Goal: Task Accomplishment & Management: Manage account settings

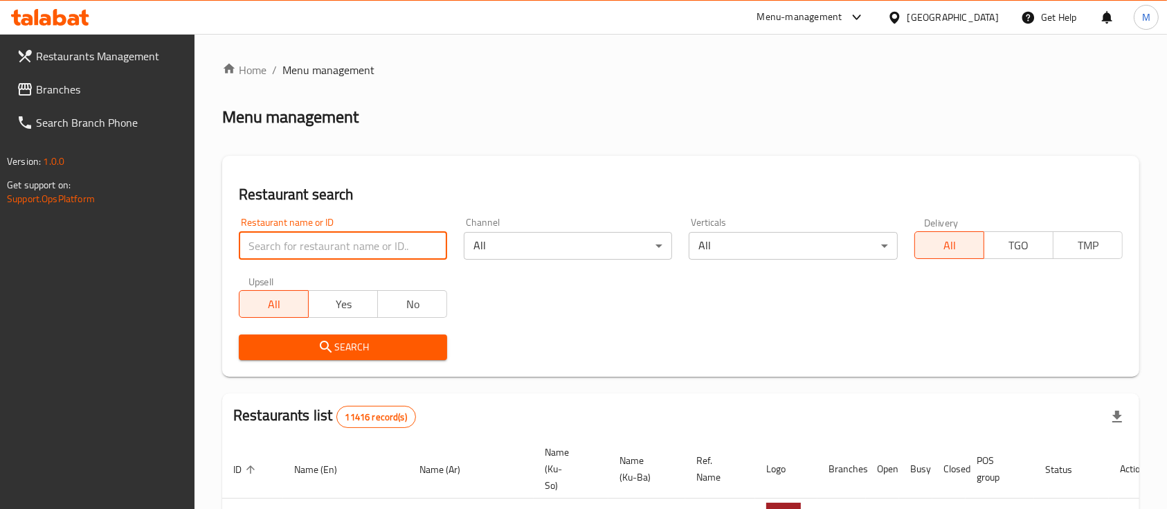
click at [402, 247] on input "search" at bounding box center [343, 246] width 208 height 28
type input "فيروز"
click button "Search" at bounding box center [343, 347] width 208 height 26
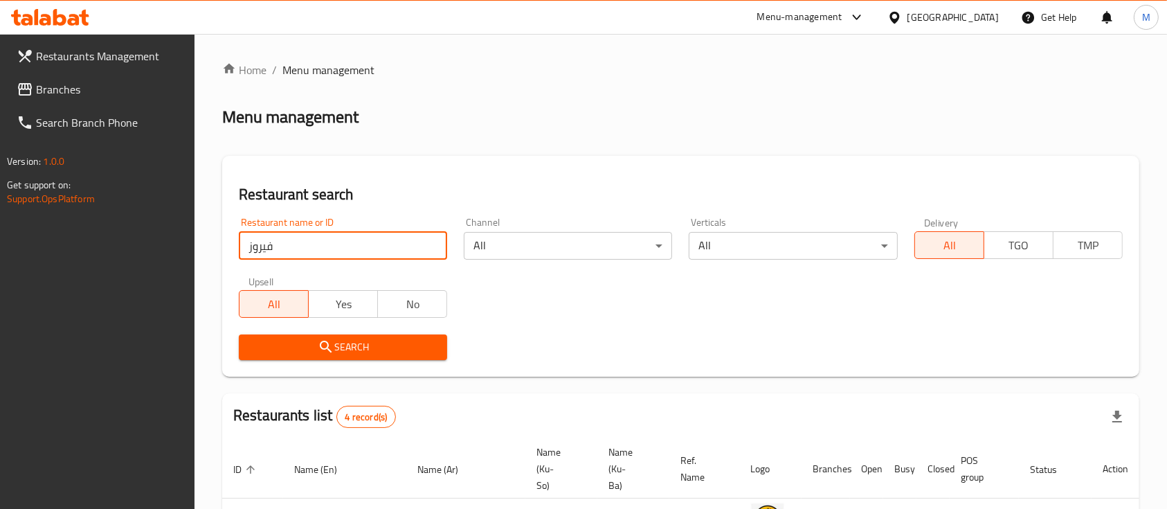
scroll to position [237, 0]
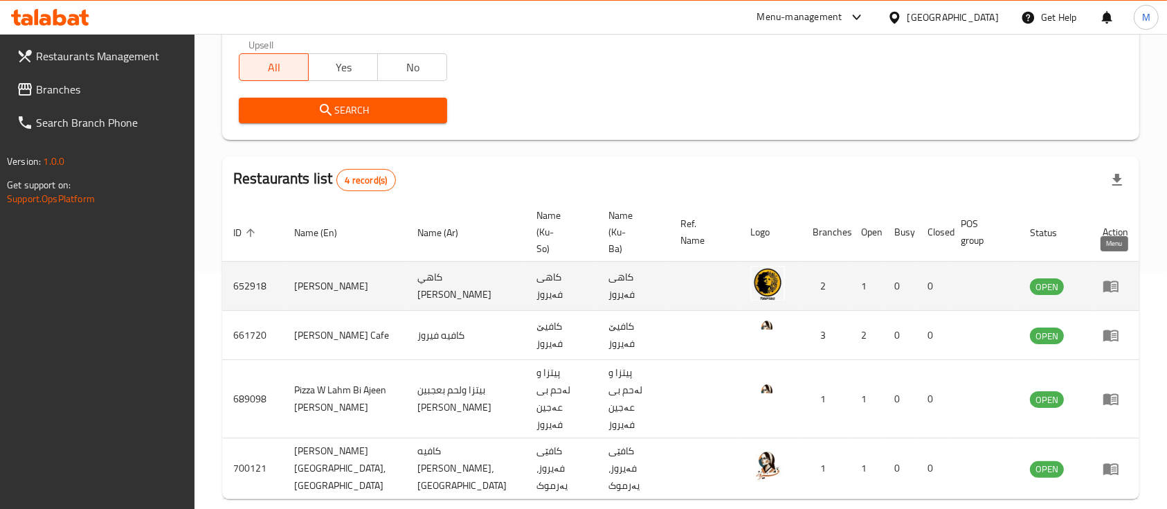
click at [1107, 281] on icon "enhanced table" at bounding box center [1111, 287] width 15 height 12
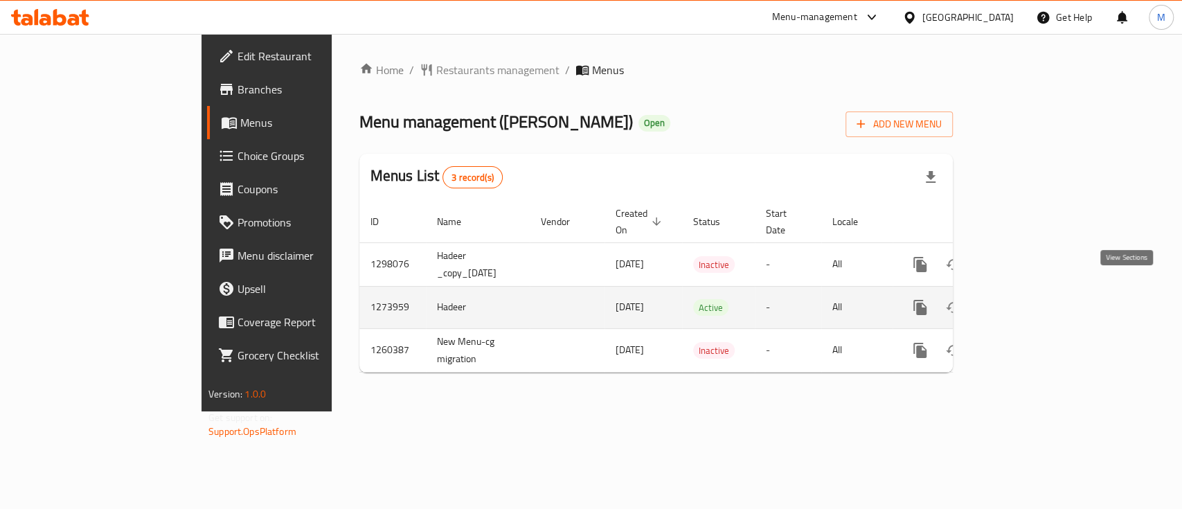
click at [1026, 301] on icon "enhanced table" at bounding box center [1020, 307] width 12 height 12
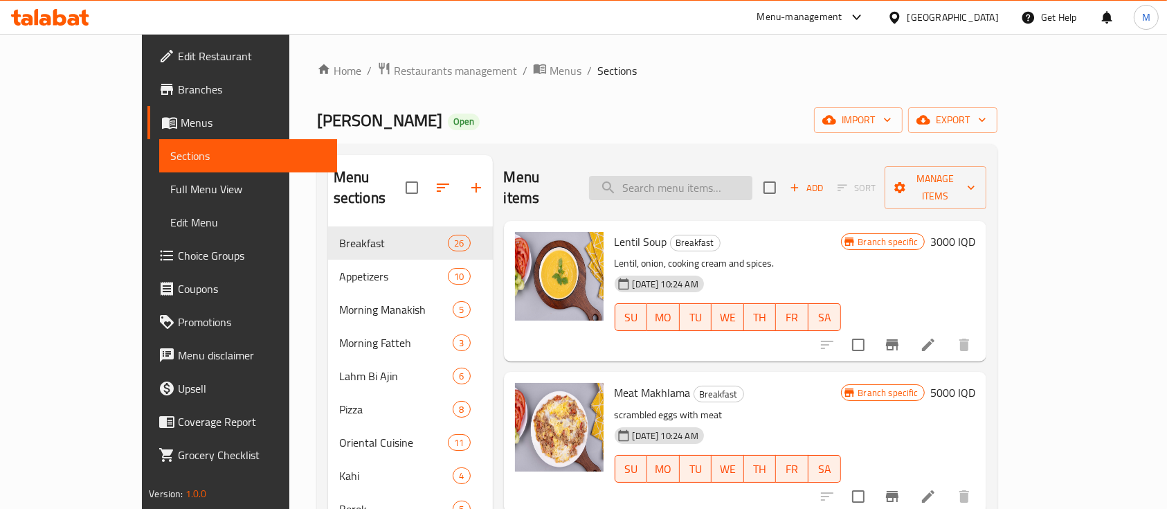
click at [684, 177] on input "search" at bounding box center [670, 188] width 163 height 24
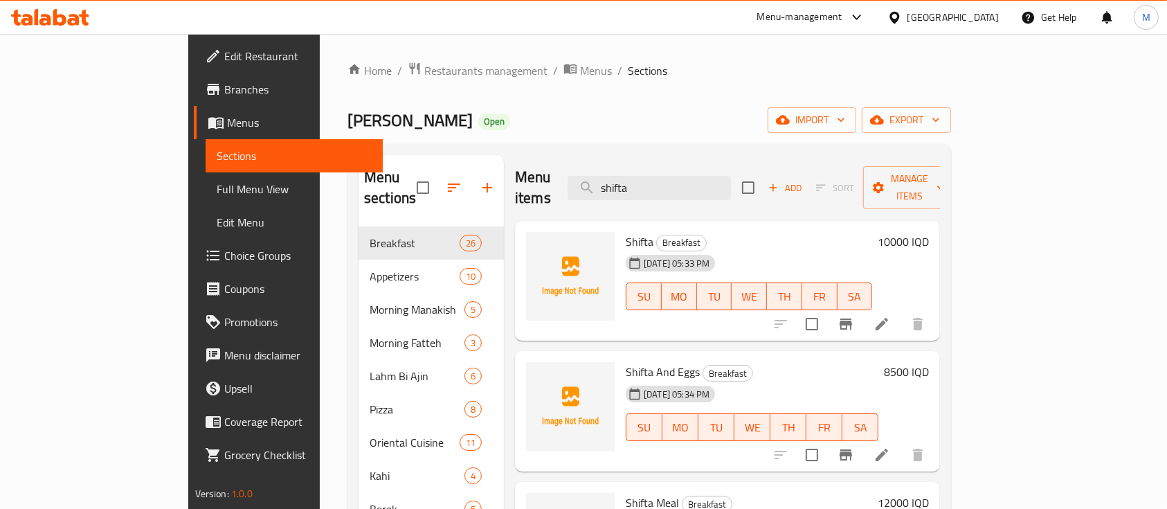
type input "shifta"
click at [901, 312] on li at bounding box center [882, 324] width 39 height 25
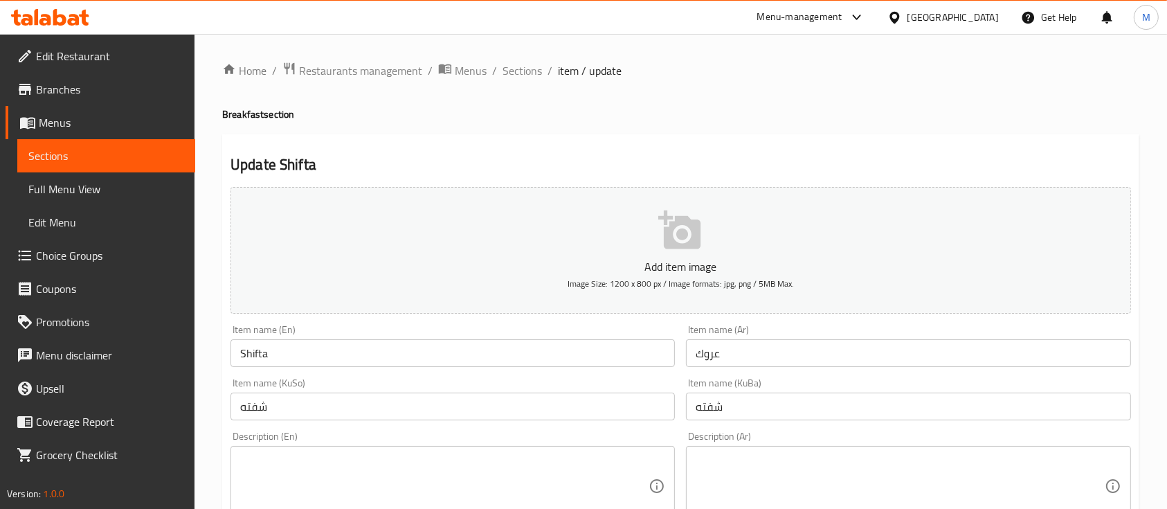
click at [314, 354] on input "Shifta" at bounding box center [453, 353] width 444 height 28
click at [308, 353] on input "Shifta" at bounding box center [453, 353] width 444 height 28
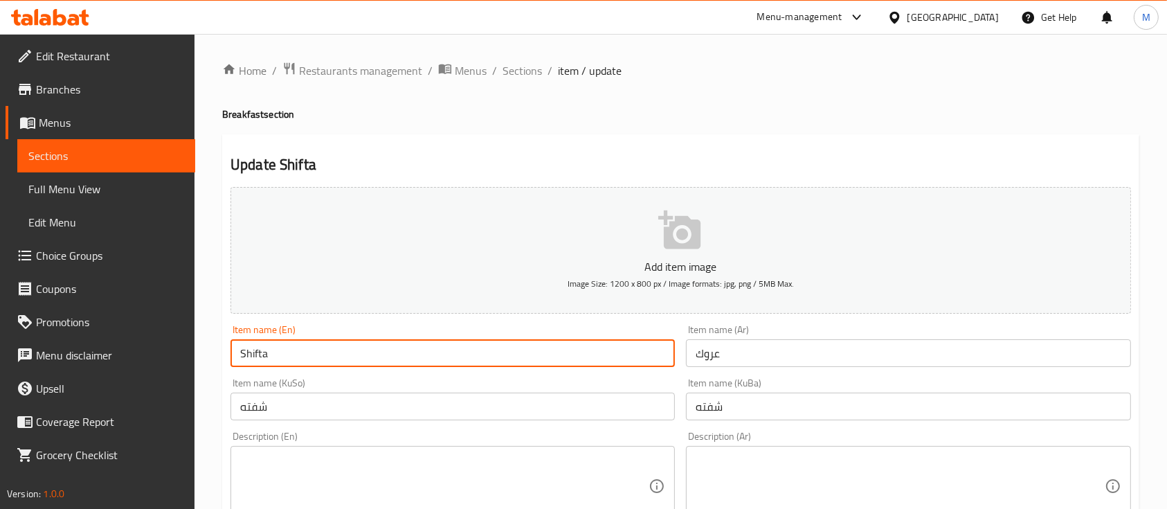
click at [308, 353] on input "Shifta" at bounding box center [453, 353] width 444 height 28
type input "o"
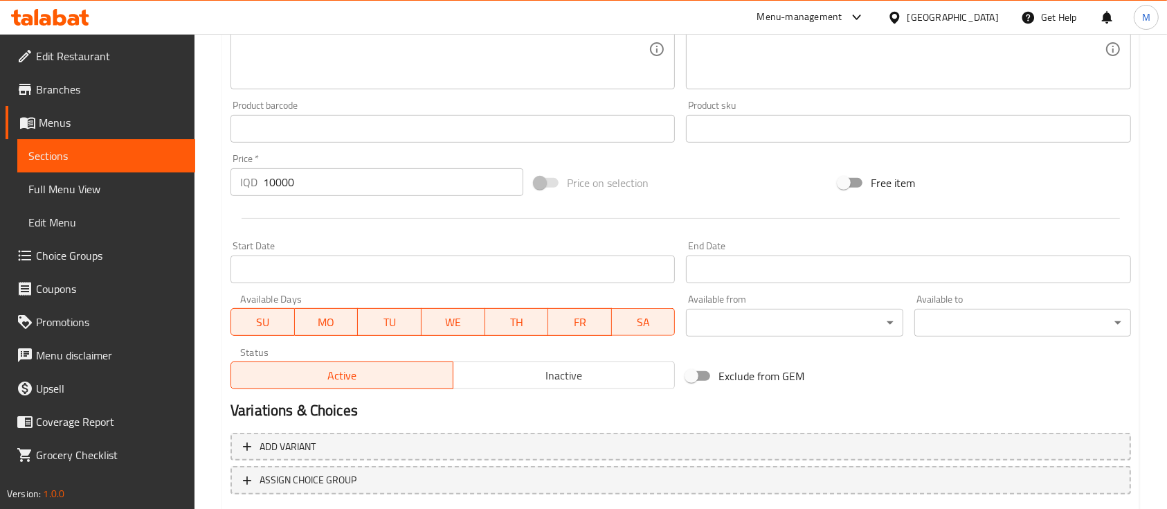
scroll to position [629, 0]
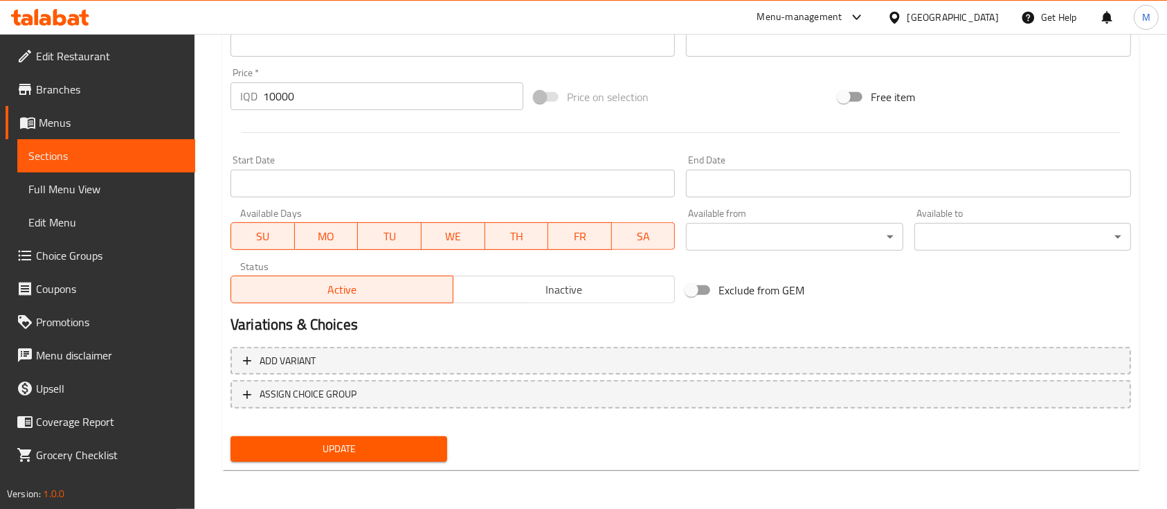
type input "Orog"
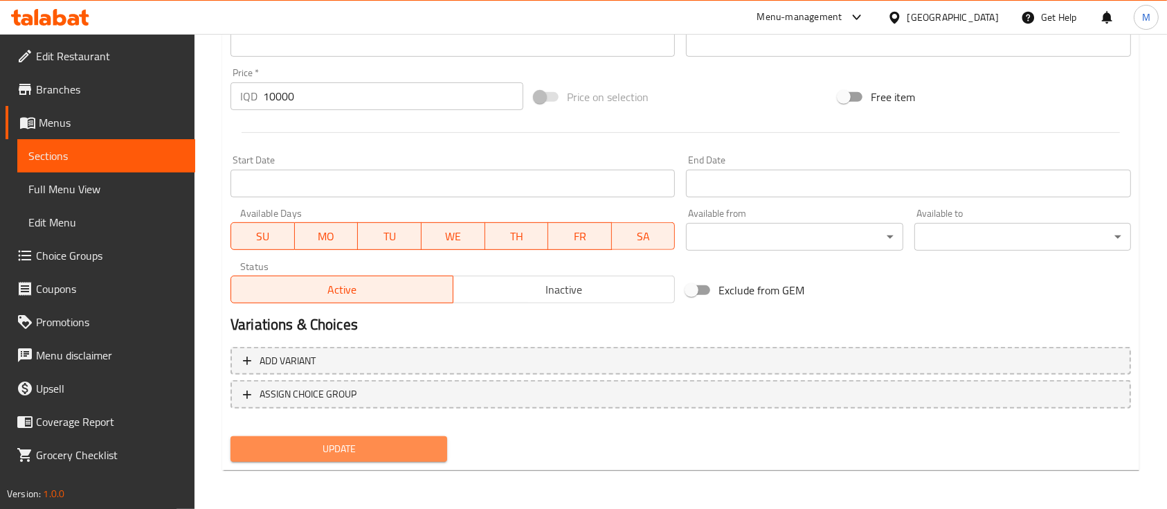
click at [343, 451] on span "Update" at bounding box center [339, 448] width 195 height 17
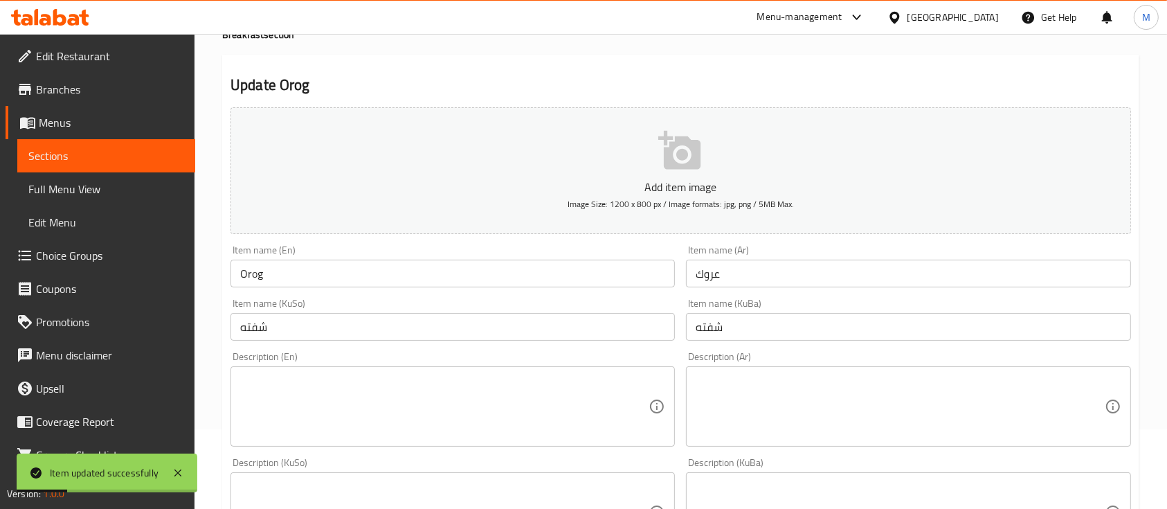
scroll to position [0, 0]
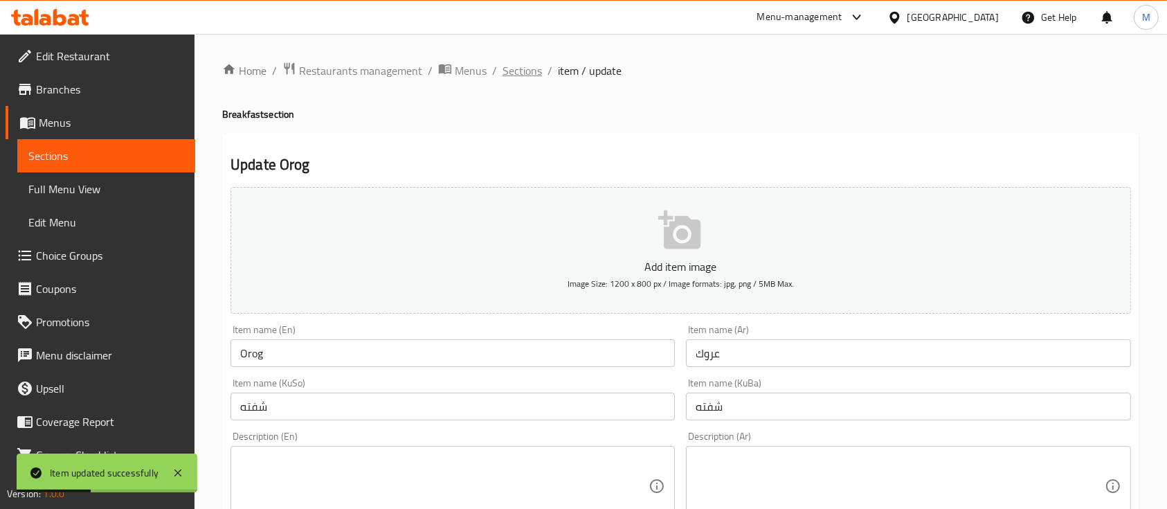
click at [537, 64] on span "Sections" at bounding box center [522, 70] width 39 height 17
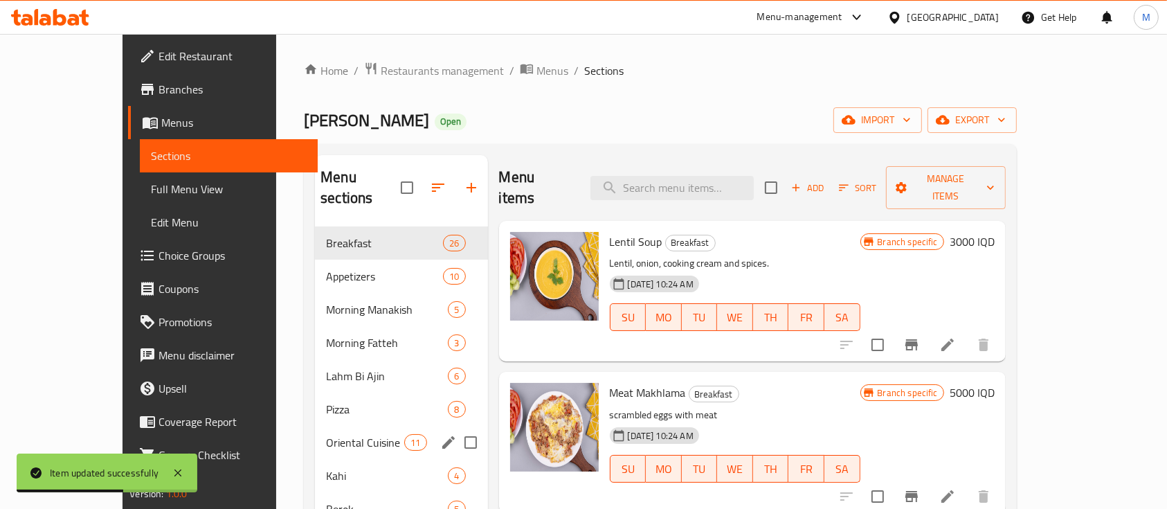
click at [345, 437] on div "Oriental Cuisine 11" at bounding box center [401, 442] width 172 height 33
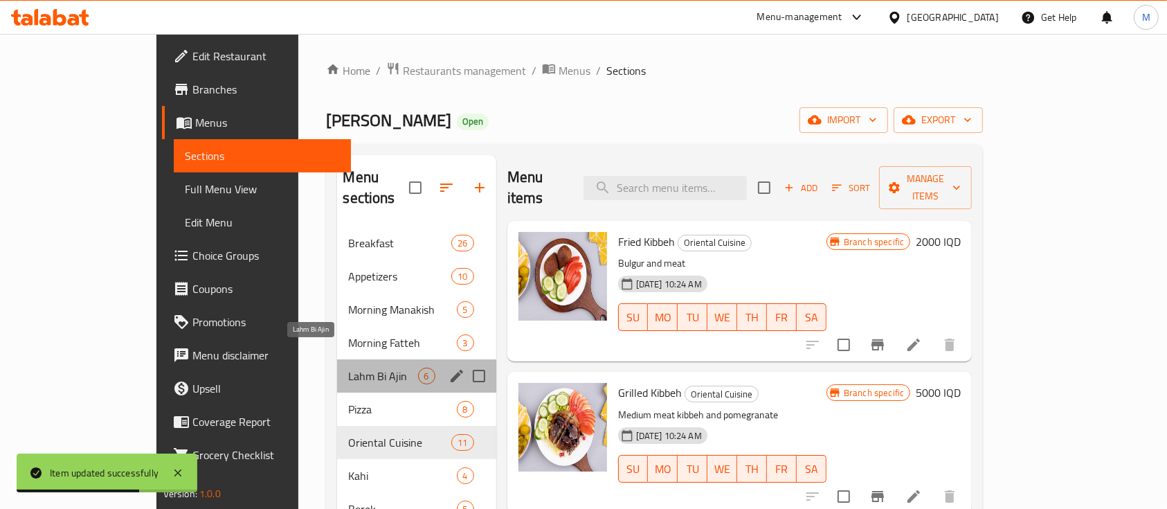
click at [348, 368] on span "Lahm Bi Ajin" at bounding box center [382, 376] width 69 height 17
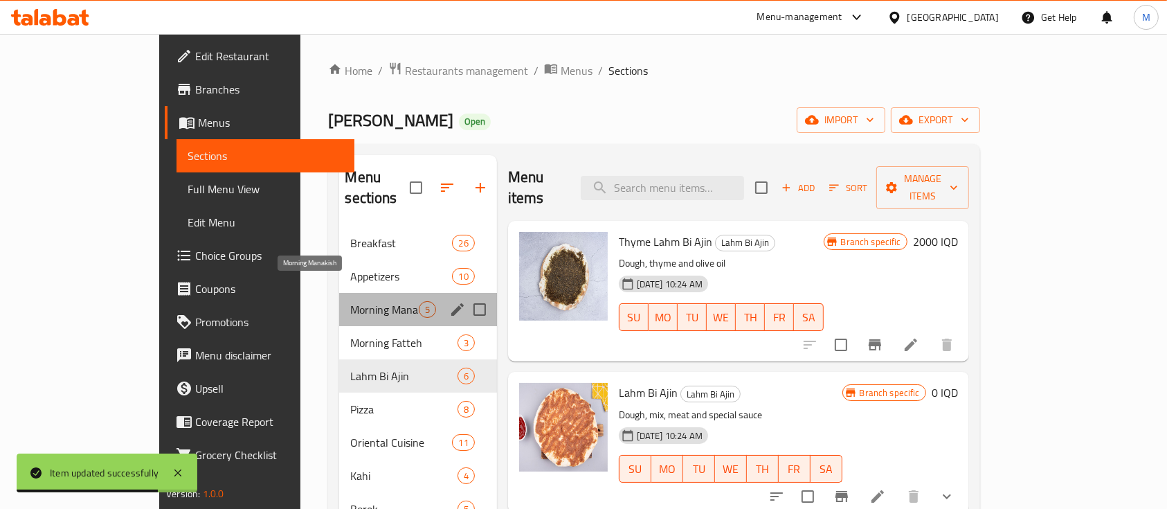
click at [350, 301] on span "Morning Manakish" at bounding box center [384, 309] width 68 height 17
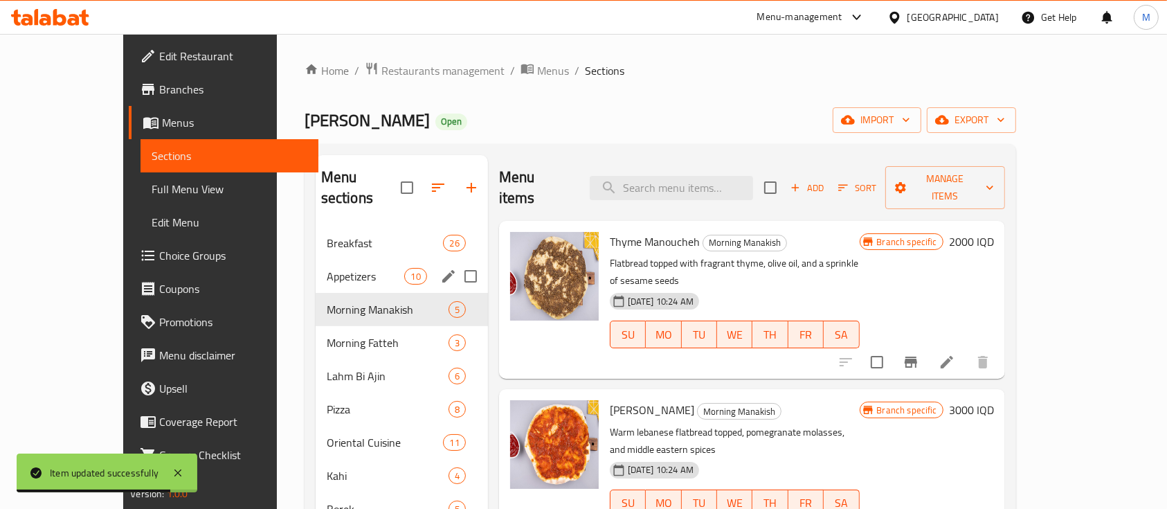
click at [325, 269] on div "Appetizers 10" at bounding box center [402, 276] width 172 height 33
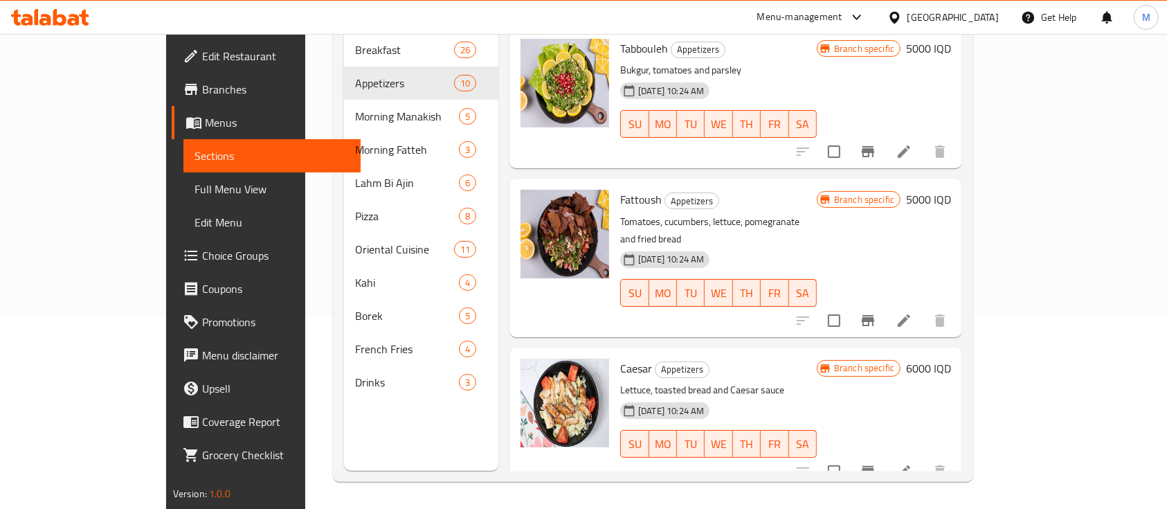
scroll to position [194, 0]
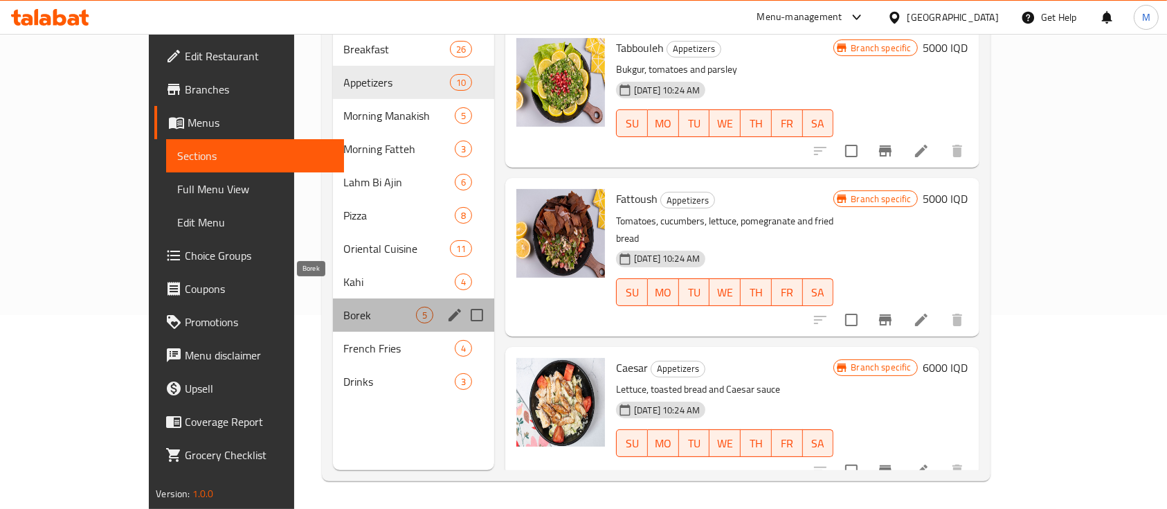
click at [344, 307] on span "Borek" at bounding box center [380, 315] width 72 height 17
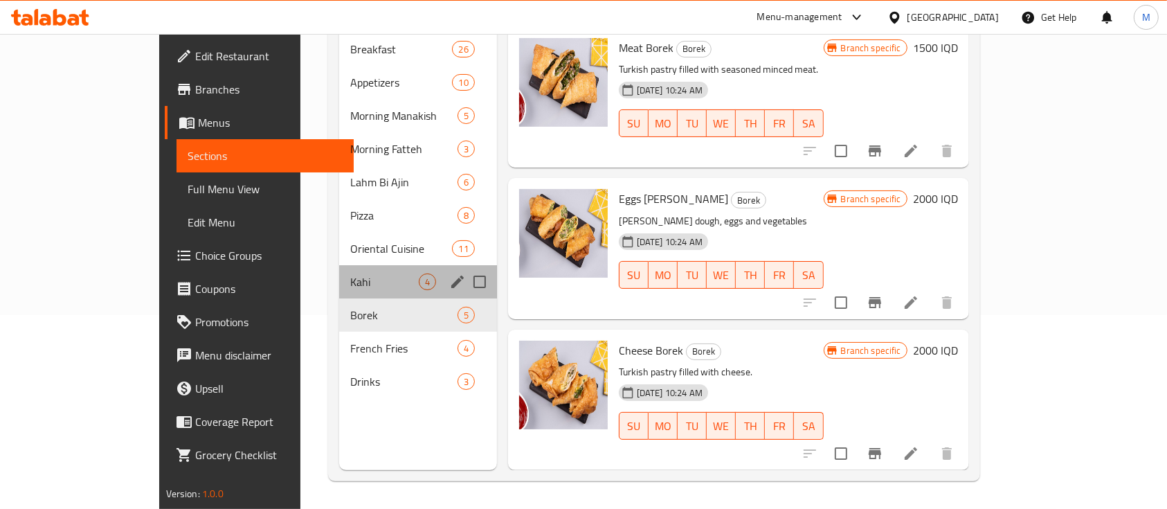
click at [339, 265] on div "Kahi 4" at bounding box center [417, 281] width 157 height 33
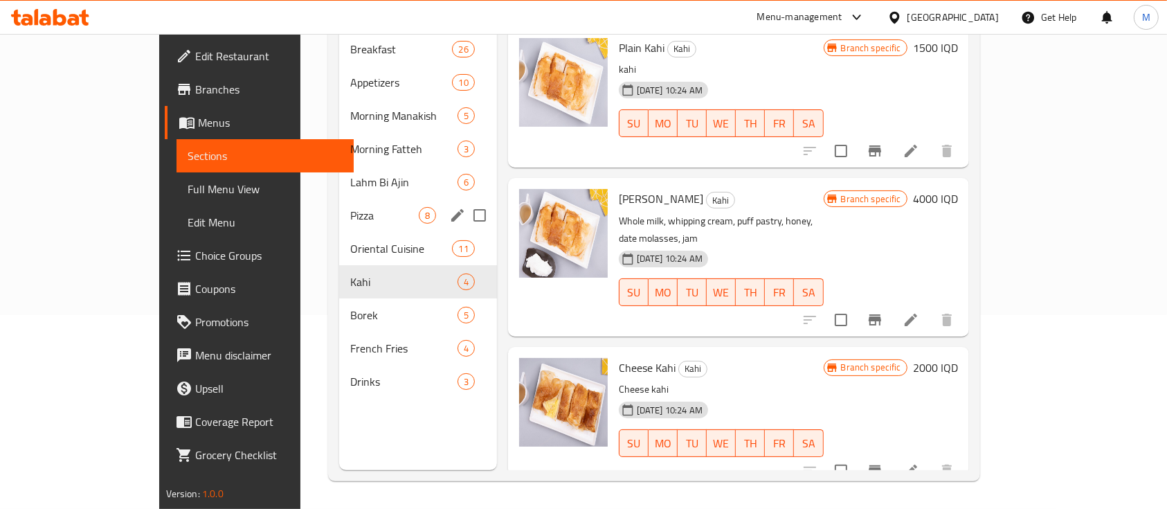
click at [350, 207] on span "Pizza" at bounding box center [384, 215] width 68 height 17
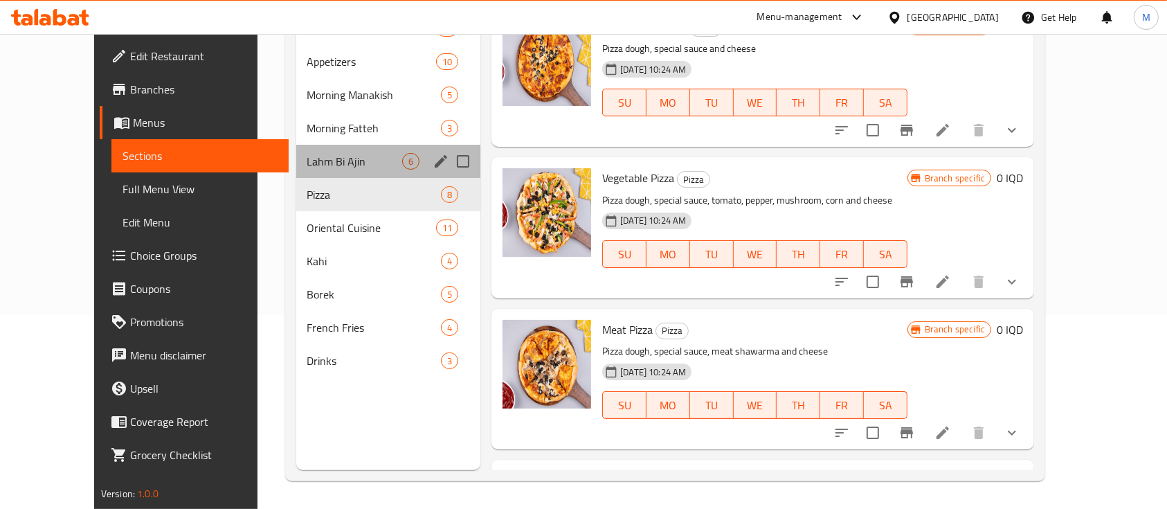
click at [296, 174] on div "Lahm Bi Ajin 6" at bounding box center [388, 161] width 185 height 33
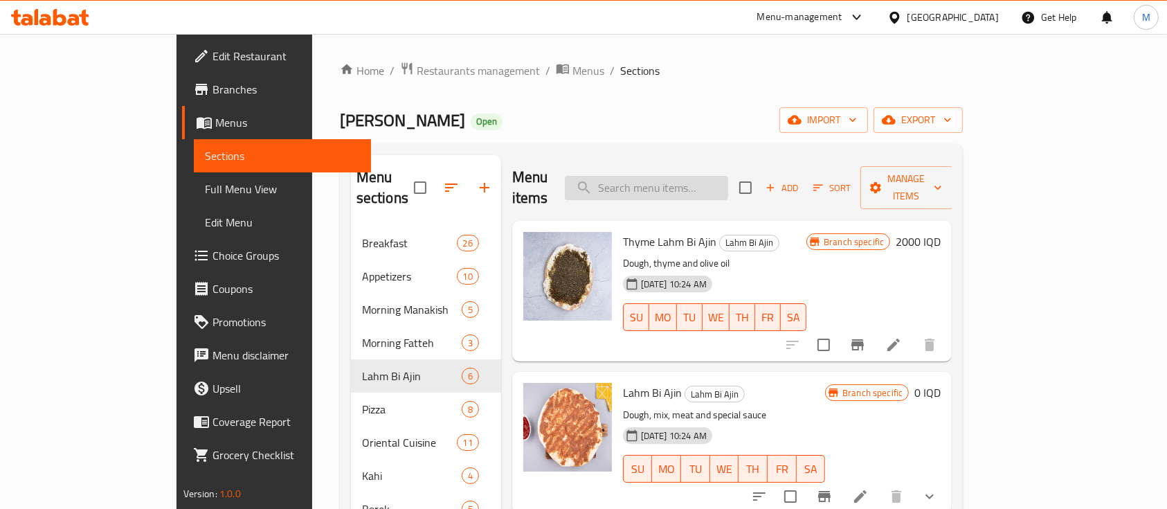
click at [728, 181] on input "search" at bounding box center [646, 188] width 163 height 24
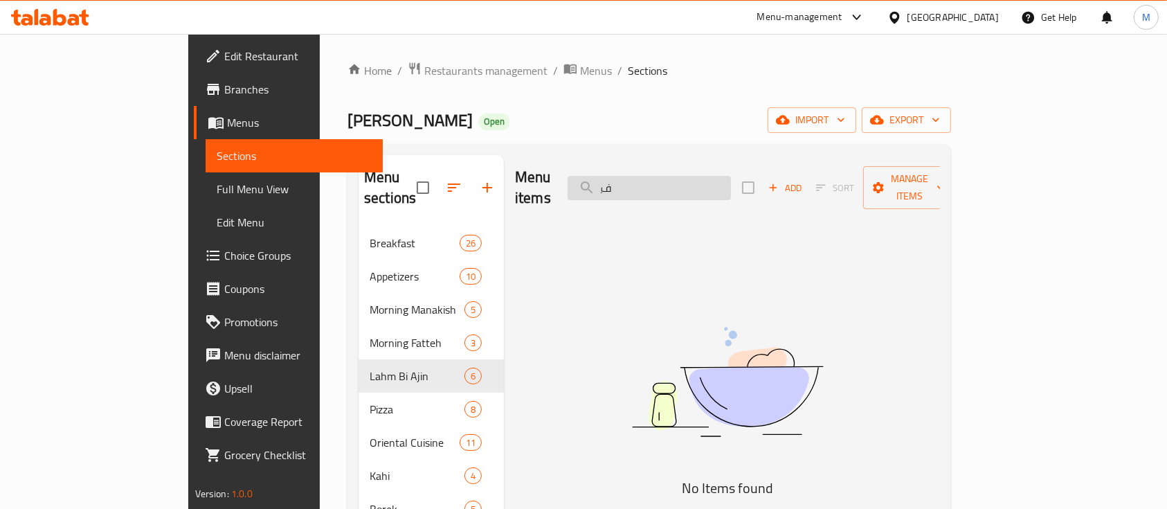
type input "ِ"
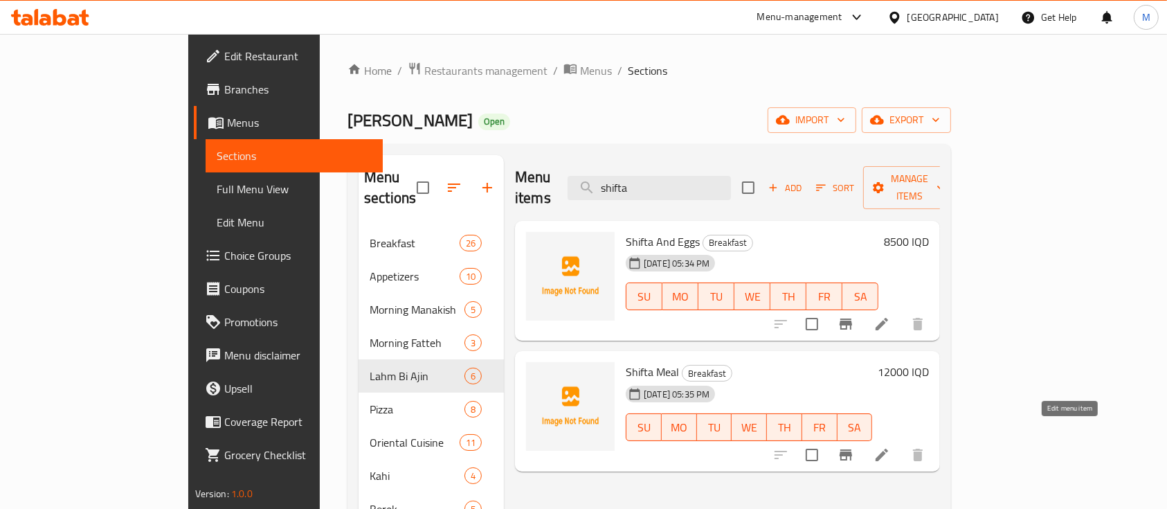
type input "shifta"
click at [890, 447] on icon at bounding box center [882, 455] width 17 height 17
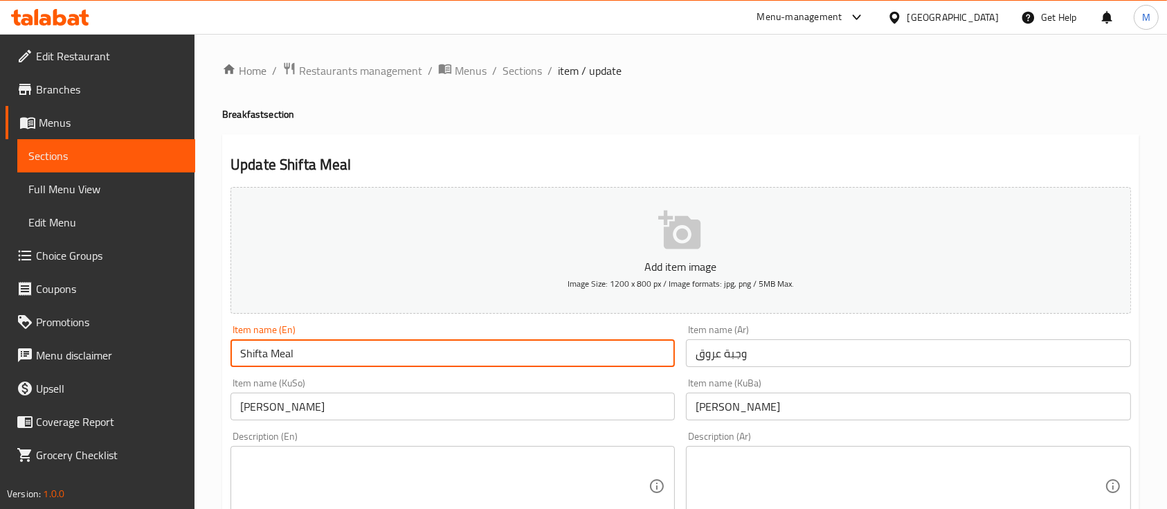
drag, startPoint x: 267, startPoint y: 350, endPoint x: 158, endPoint y: 350, distance: 109.4
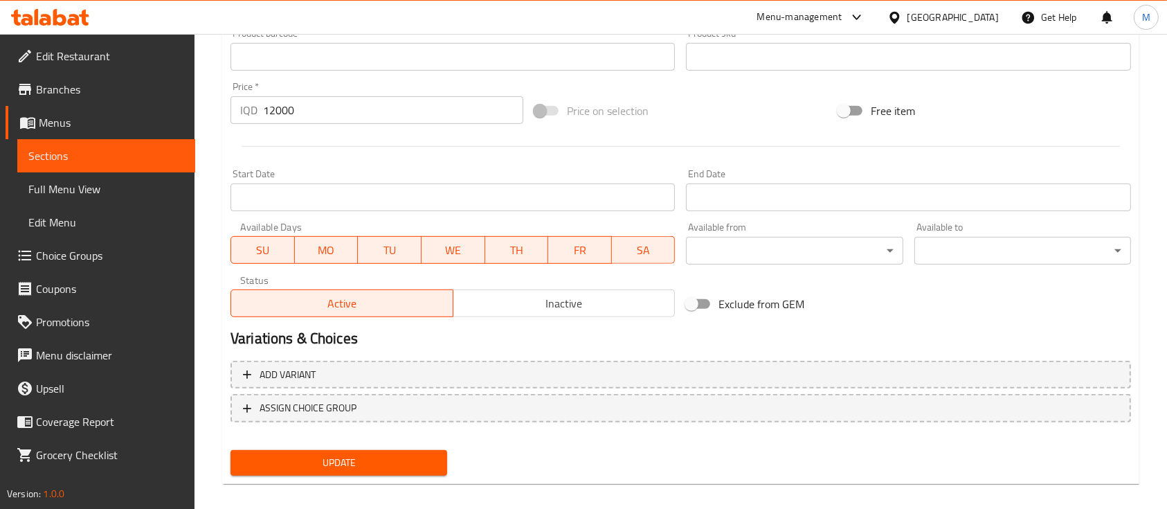
scroll to position [629, 0]
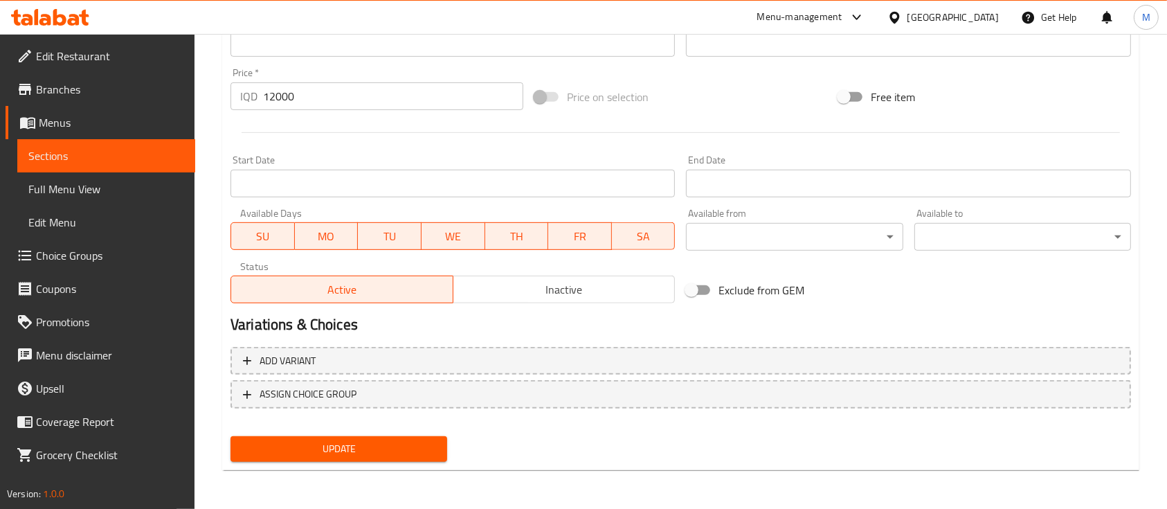
type input "Orog Meal"
click at [386, 464] on div "Update" at bounding box center [339, 449] width 228 height 37
click at [388, 446] on span "Update" at bounding box center [339, 448] width 195 height 17
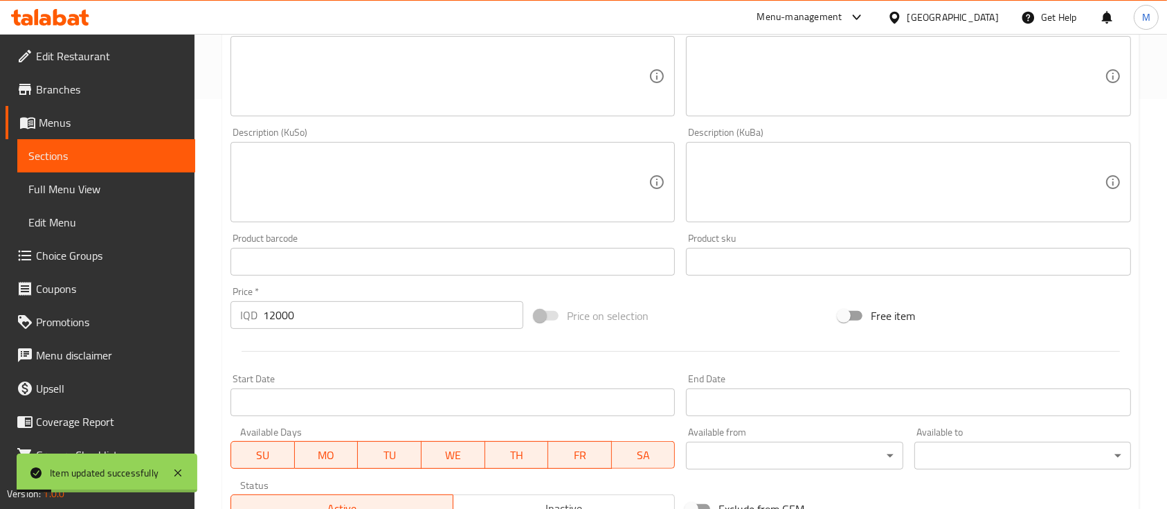
scroll to position [0, 0]
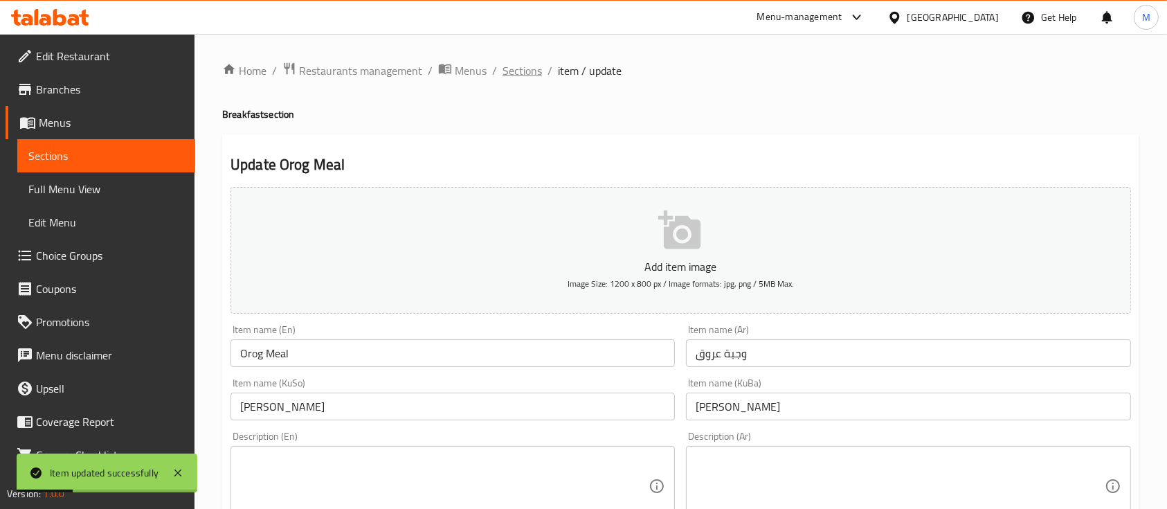
click at [525, 66] on span "Sections" at bounding box center [522, 70] width 39 height 17
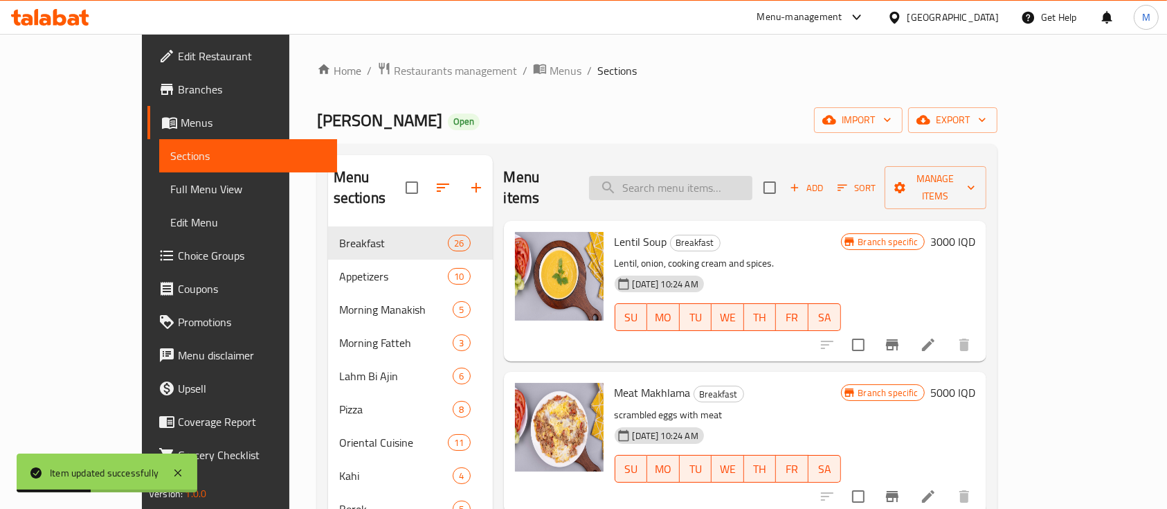
click at [685, 187] on input "search" at bounding box center [670, 188] width 163 height 24
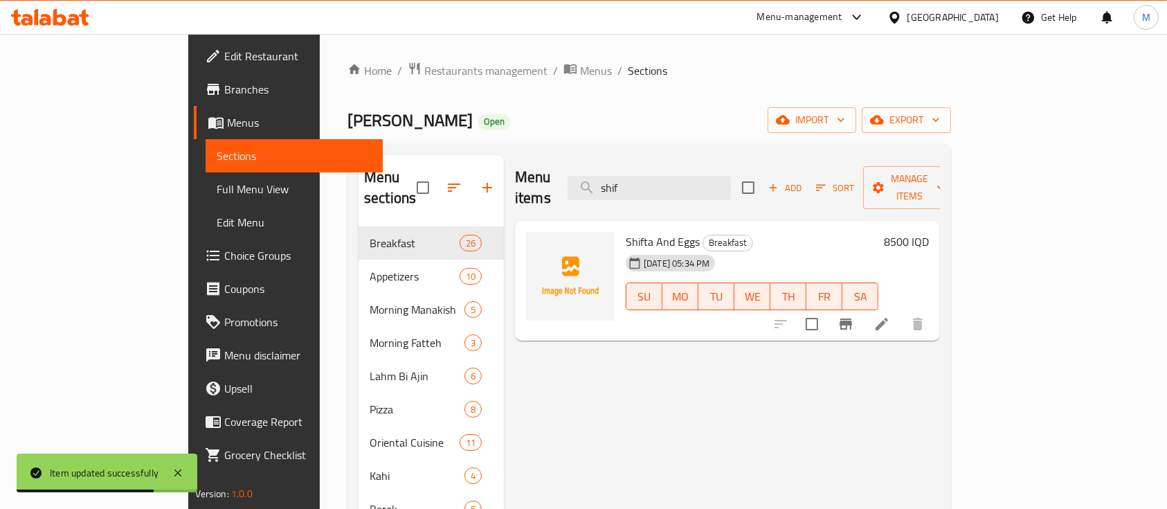
type input "shif"
click at [890, 316] on icon at bounding box center [882, 324] width 17 height 17
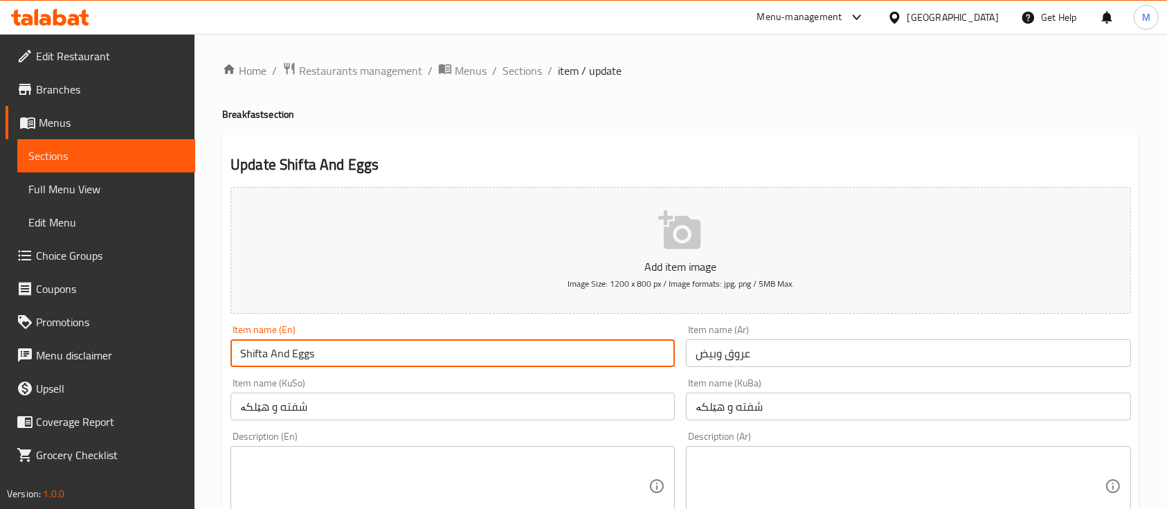
drag, startPoint x: 266, startPoint y: 352, endPoint x: 195, endPoint y: 346, distance: 70.8
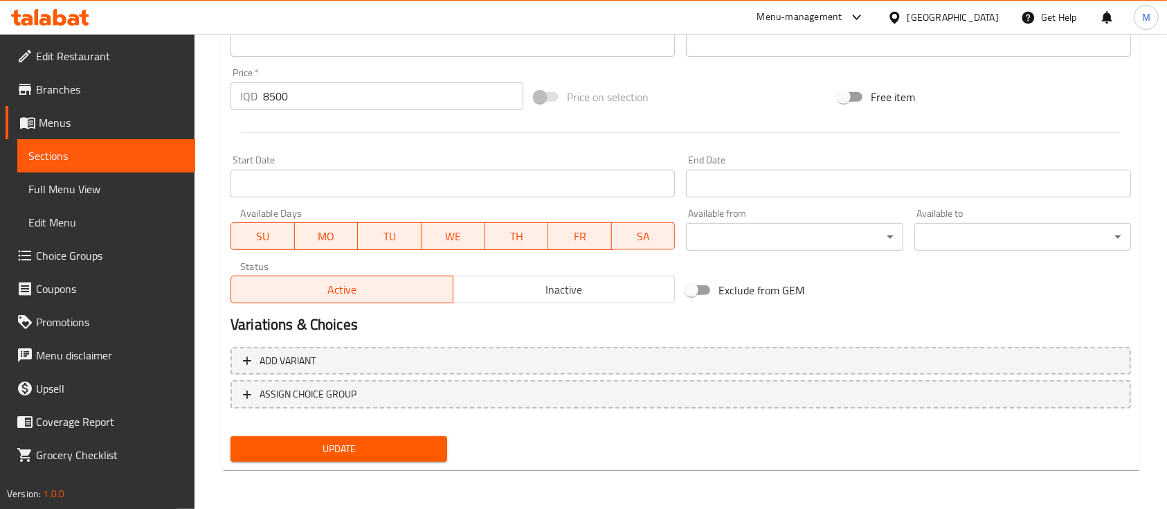
type input "Oroog And Eggs"
click at [332, 462] on div "Update" at bounding box center [339, 449] width 228 height 37
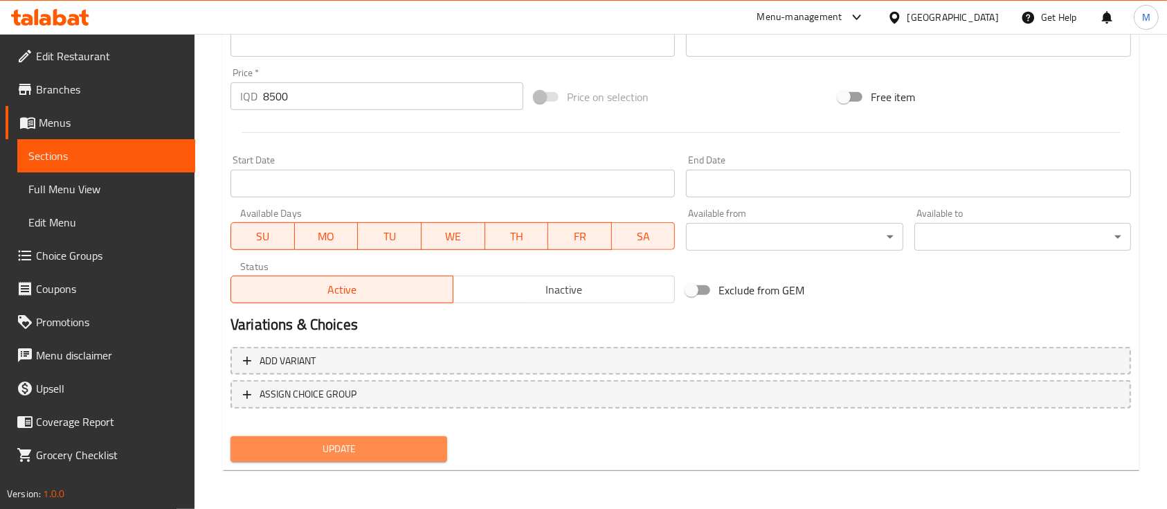
click at [338, 451] on span "Update" at bounding box center [339, 448] width 195 height 17
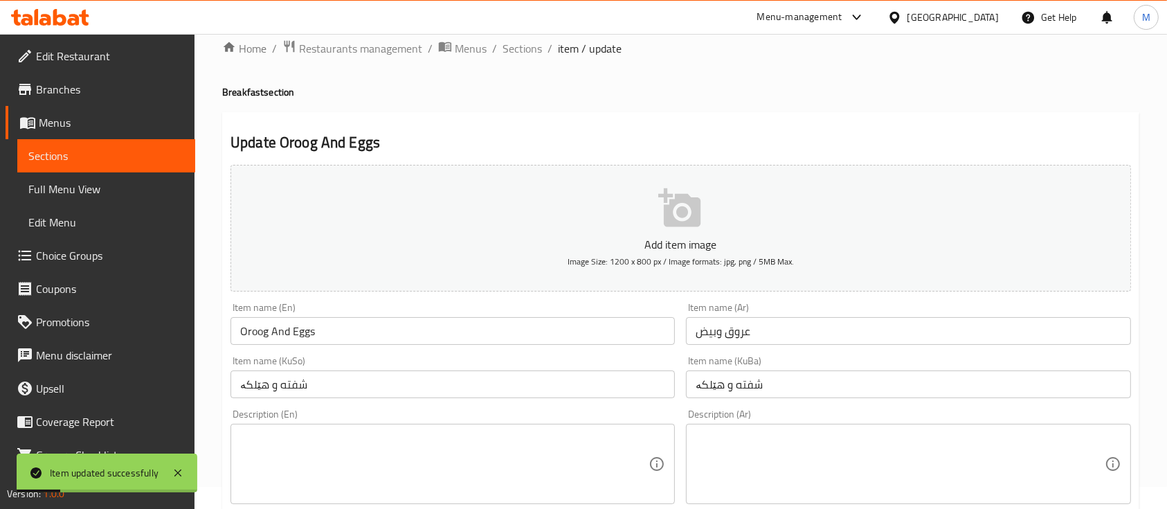
scroll to position [0, 0]
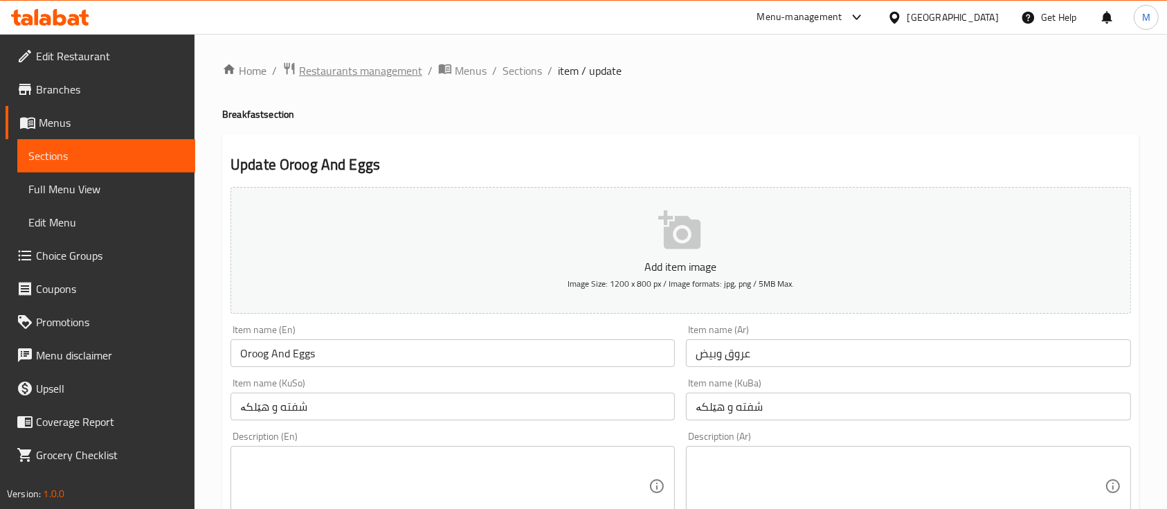
click at [345, 79] on span "Restaurants management" at bounding box center [360, 70] width 123 height 17
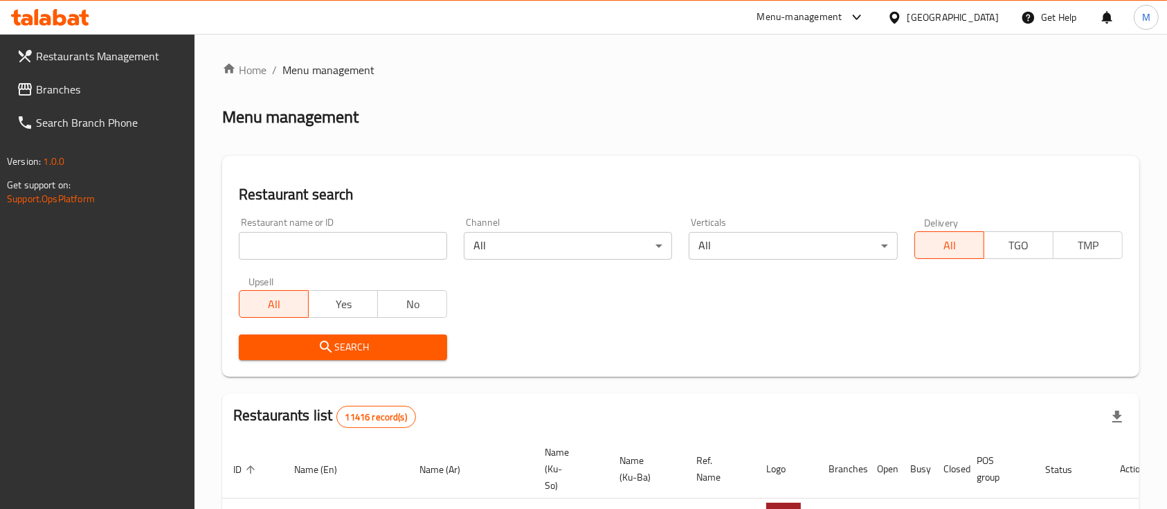
click at [398, 249] on input "search" at bounding box center [343, 246] width 208 height 28
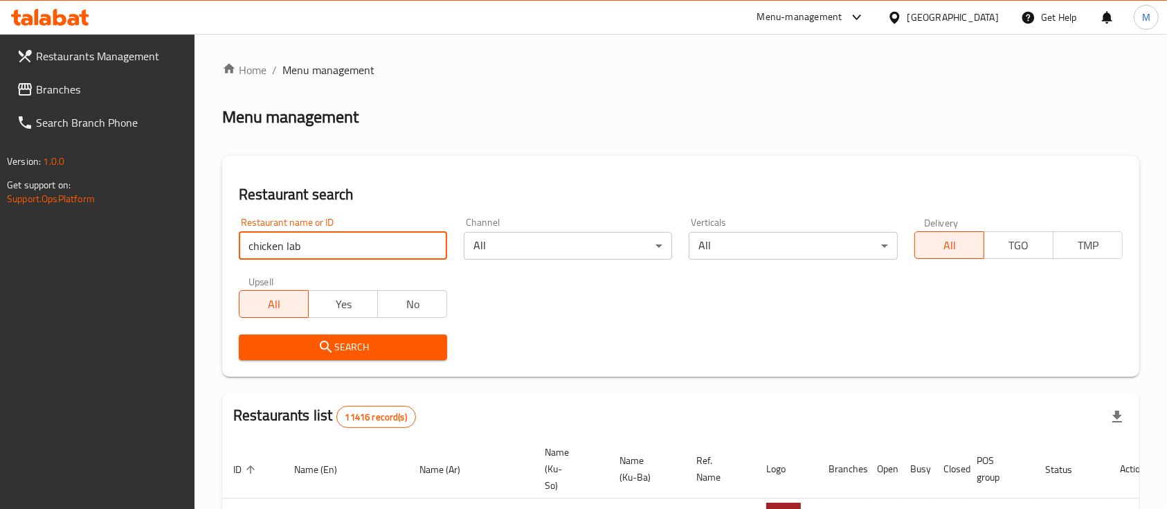
type input "chicken lab"
click button "Search" at bounding box center [343, 347] width 208 height 26
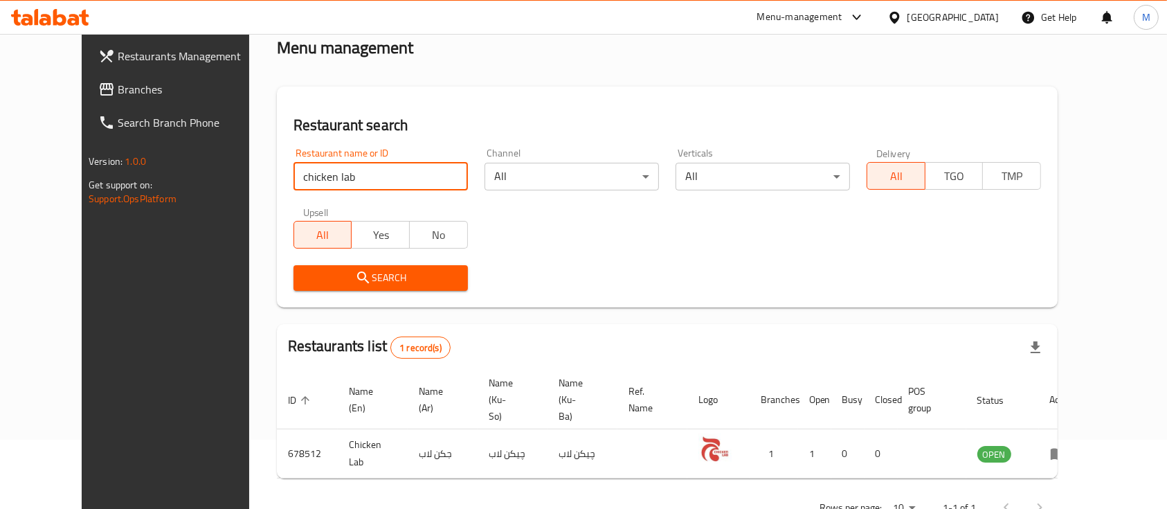
scroll to position [96, 0]
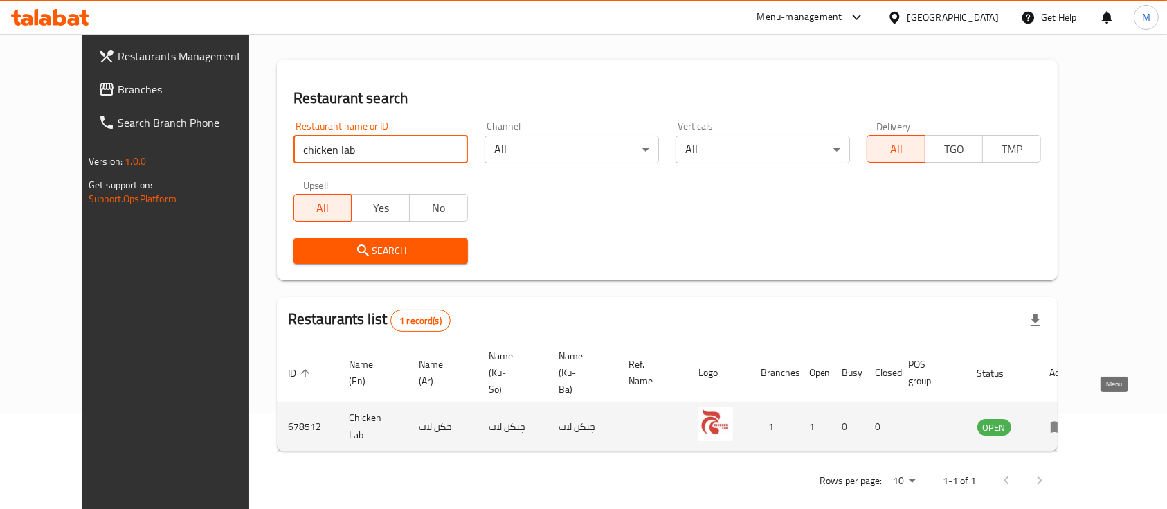
click at [1064, 424] on icon "enhanced table" at bounding box center [1061, 427] width 5 height 6
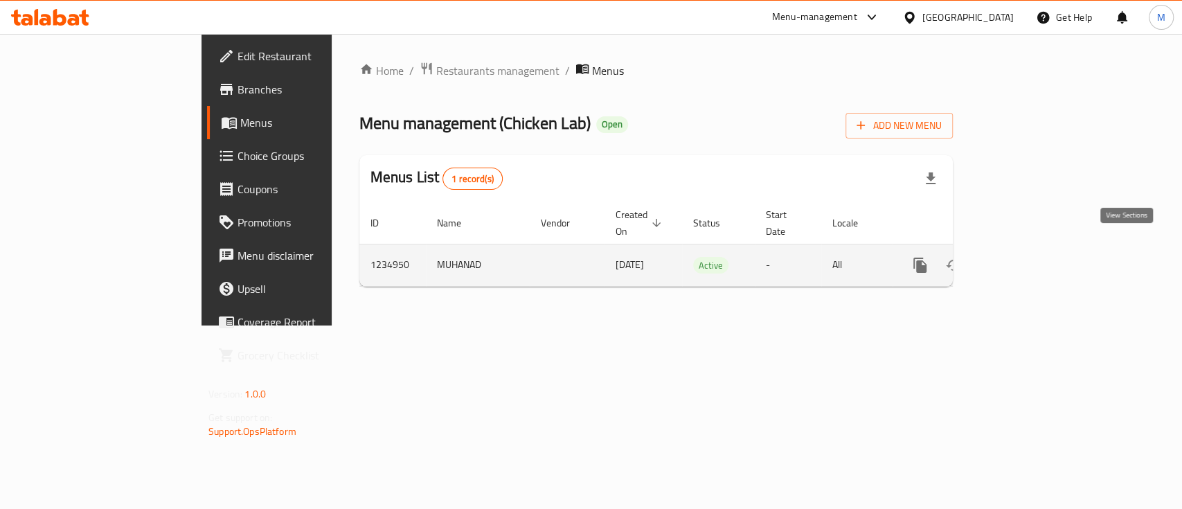
click at [1028, 257] on icon "enhanced table" at bounding box center [1019, 265] width 17 height 17
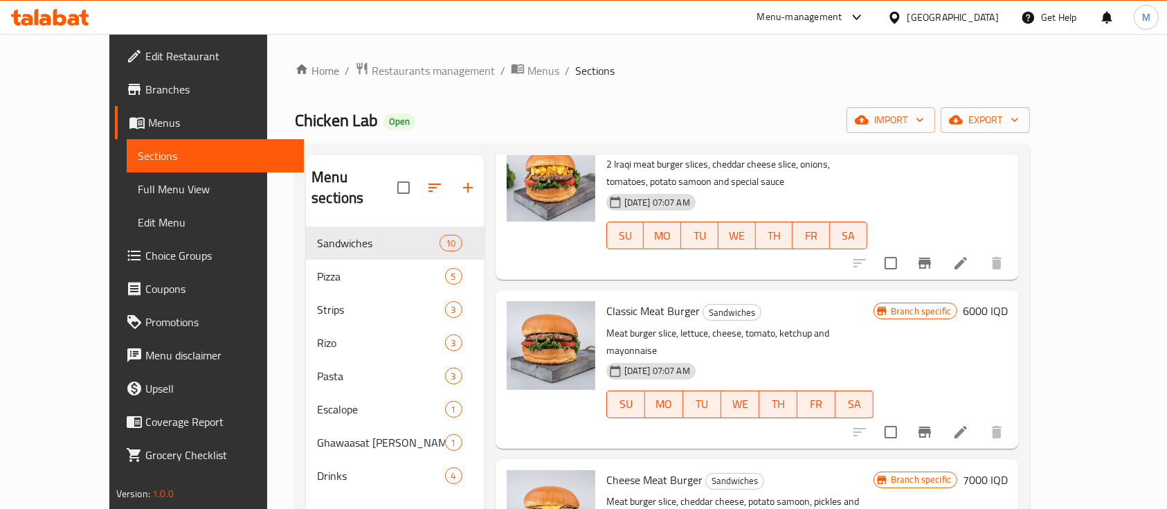
click at [1058, 215] on div "Home / Restaurants management / Menus / Sections Chicken Lab Open import export…" at bounding box center [662, 368] width 791 height 669
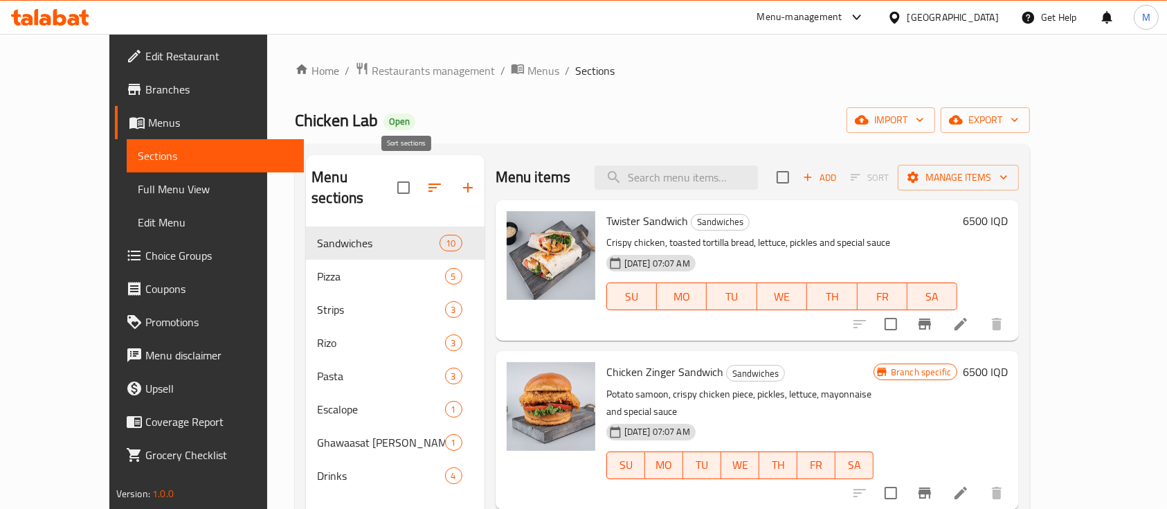
click at [418, 171] on button "button" at bounding box center [434, 187] width 33 height 33
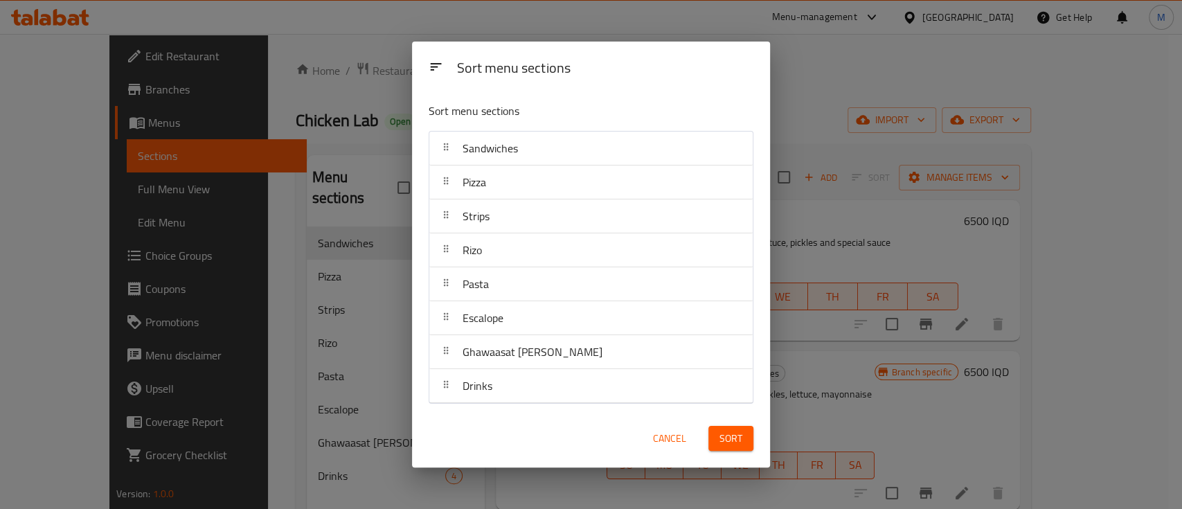
click at [674, 435] on span "Cancel" at bounding box center [669, 438] width 33 height 17
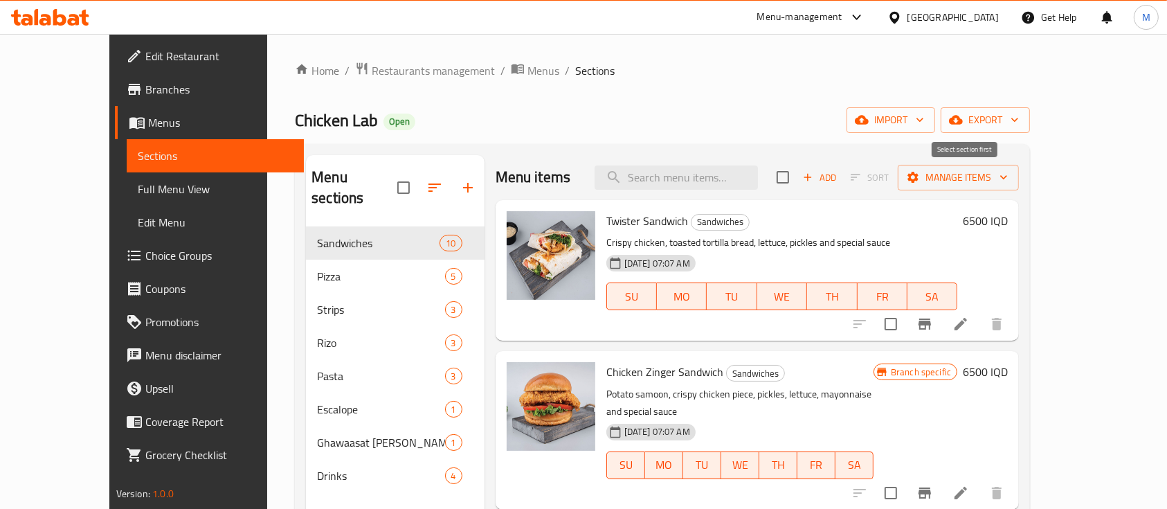
click at [898, 174] on span "Sort" at bounding box center [870, 177] width 56 height 21
click at [906, 330] on input "checkbox" at bounding box center [890, 323] width 29 height 29
click at [1008, 174] on span "Manage items" at bounding box center [958, 177] width 99 height 17
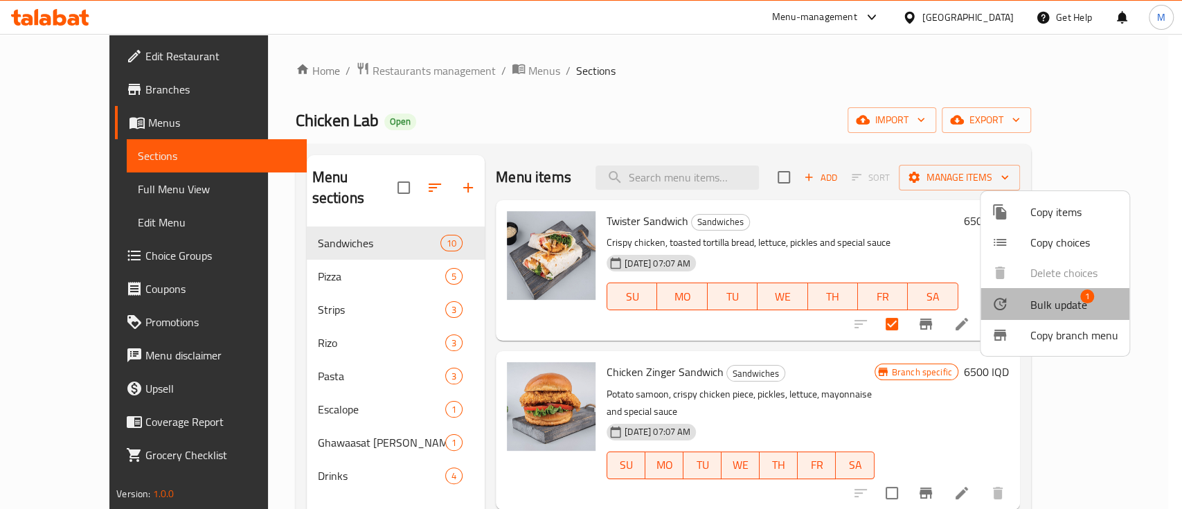
click at [1058, 312] on span "Bulk update" at bounding box center [1058, 304] width 57 height 17
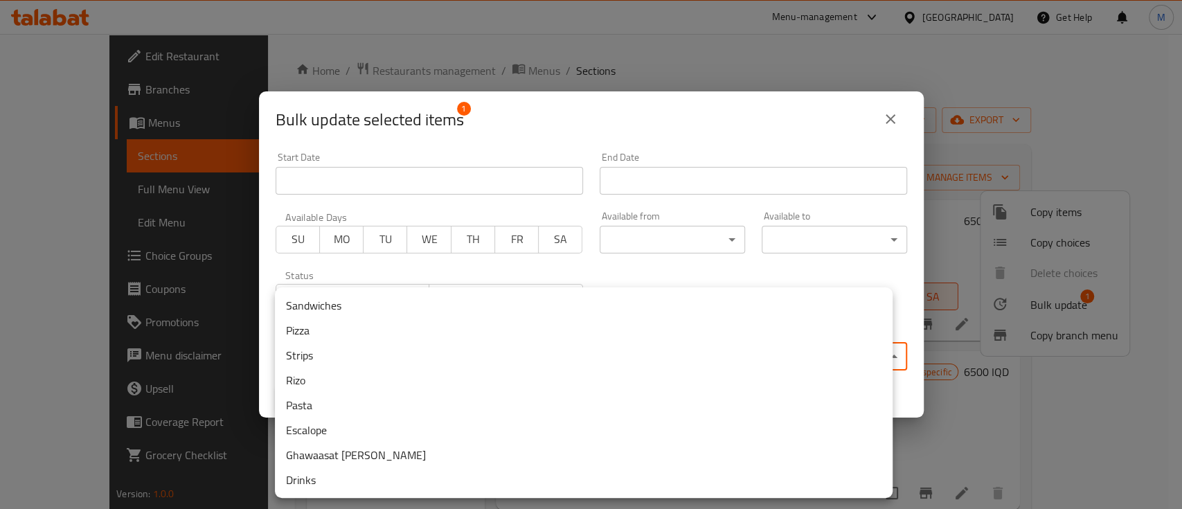
click at [457, 348] on body "​ Menu-management Iraq Get Help M Edit Restaurant Branches Menus Sections Full …" at bounding box center [591, 271] width 1182 height 475
click at [339, 426] on li "Escalope" at bounding box center [584, 429] width 618 height 25
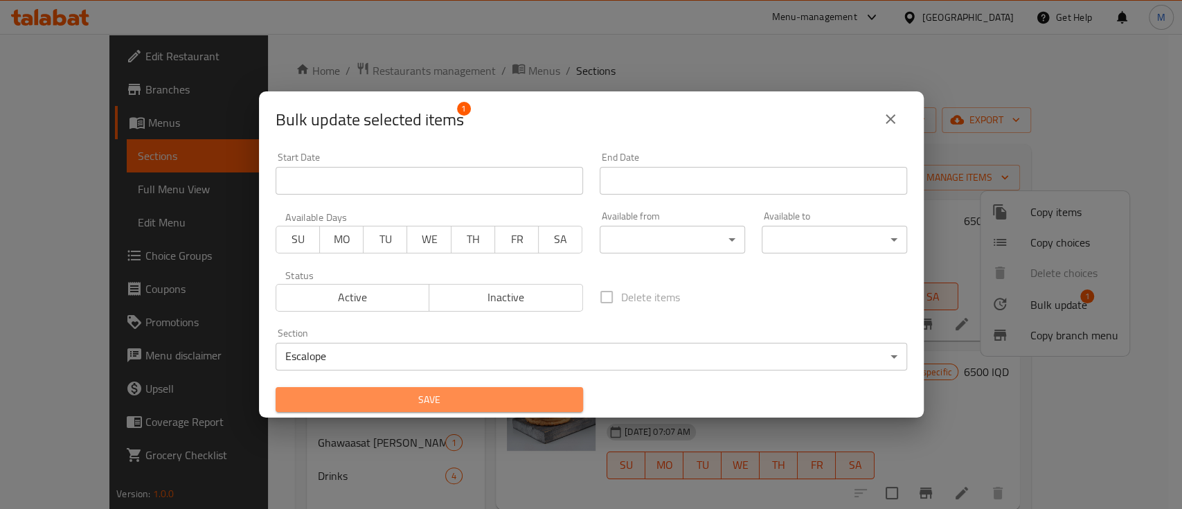
click at [445, 394] on span "Save" at bounding box center [429, 399] width 285 height 17
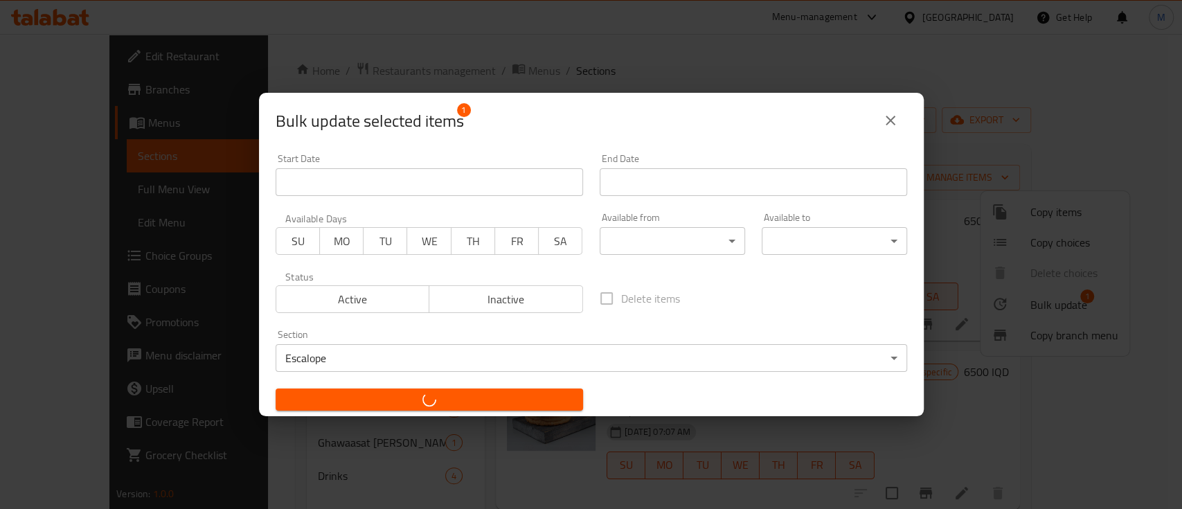
checkbox input "false"
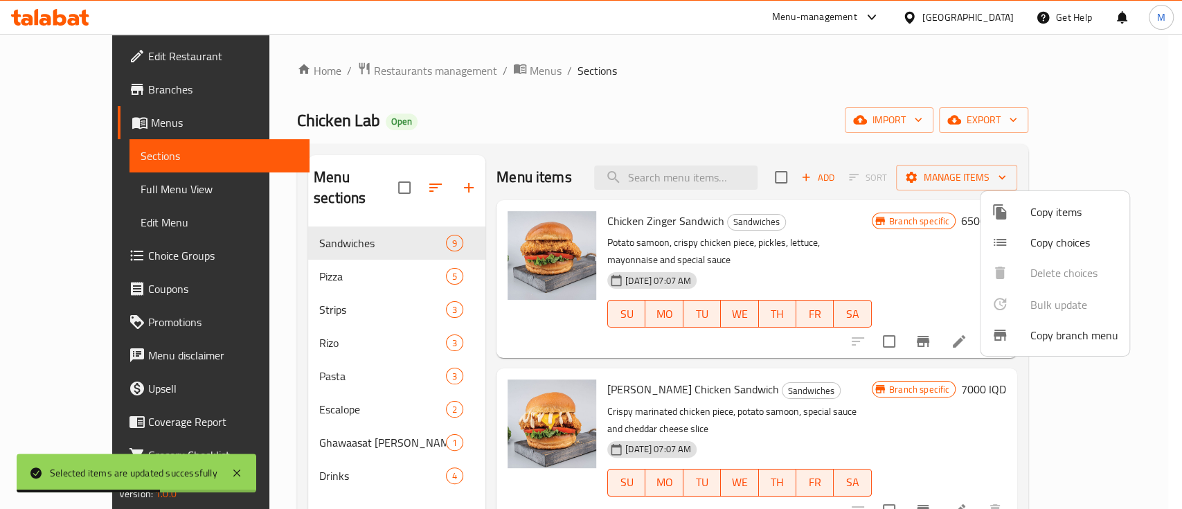
click at [1102, 402] on div at bounding box center [591, 254] width 1182 height 509
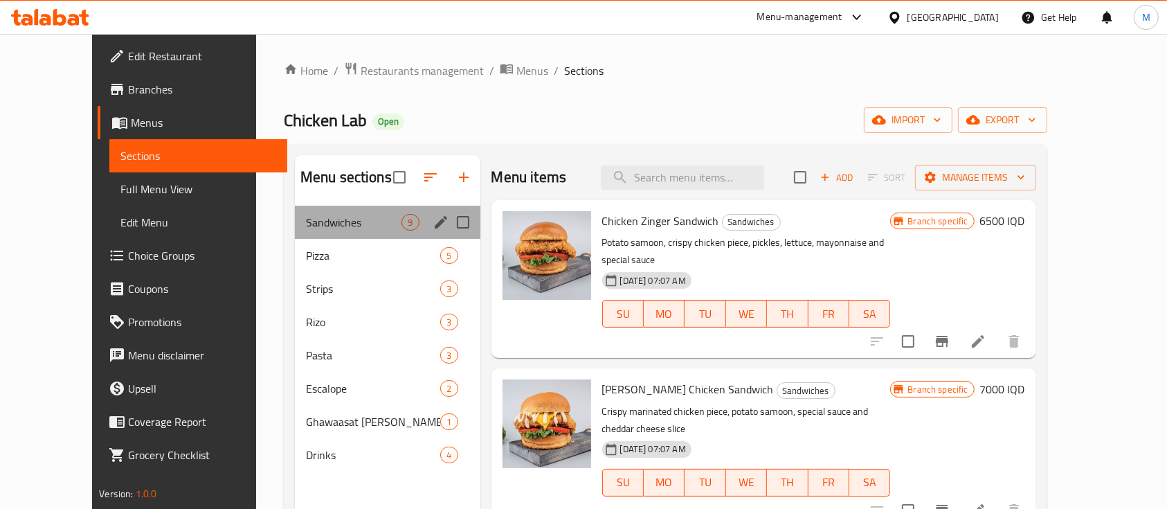
click at [295, 237] on div "Sandwiches 9" at bounding box center [388, 222] width 186 height 33
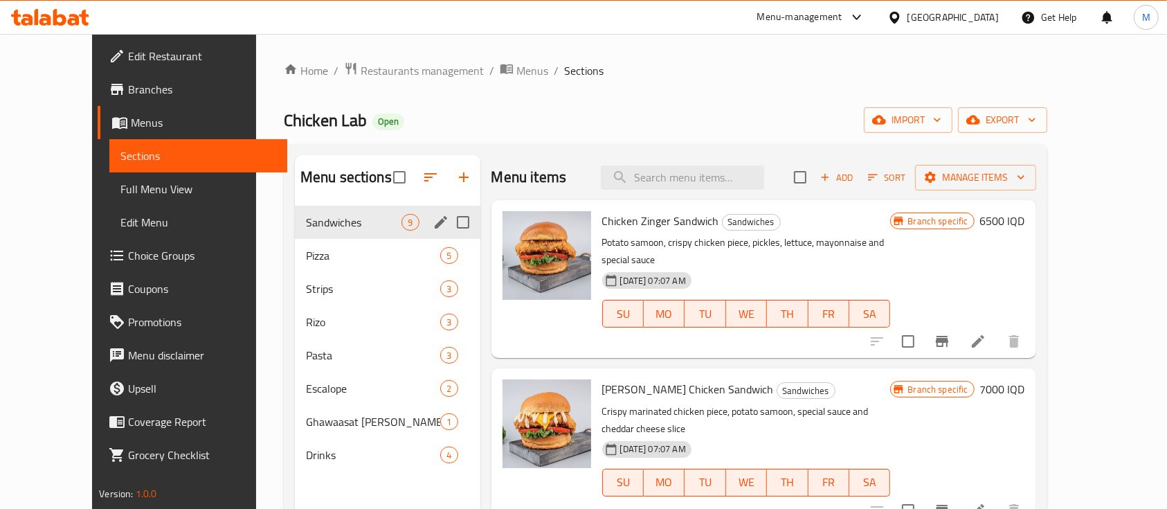
click at [295, 237] on div "Sandwiches 9" at bounding box center [388, 222] width 186 height 33
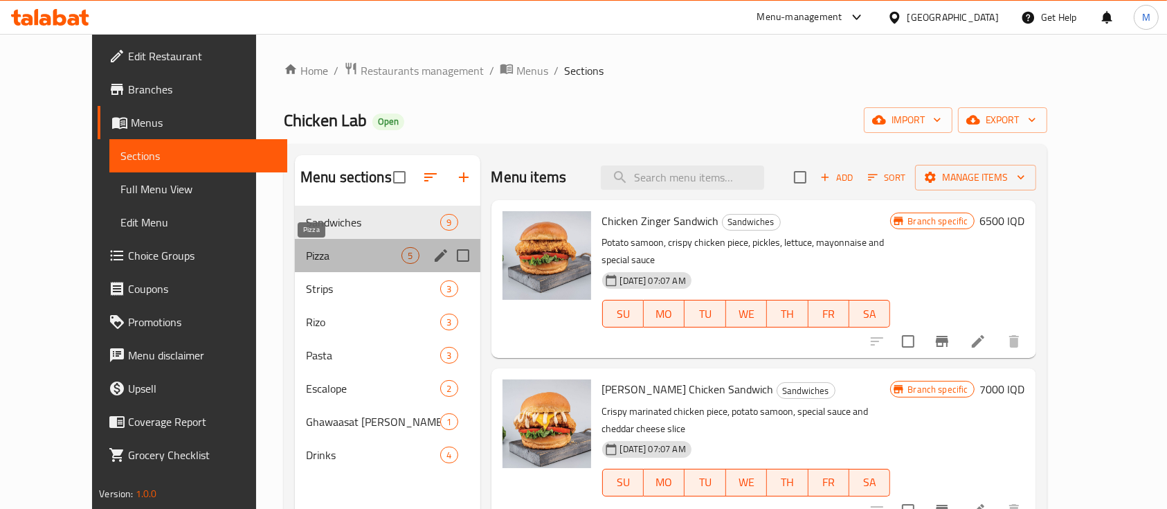
click at [306, 262] on span "Pizza" at bounding box center [354, 255] width 96 height 17
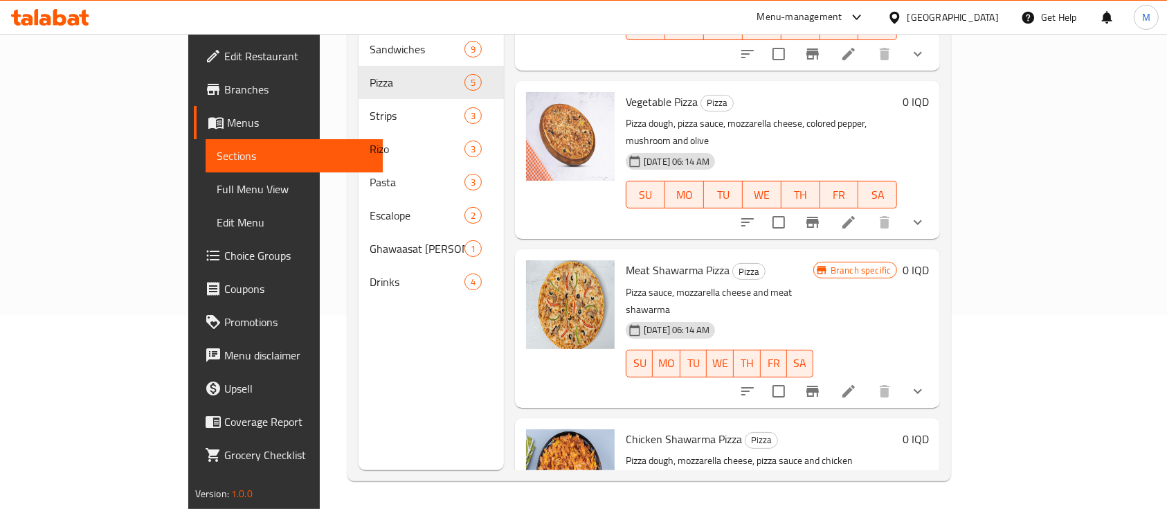
scroll to position [282, 0]
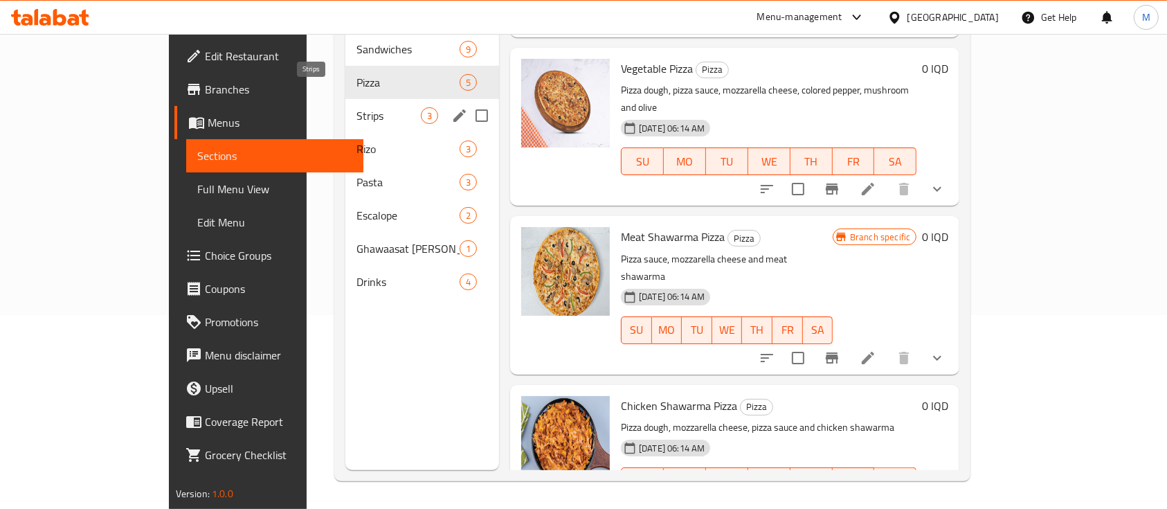
click at [357, 107] on span "Strips" at bounding box center [389, 115] width 64 height 17
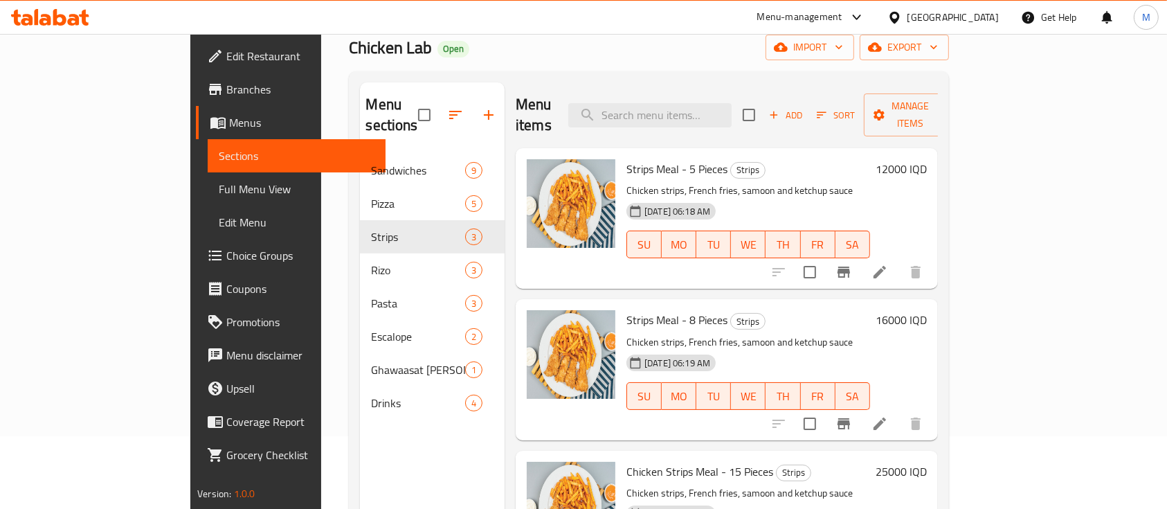
scroll to position [86, 0]
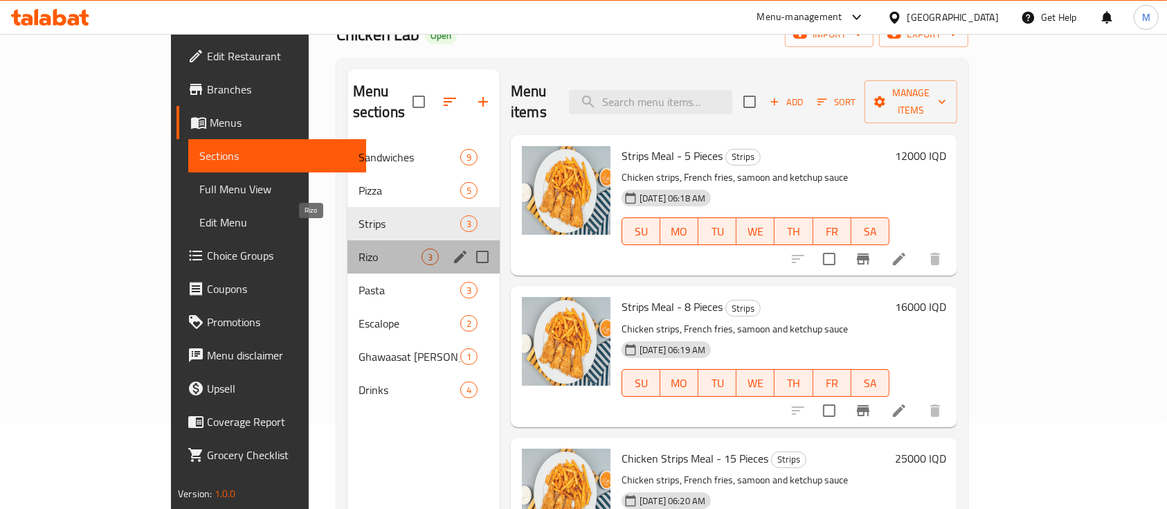
click at [360, 249] on span "Rizo" at bounding box center [390, 257] width 63 height 17
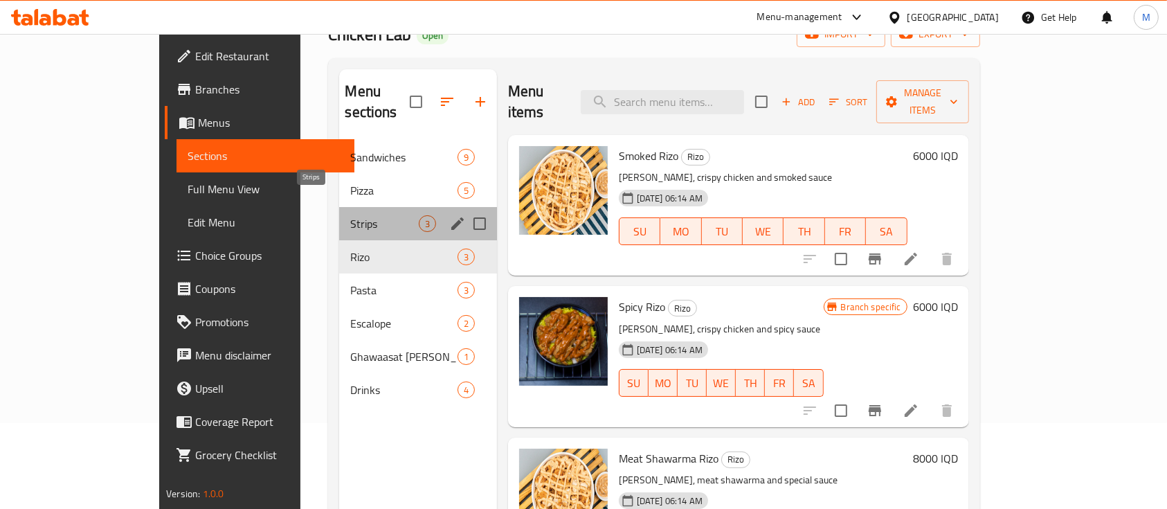
click at [350, 215] on span "Strips" at bounding box center [384, 223] width 68 height 17
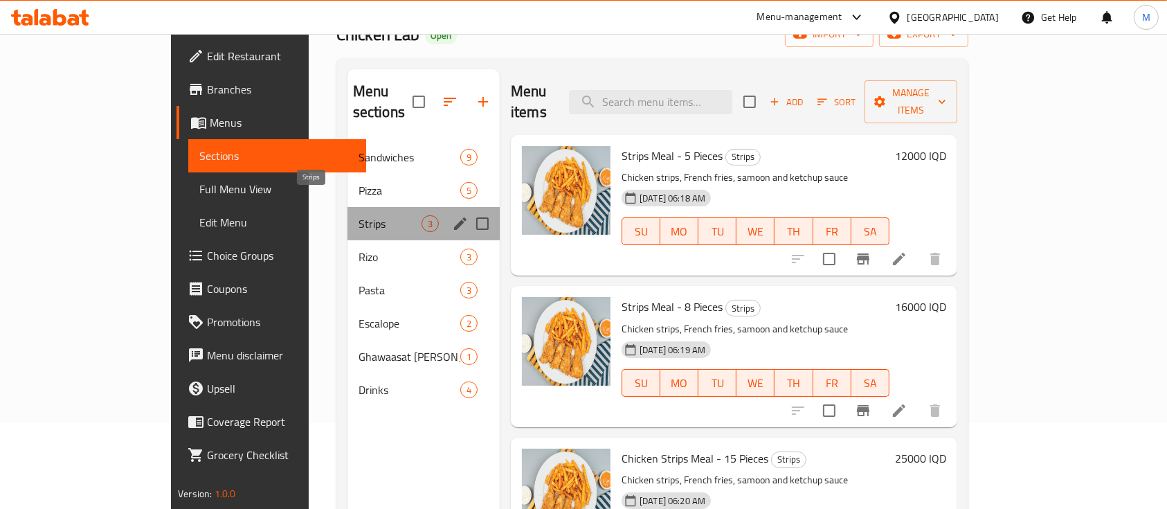
click at [359, 215] on span "Strips" at bounding box center [390, 223] width 63 height 17
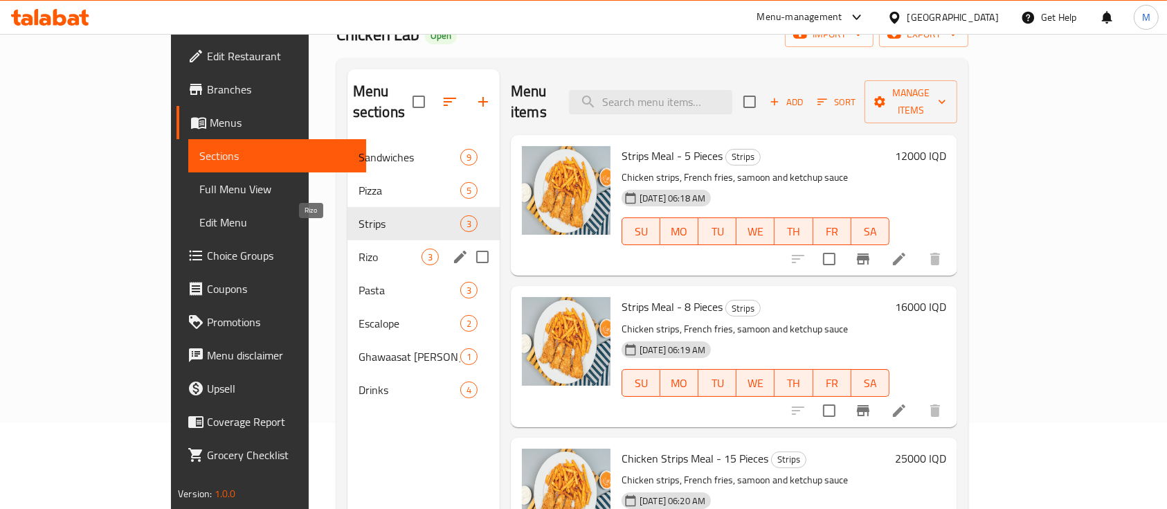
click at [359, 249] on span "Rizo" at bounding box center [390, 257] width 63 height 17
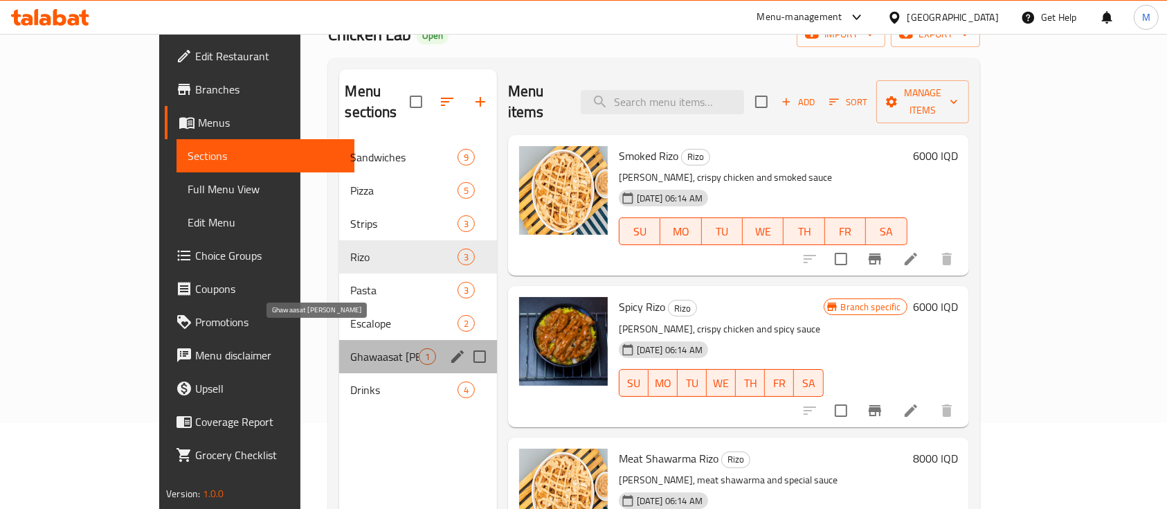
click at [350, 348] on span "Ghawaasat [PERSON_NAME]" at bounding box center [384, 356] width 68 height 17
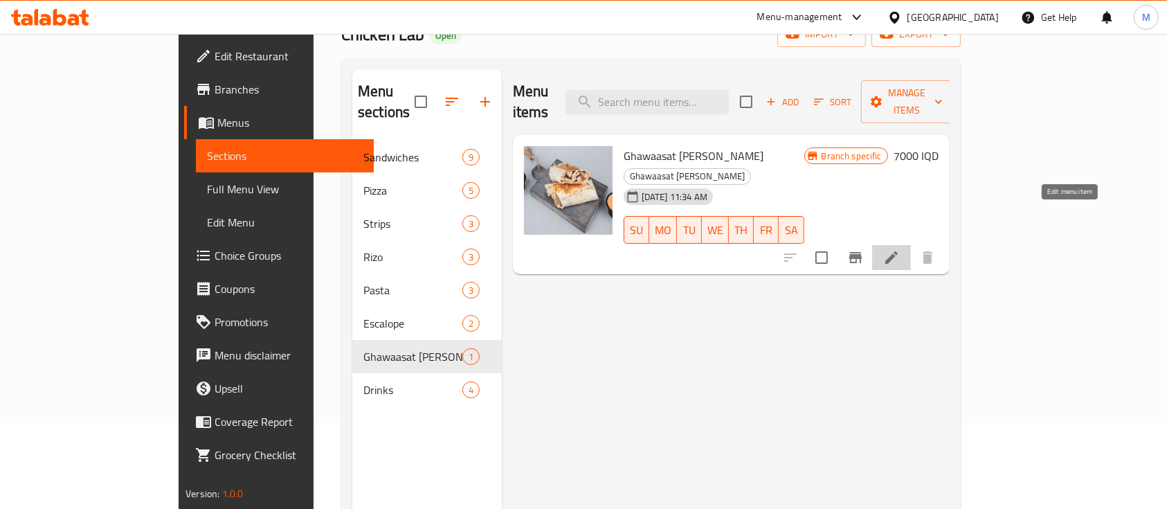
click at [898, 251] on icon at bounding box center [891, 257] width 12 height 12
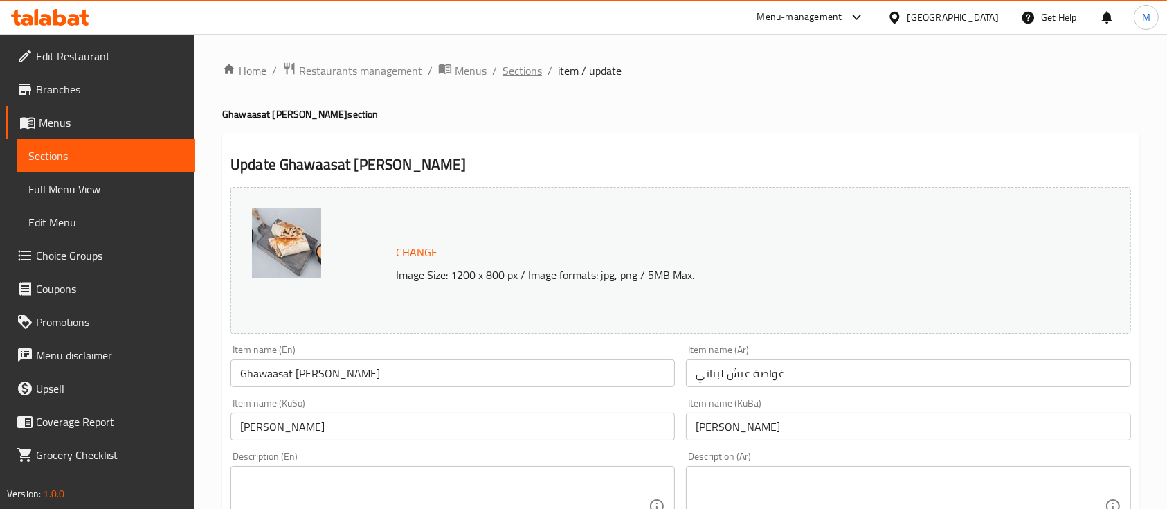
click at [515, 66] on span "Sections" at bounding box center [522, 70] width 39 height 17
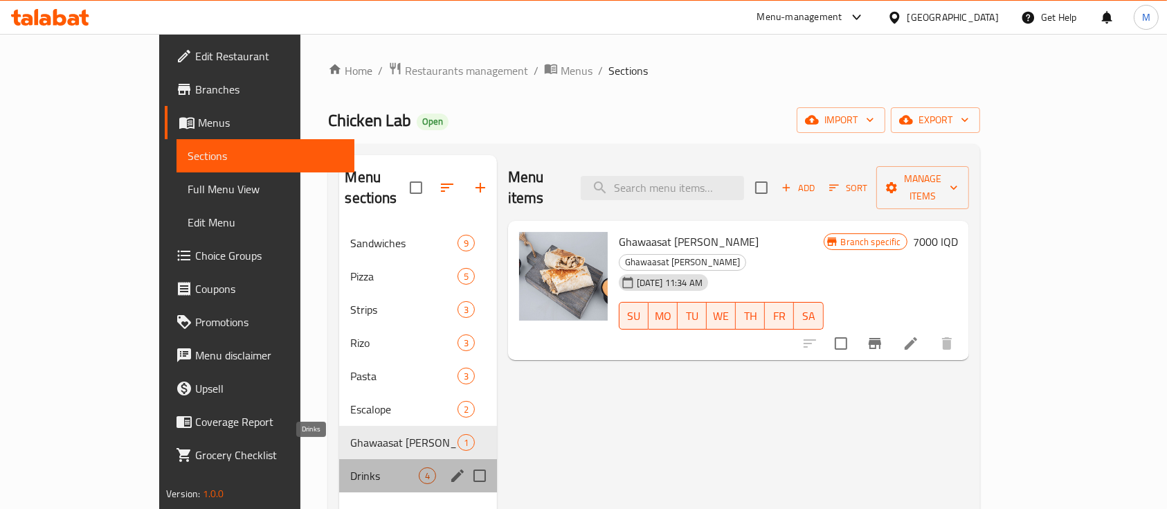
click at [350, 467] on span "Drinks" at bounding box center [384, 475] width 68 height 17
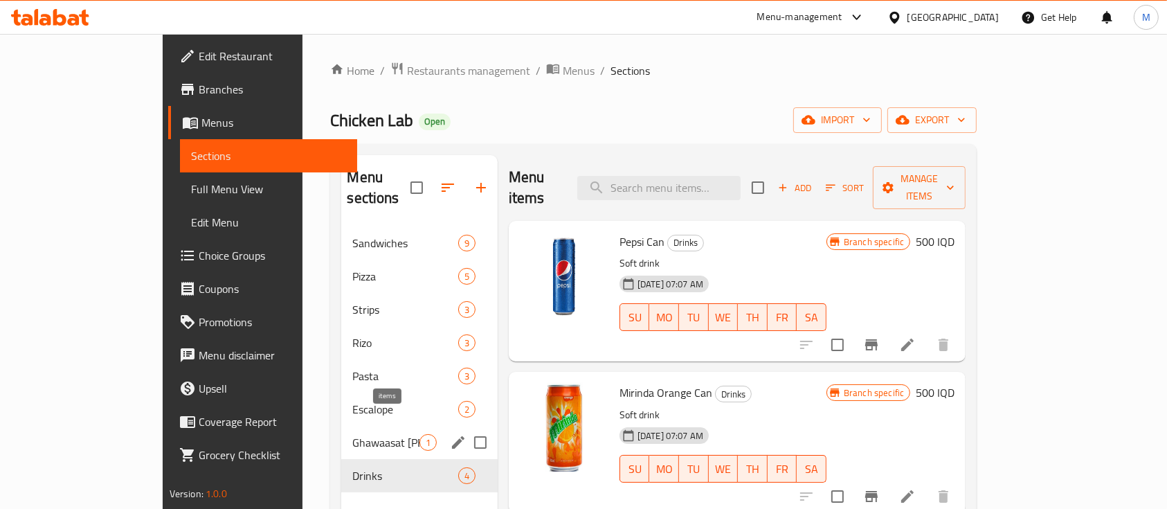
click at [420, 436] on span "1" at bounding box center [428, 442] width 16 height 13
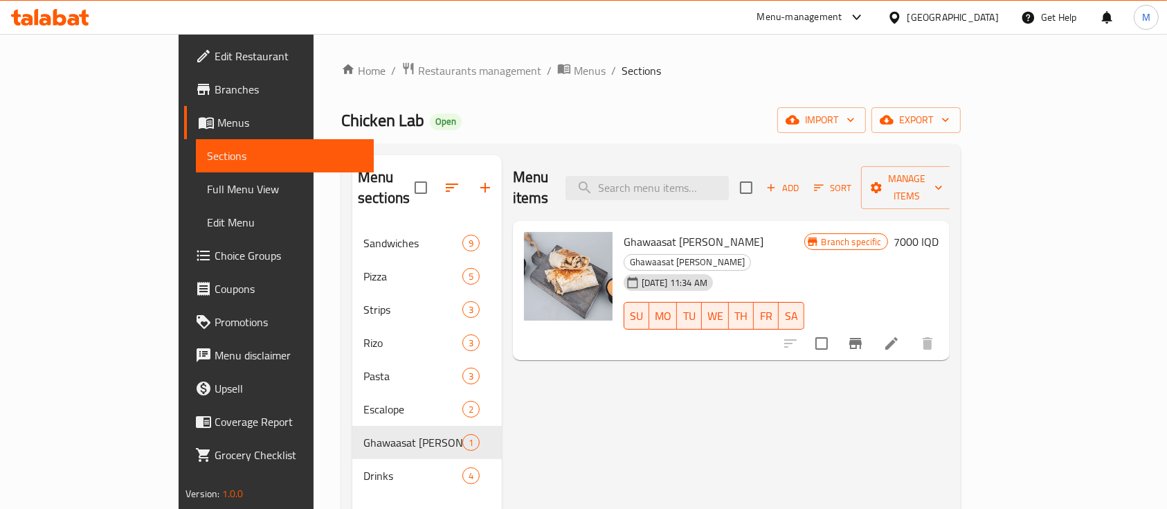
click at [911, 331] on li at bounding box center [891, 343] width 39 height 25
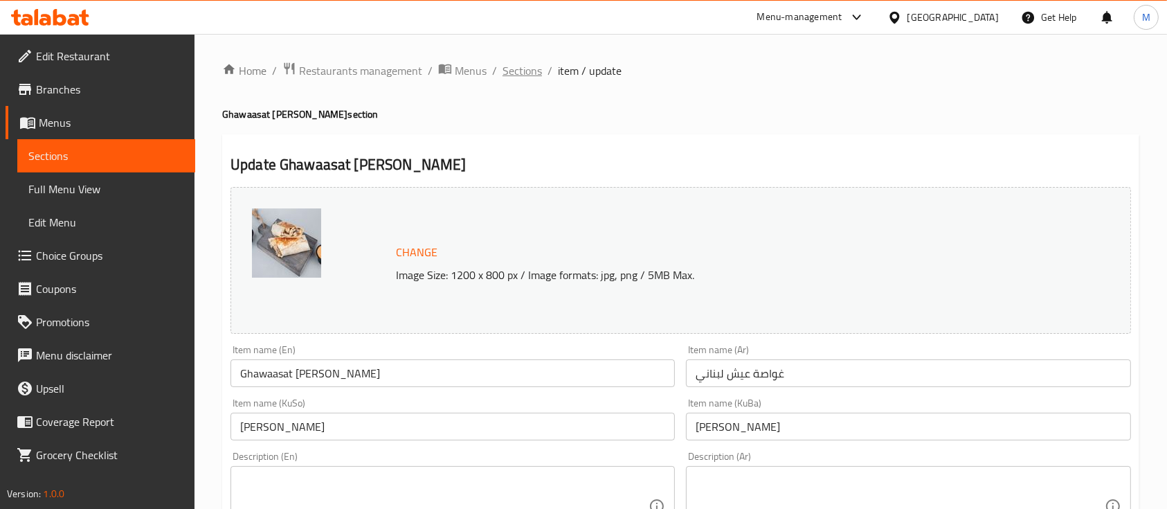
click at [521, 73] on span "Sections" at bounding box center [522, 70] width 39 height 17
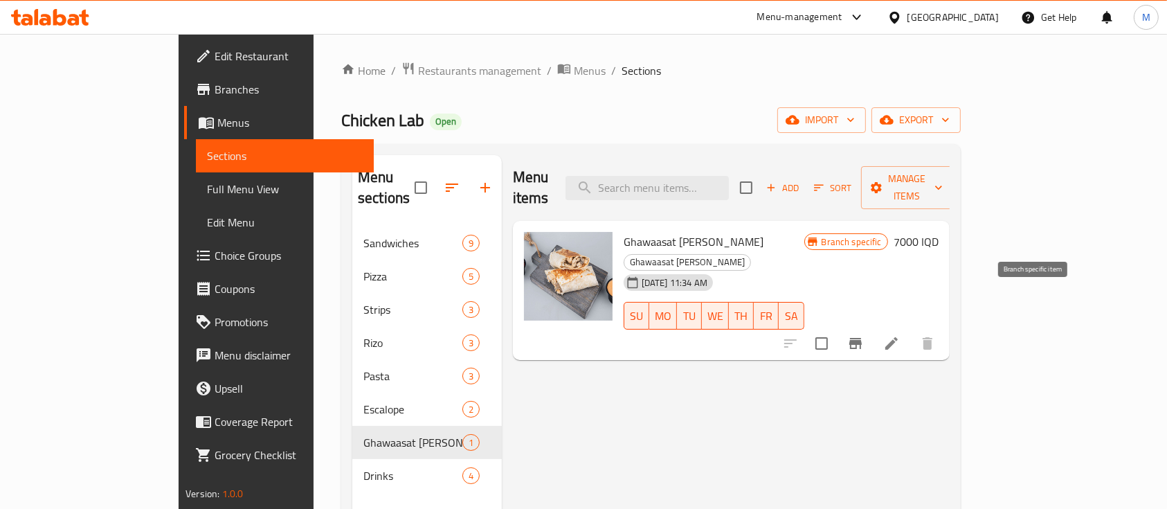
click at [862, 338] on icon "Branch-specific-item" at bounding box center [855, 343] width 12 height 11
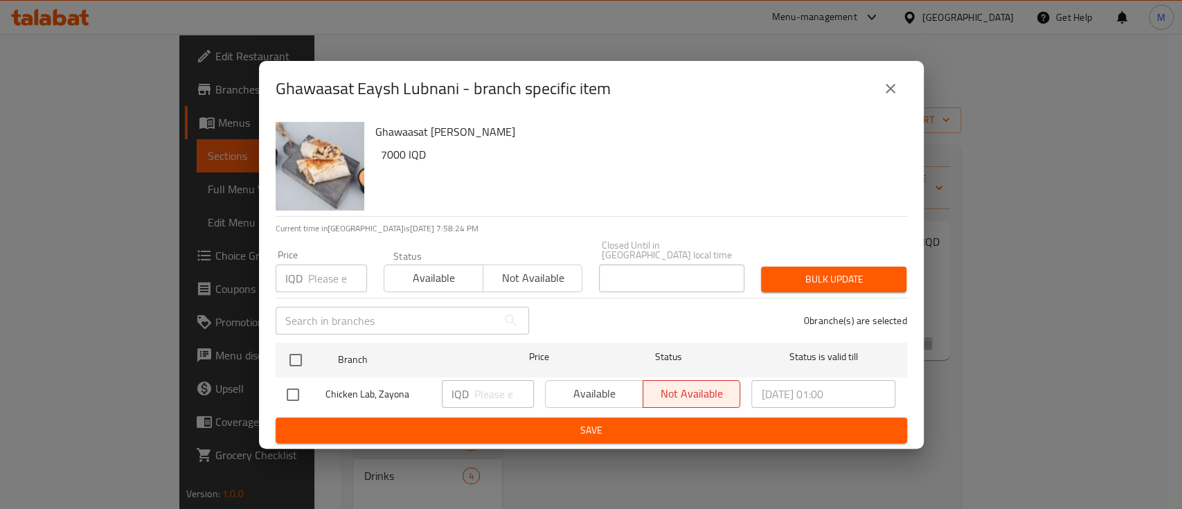
click at [892, 96] on icon "close" at bounding box center [890, 88] width 17 height 17
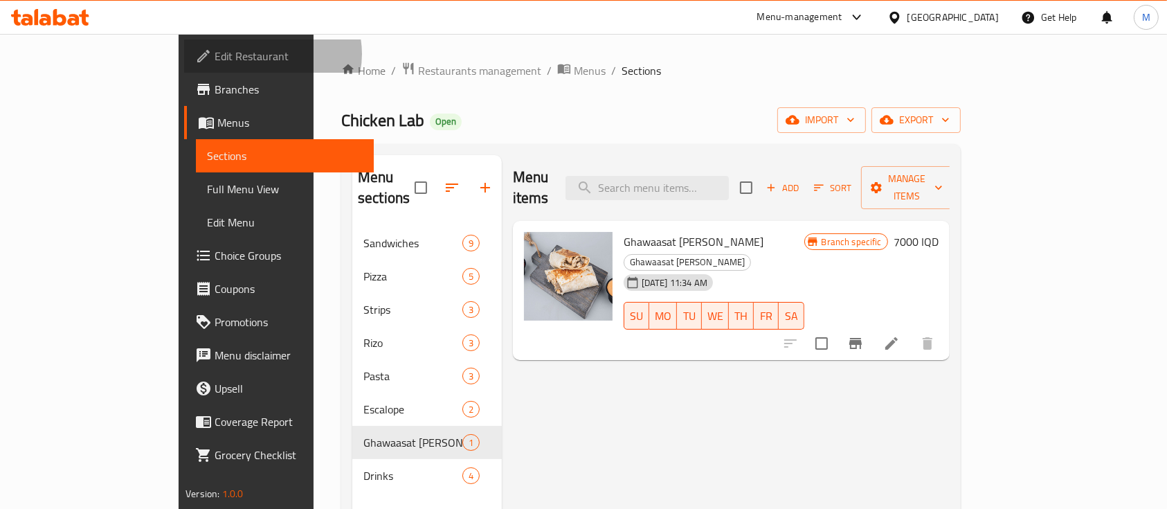
click at [215, 54] on span "Edit Restaurant" at bounding box center [289, 56] width 148 height 17
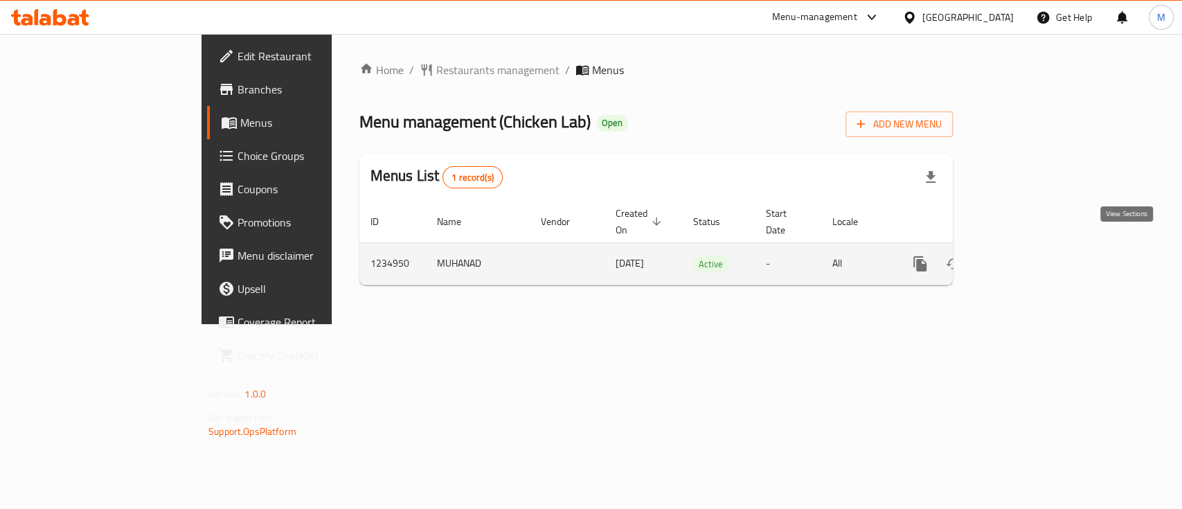
click at [1028, 255] on icon "enhanced table" at bounding box center [1019, 263] width 17 height 17
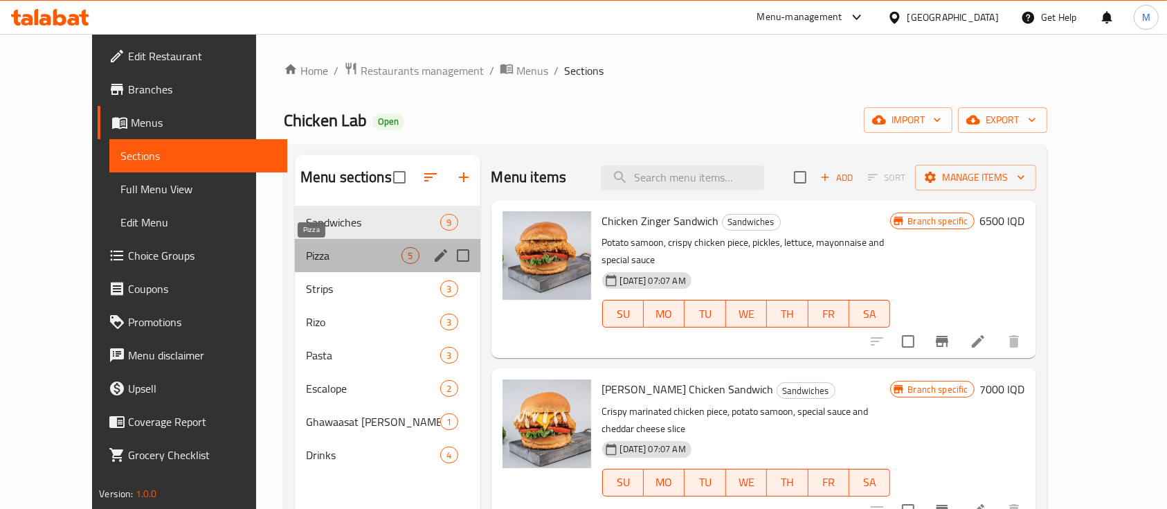
click at [306, 252] on span "Pizza" at bounding box center [354, 255] width 96 height 17
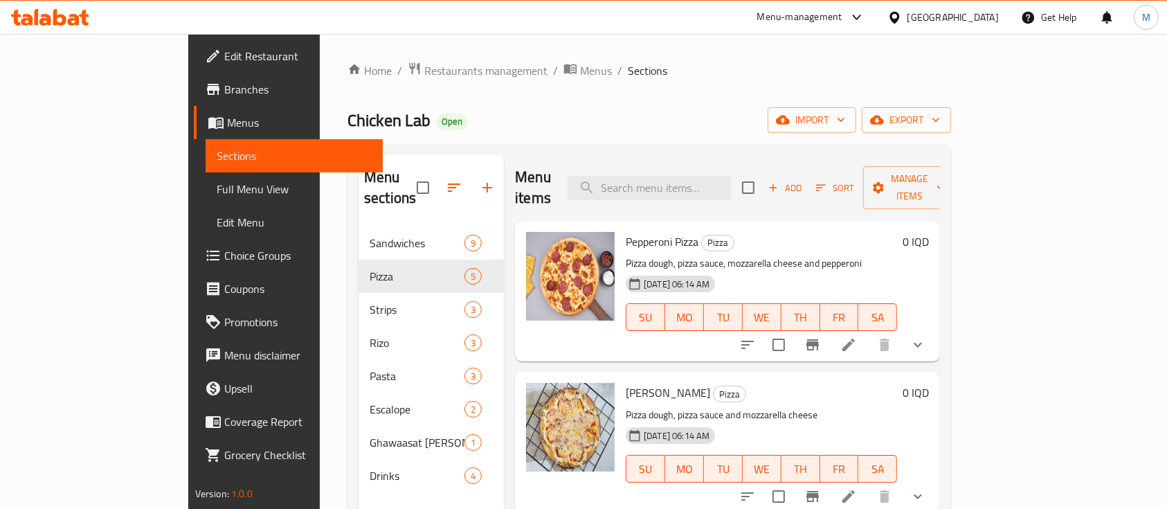
click at [868, 334] on li at bounding box center [848, 344] width 39 height 25
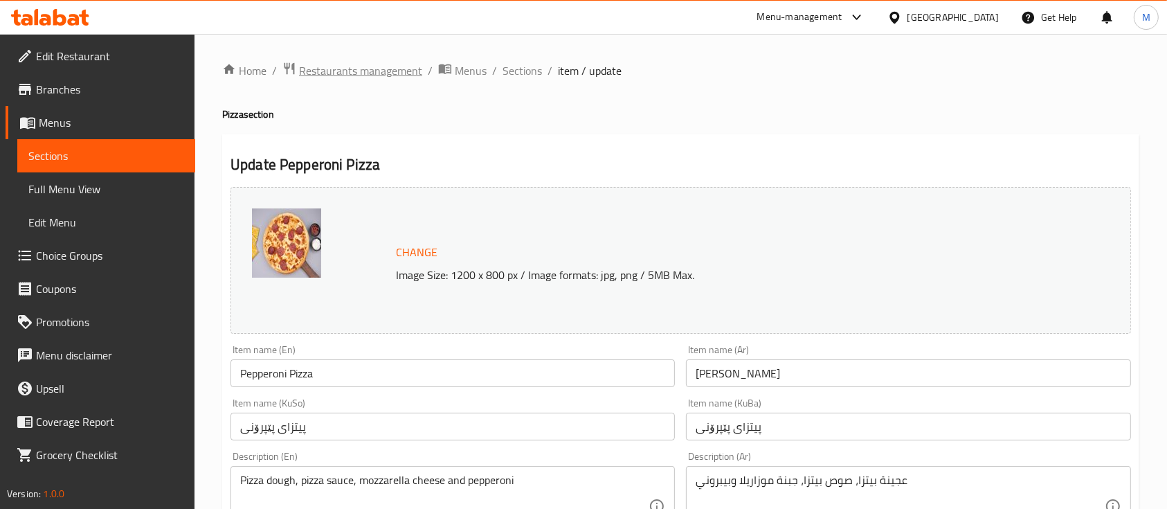
click at [410, 71] on span "Restaurants management" at bounding box center [360, 70] width 123 height 17
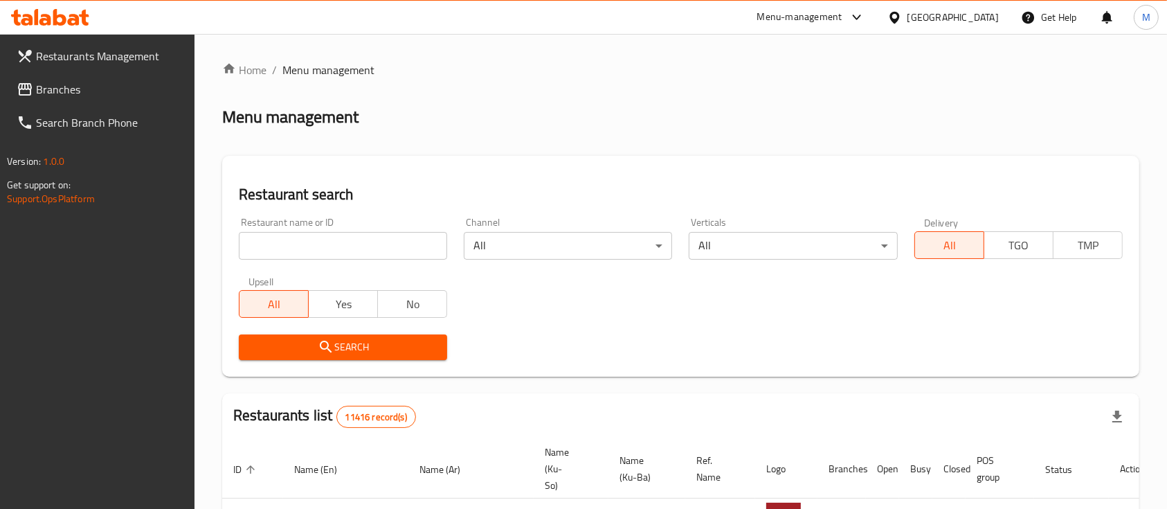
click at [399, 246] on input "search" at bounding box center [343, 246] width 208 height 28
click at [401, 258] on input "search" at bounding box center [343, 246] width 208 height 28
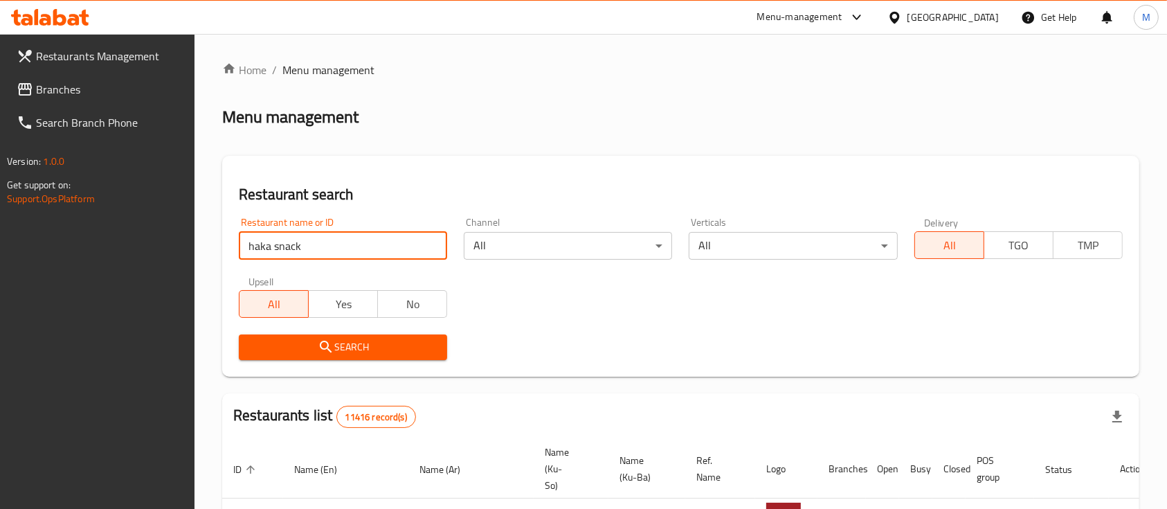
type input "haka snack"
click button "Search" at bounding box center [343, 347] width 208 height 26
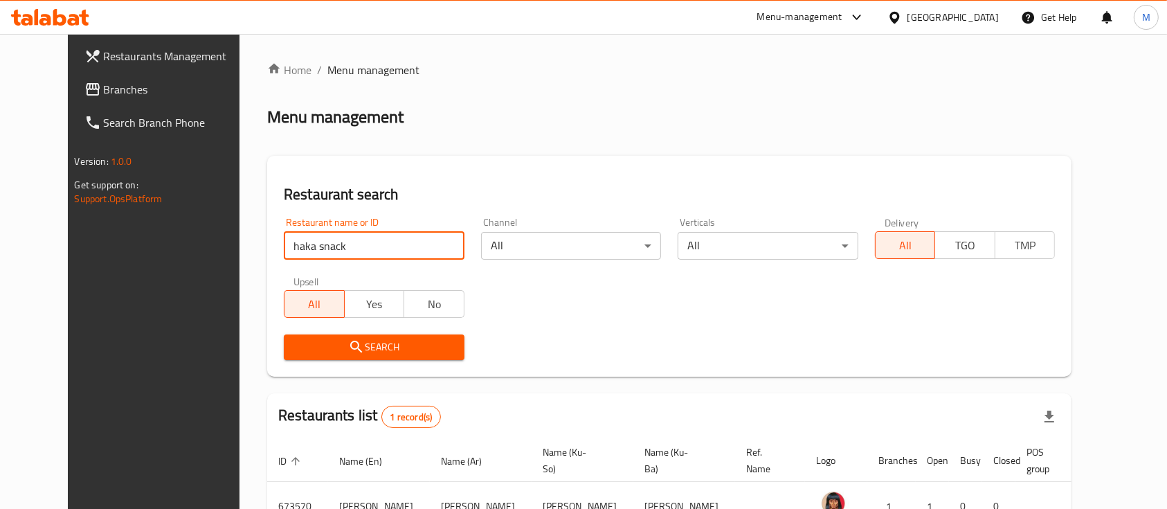
scroll to position [96, 0]
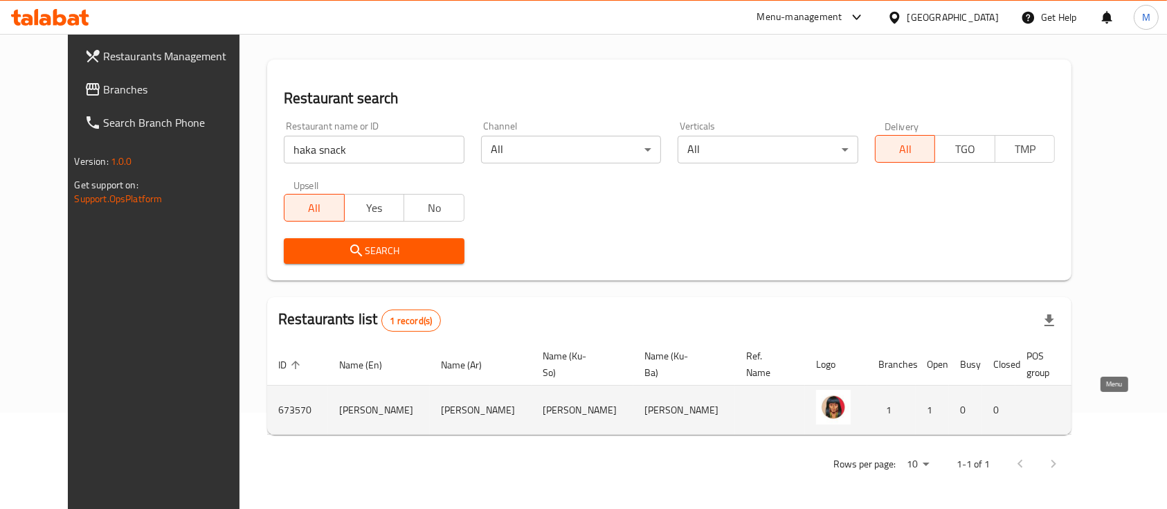
click at [1168, 416] on icon "enhanced table" at bounding box center [1176, 410] width 17 height 17
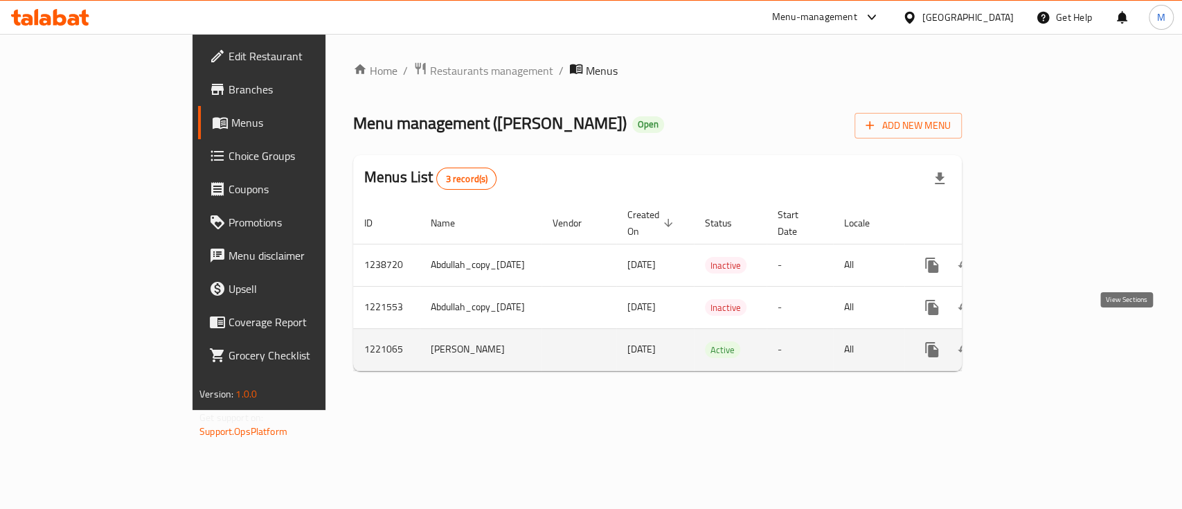
click at [1048, 348] on link "enhanced table" at bounding box center [1031, 349] width 33 height 33
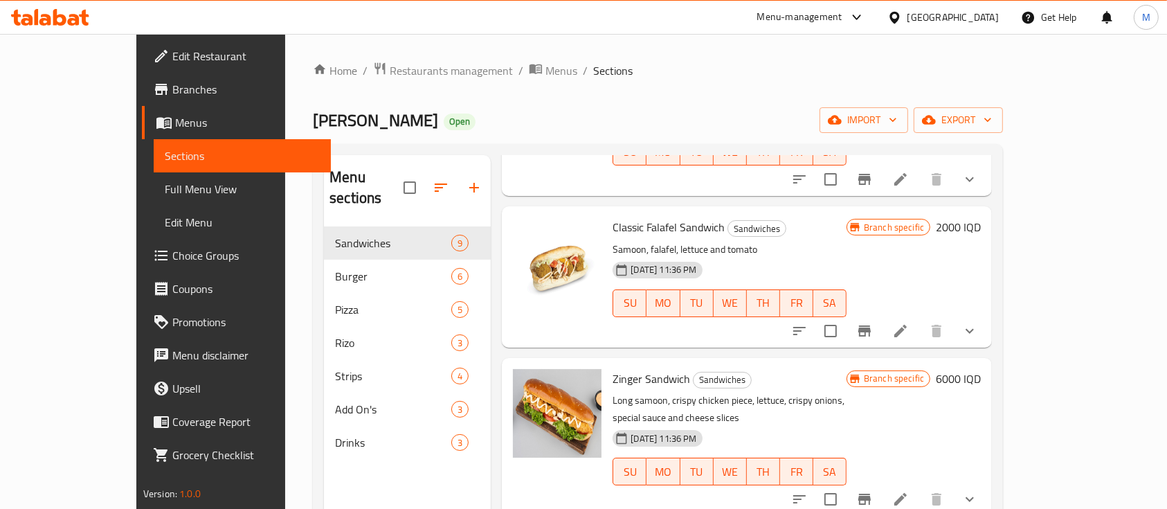
scroll to position [508, 0]
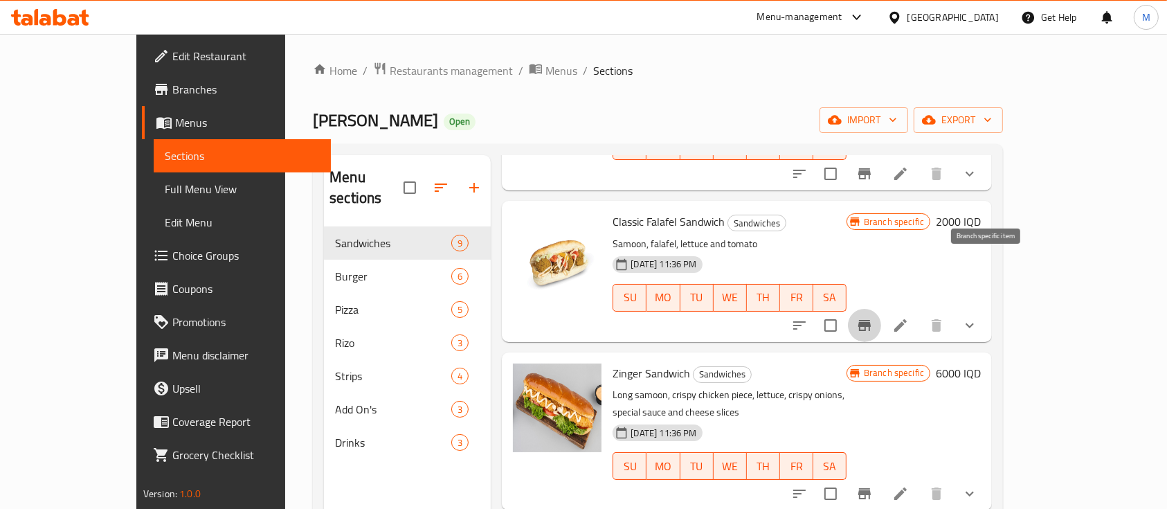
click at [871, 320] on icon "Branch-specific-item" at bounding box center [864, 325] width 12 height 11
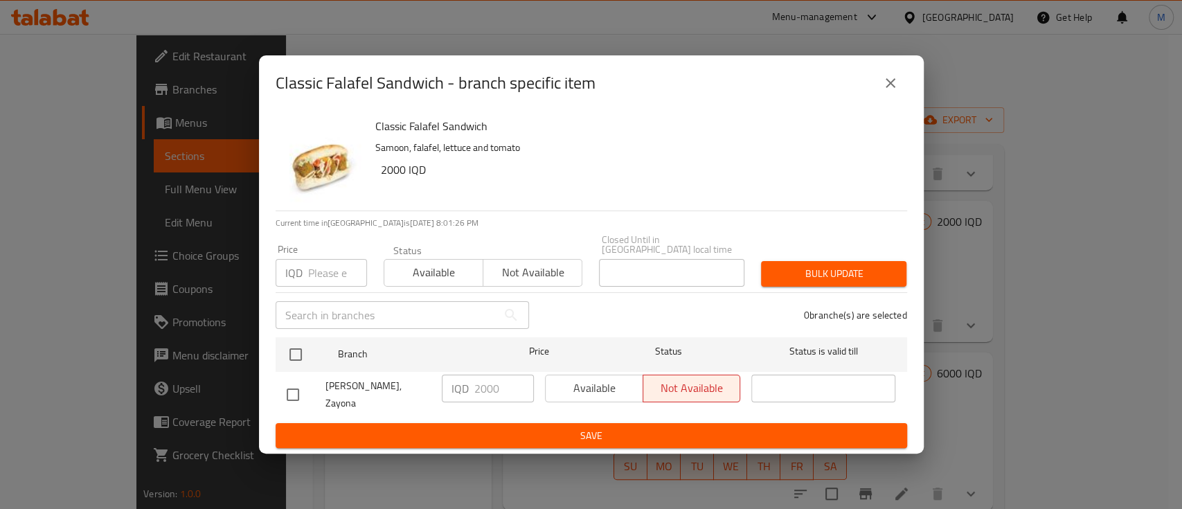
click at [885, 91] on icon "close" at bounding box center [890, 83] width 17 height 17
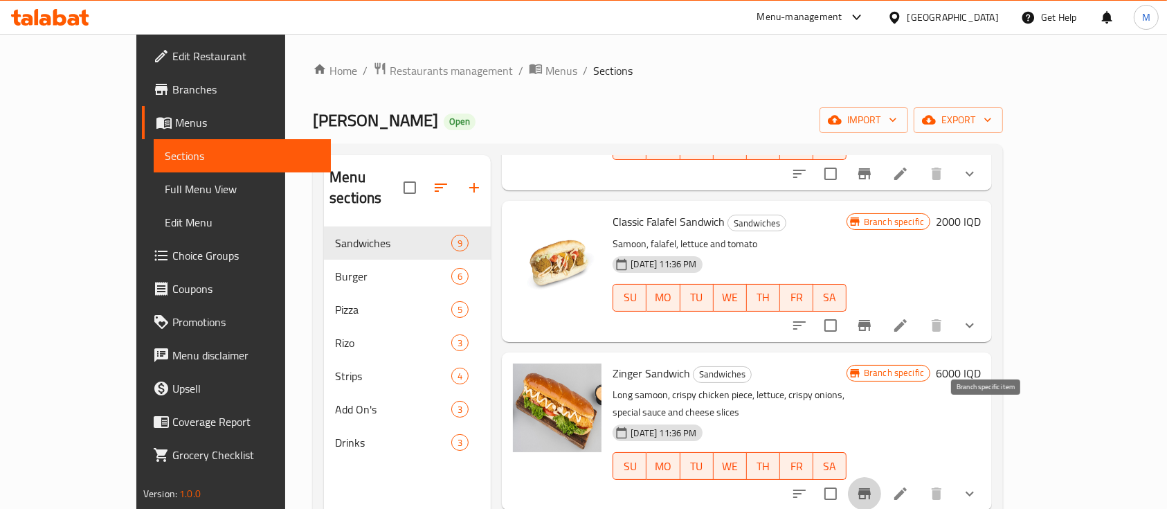
click at [873, 485] on icon "Branch-specific-item" at bounding box center [864, 493] width 17 height 17
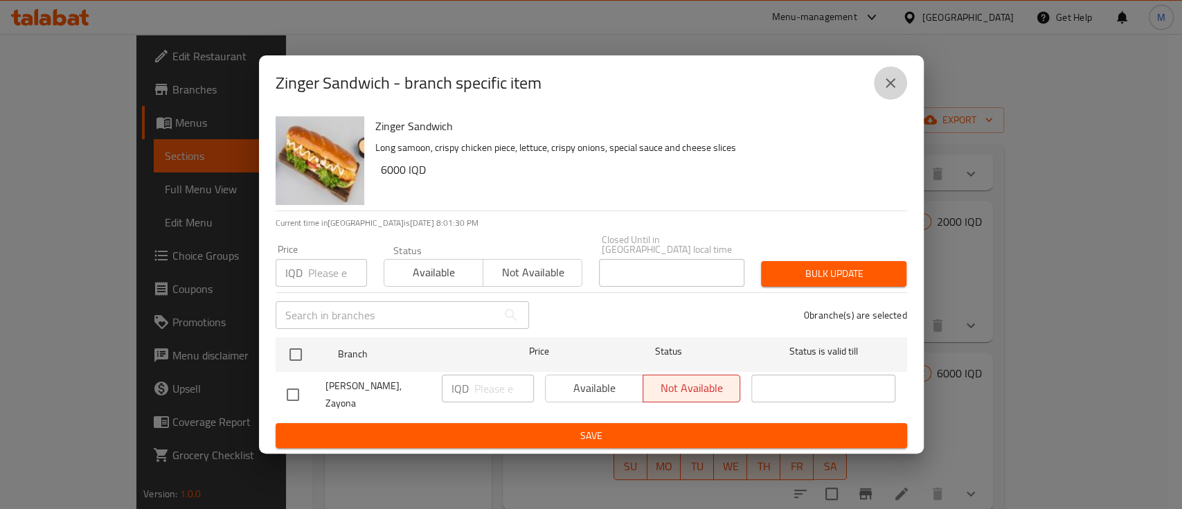
click at [900, 92] on button "close" at bounding box center [890, 82] width 33 height 33
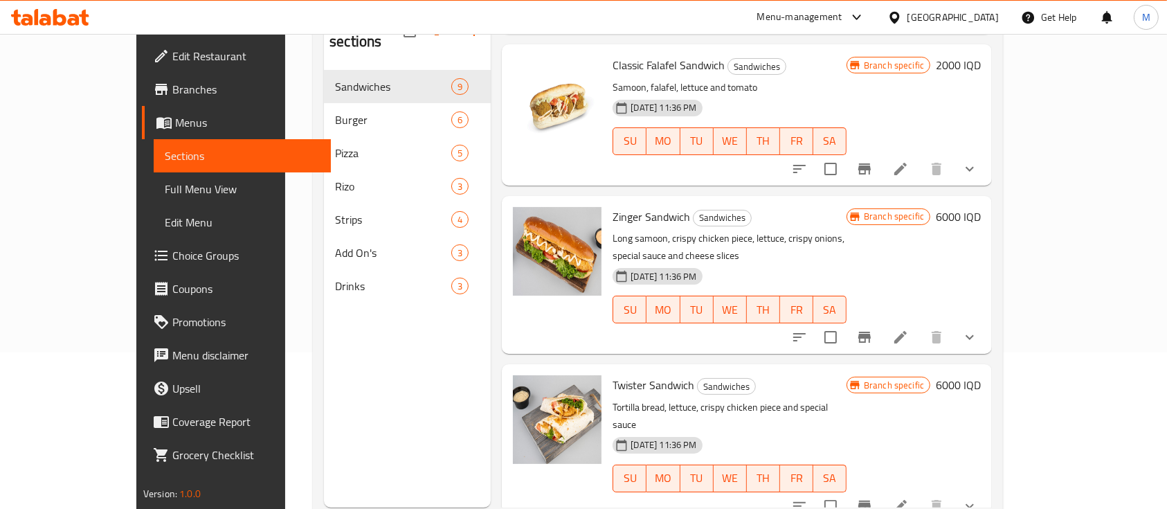
scroll to position [164, 0]
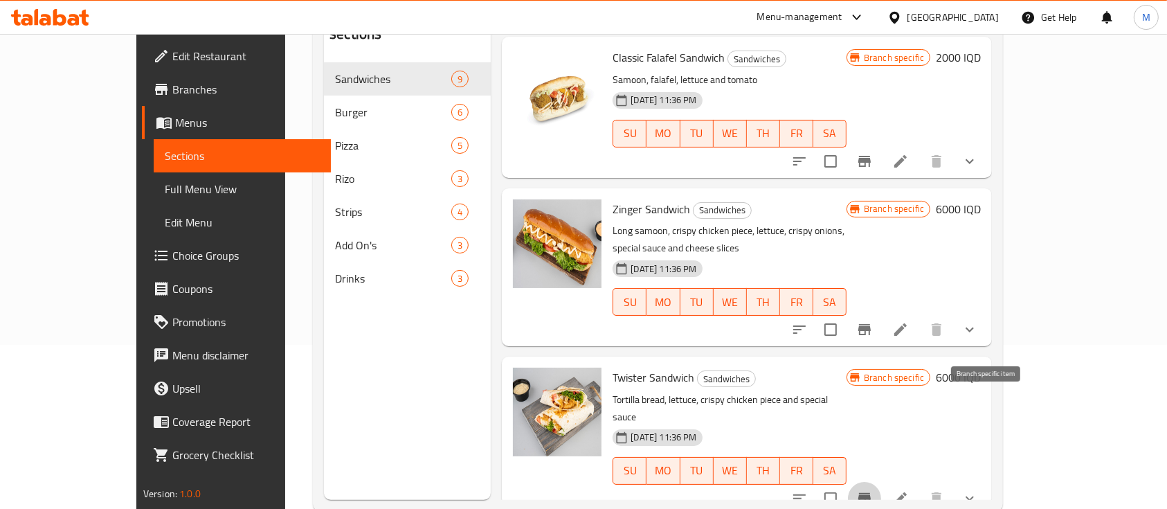
click at [871, 493] on icon "Branch-specific-item" at bounding box center [864, 498] width 12 height 11
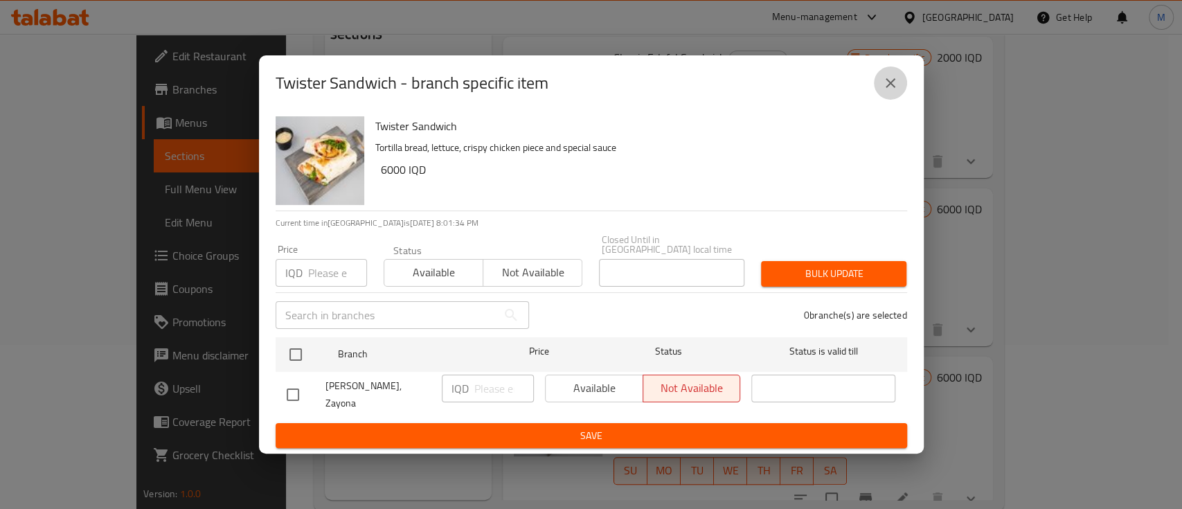
click at [894, 91] on icon "close" at bounding box center [890, 83] width 17 height 17
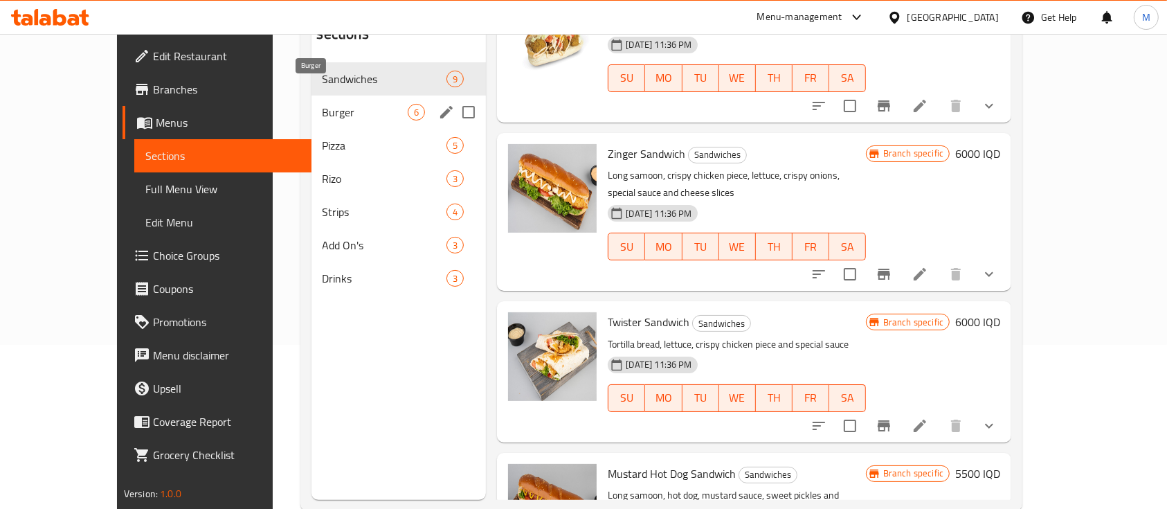
click at [354, 104] on span "Burger" at bounding box center [366, 112] width 86 height 17
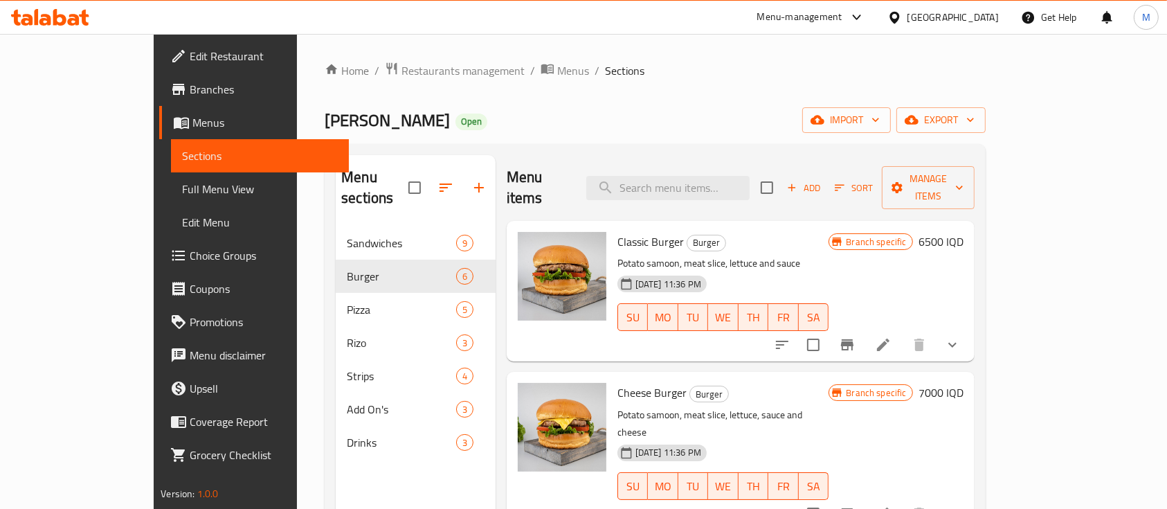
click at [864, 329] on button "Branch-specific-item" at bounding box center [847, 344] width 33 height 33
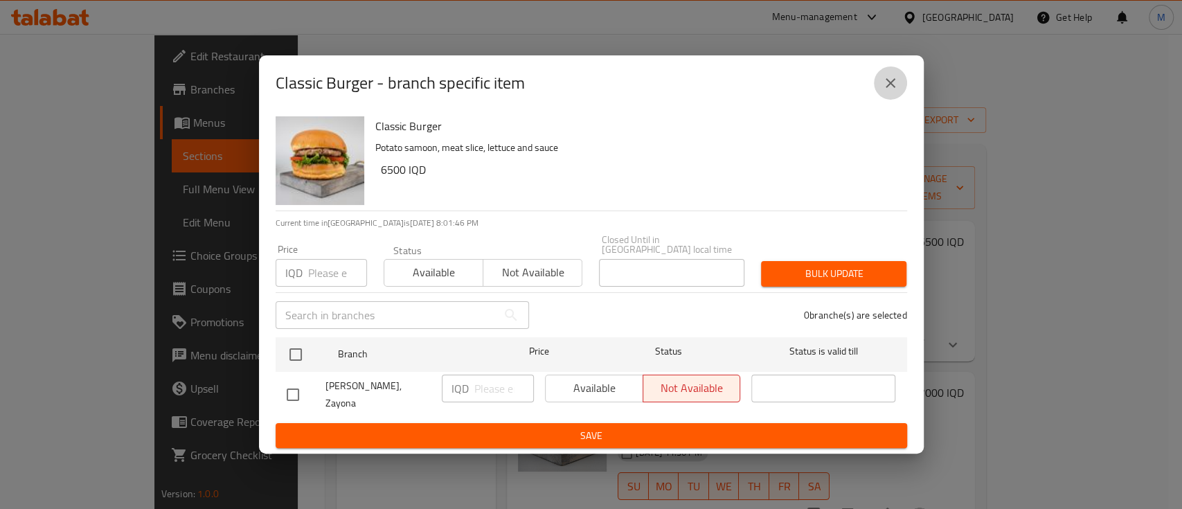
click at [890, 88] on icon "close" at bounding box center [890, 83] width 10 height 10
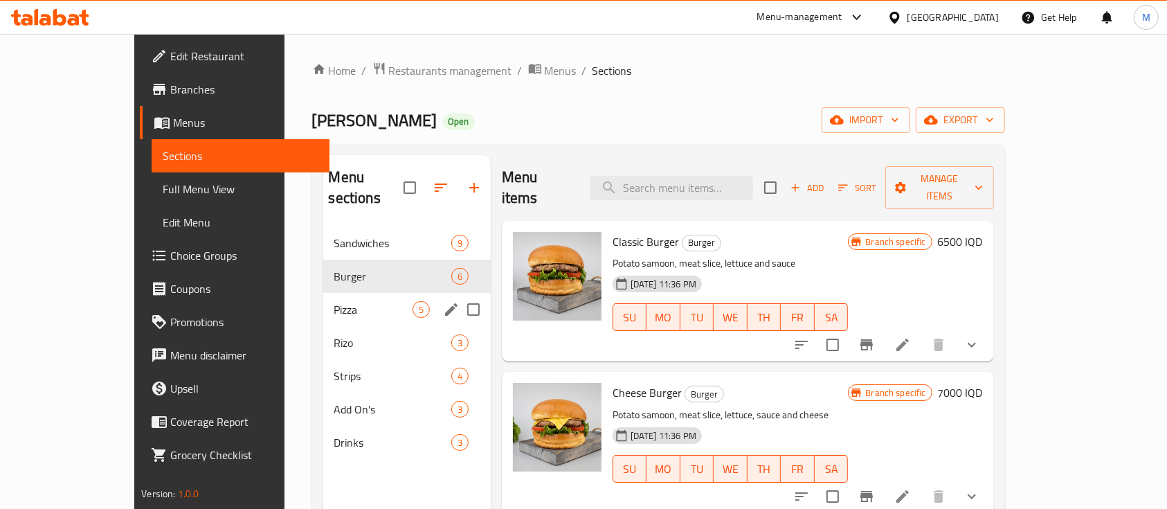
click at [327, 300] on div "Pizza 5" at bounding box center [407, 309] width 168 height 33
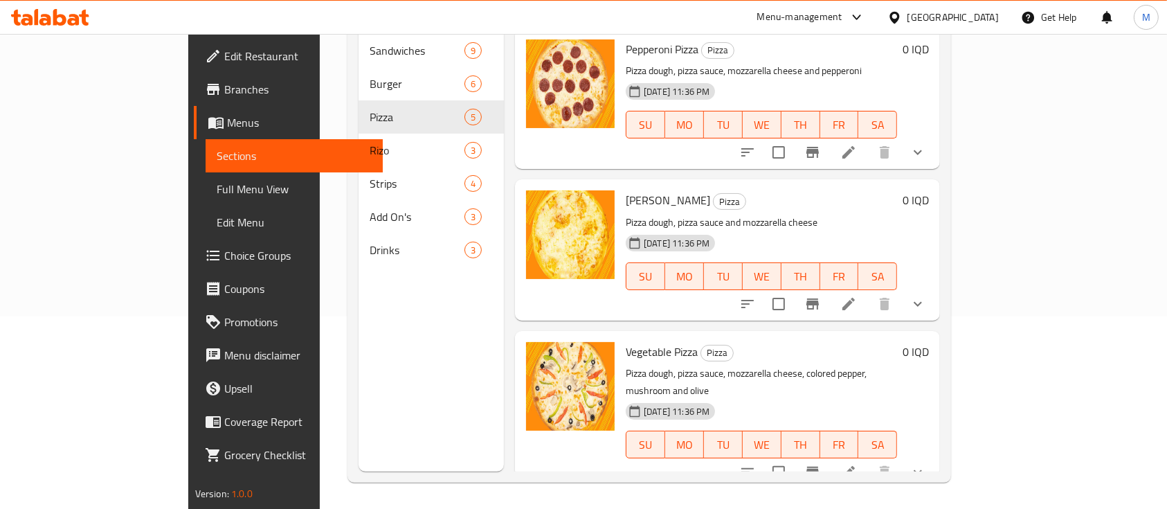
scroll to position [194, 0]
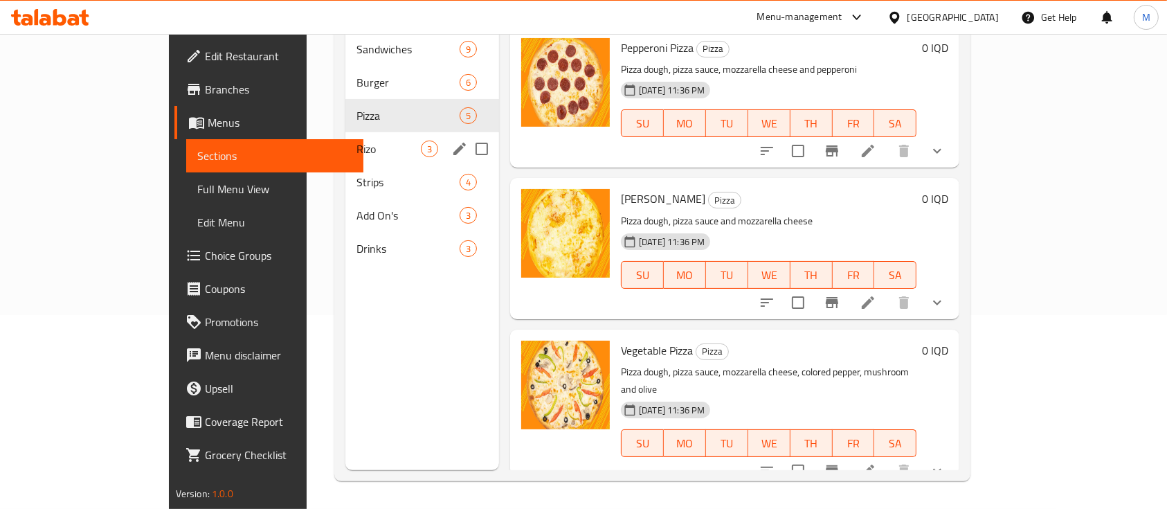
click at [345, 136] on div "Rizo 3" at bounding box center [422, 148] width 154 height 33
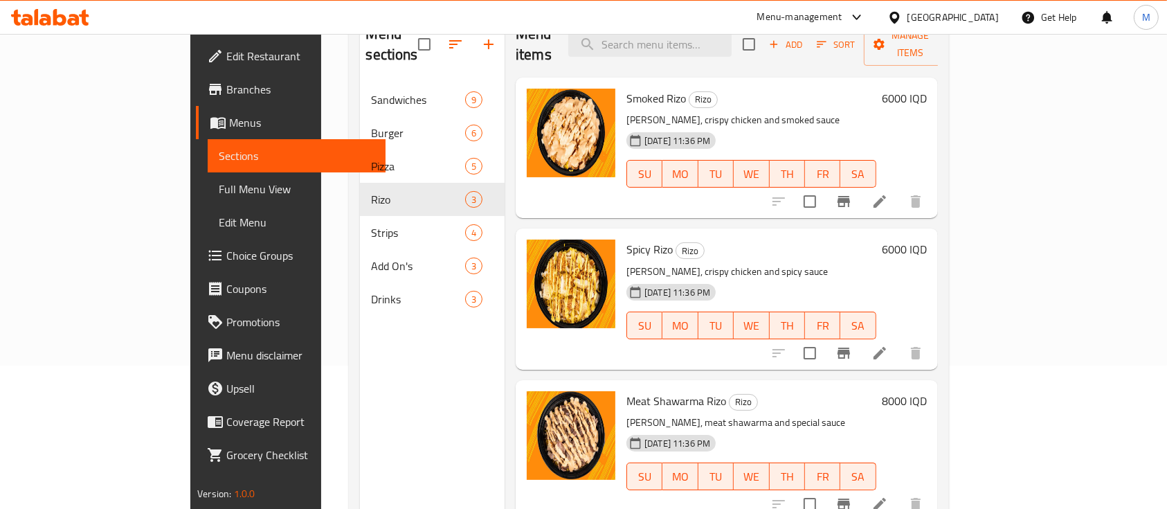
scroll to position [136, 0]
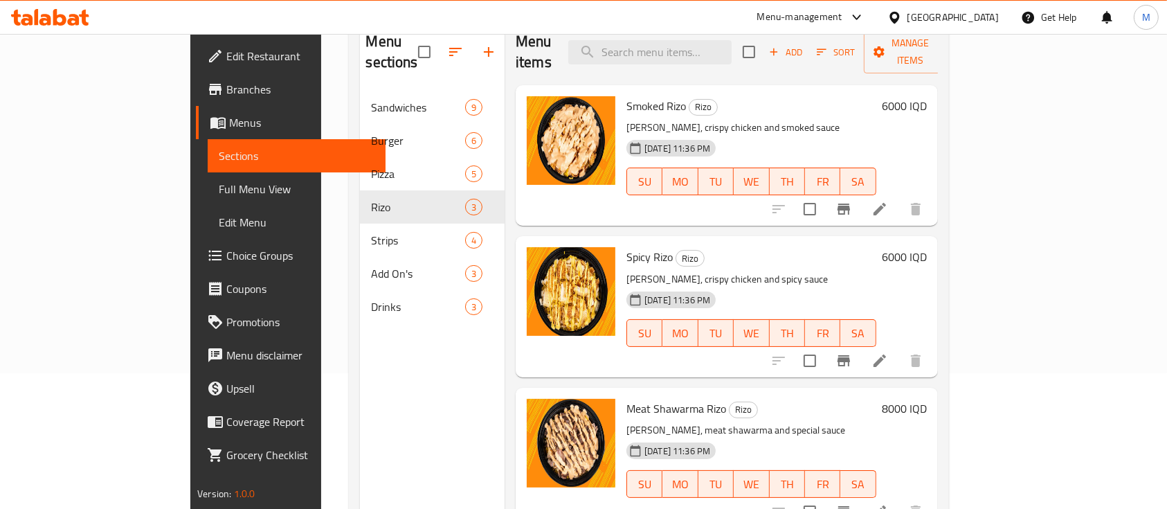
click at [948, 118] on div "Menu sections Sandwiches 9 Burger 6 Pizza 5 [PERSON_NAME] 3 Strips 4 Add On's 3…" at bounding box center [649, 273] width 600 height 531
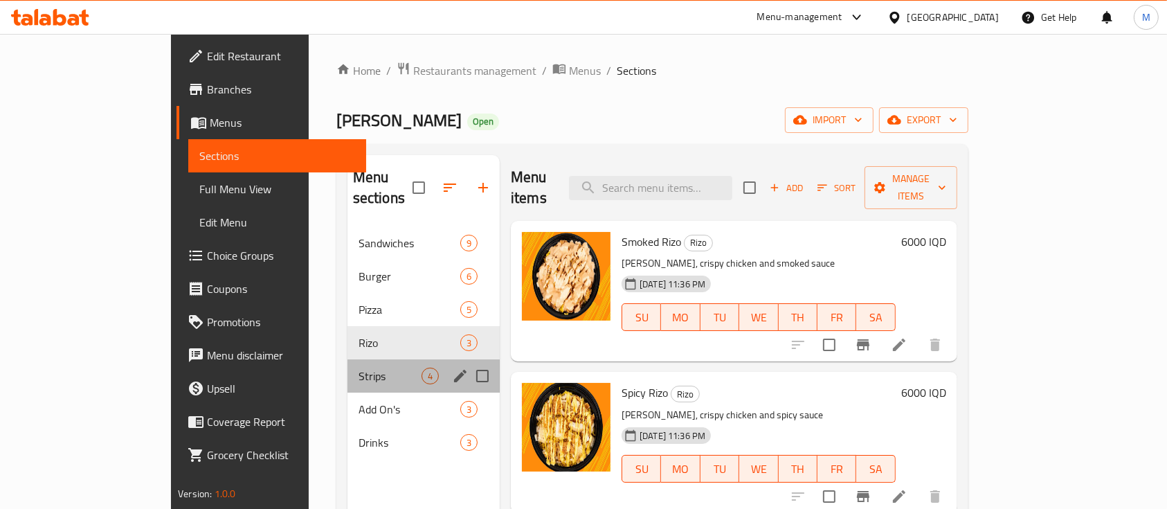
click at [349, 359] on div "Strips 4" at bounding box center [424, 375] width 152 height 33
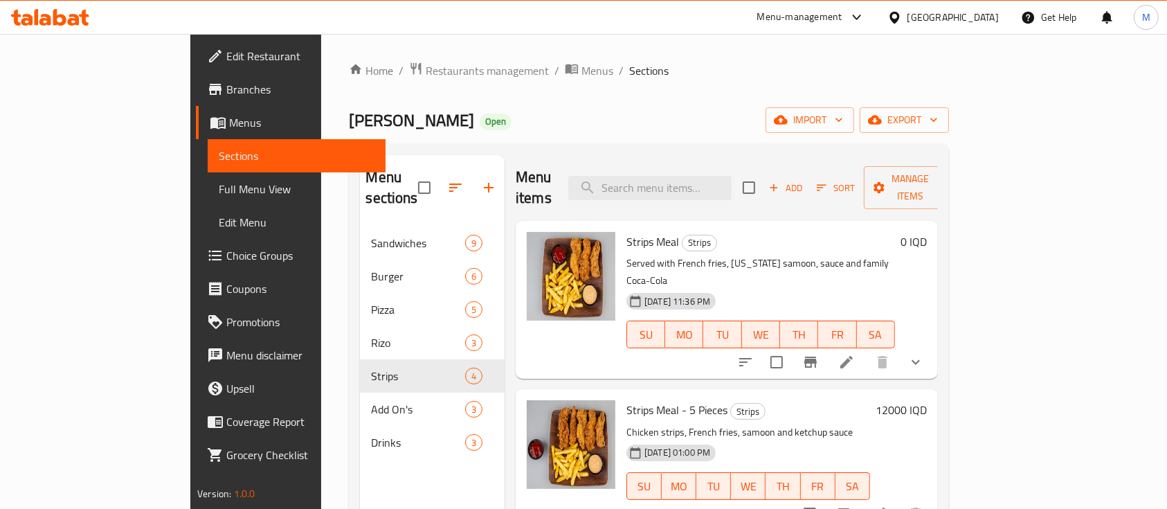
scroll to position [130, 0]
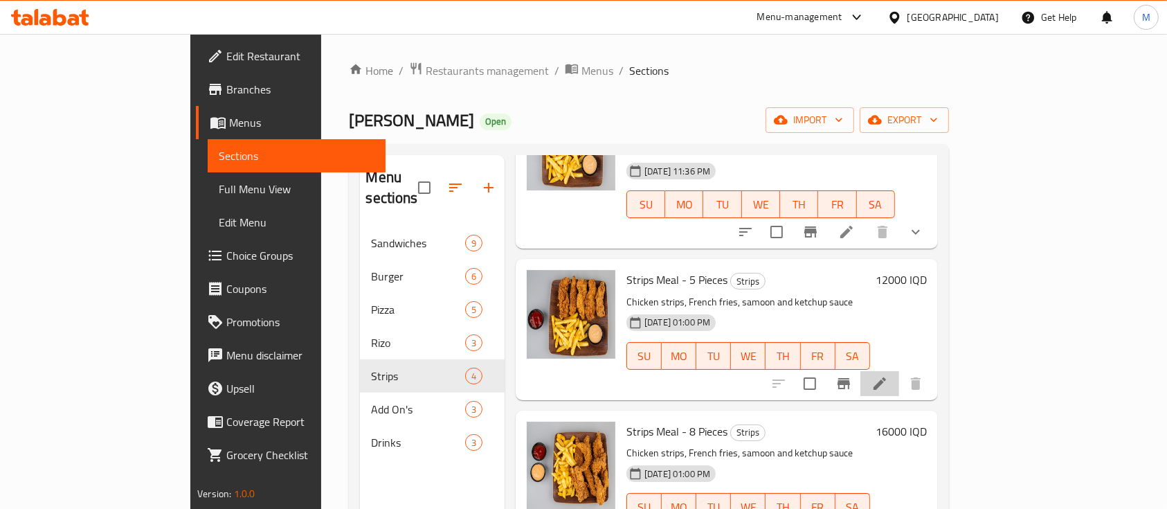
click at [899, 371] on li at bounding box center [880, 383] width 39 height 25
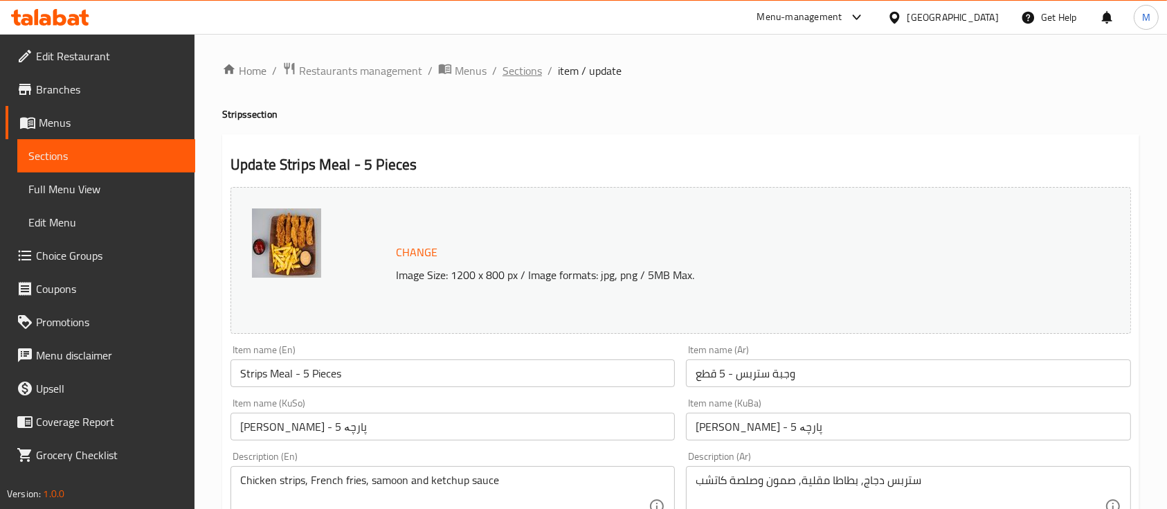
click at [529, 64] on span "Sections" at bounding box center [522, 70] width 39 height 17
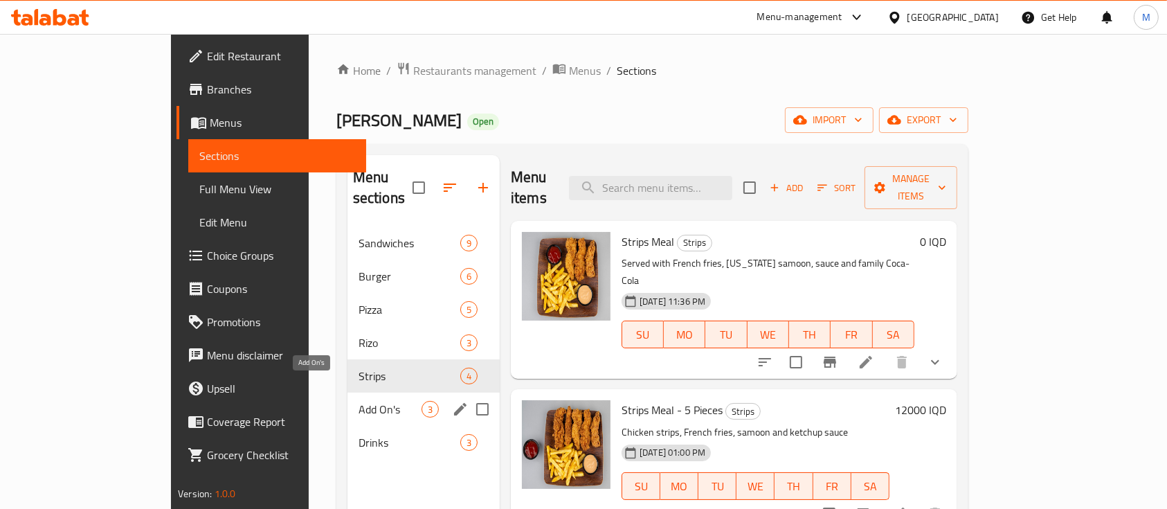
click at [359, 401] on span "Add On's" at bounding box center [390, 409] width 63 height 17
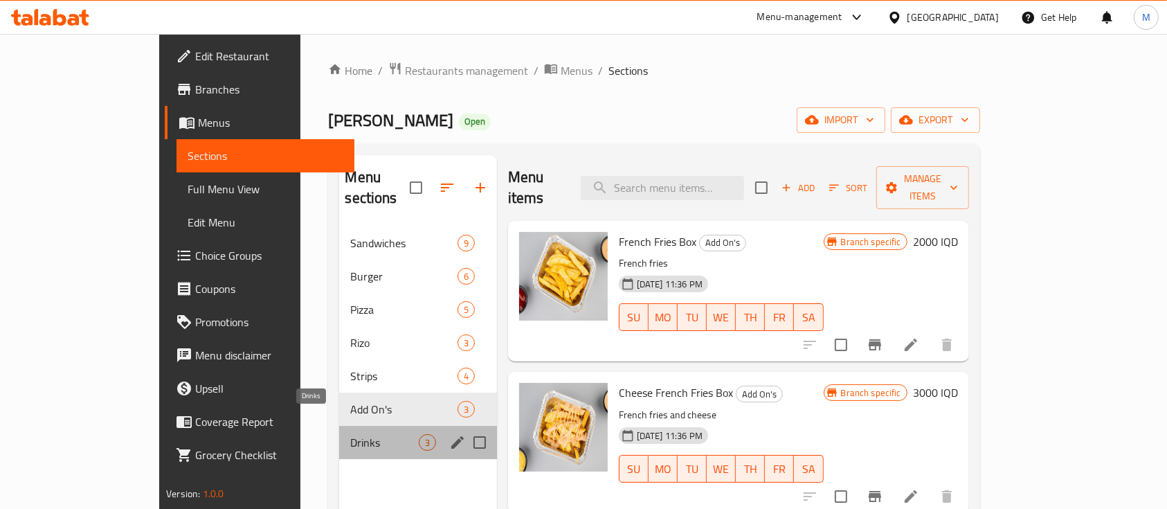
click at [350, 434] on span "Drinks" at bounding box center [384, 442] width 68 height 17
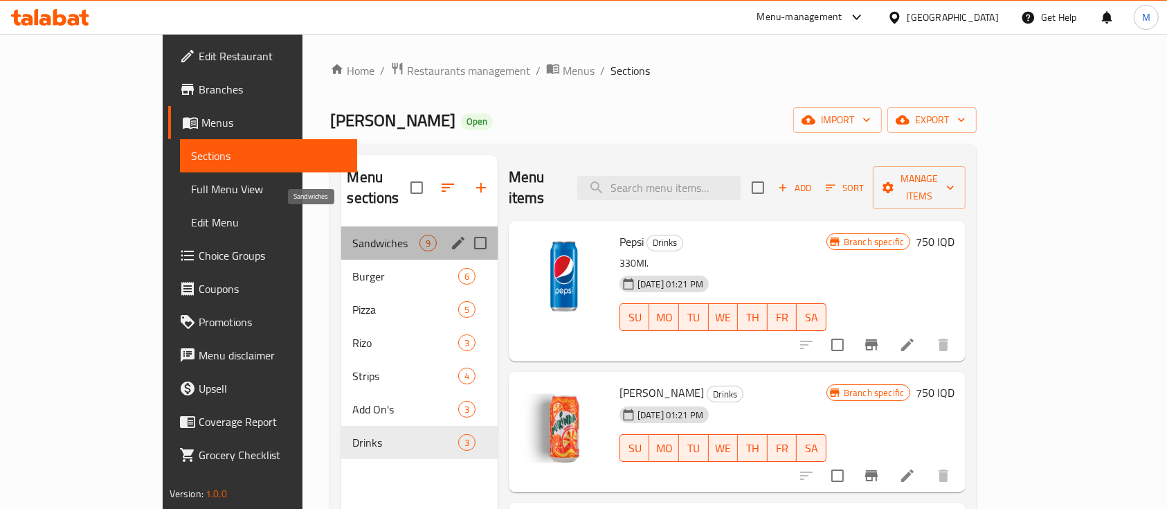
click at [352, 235] on span "Sandwiches" at bounding box center [385, 243] width 66 height 17
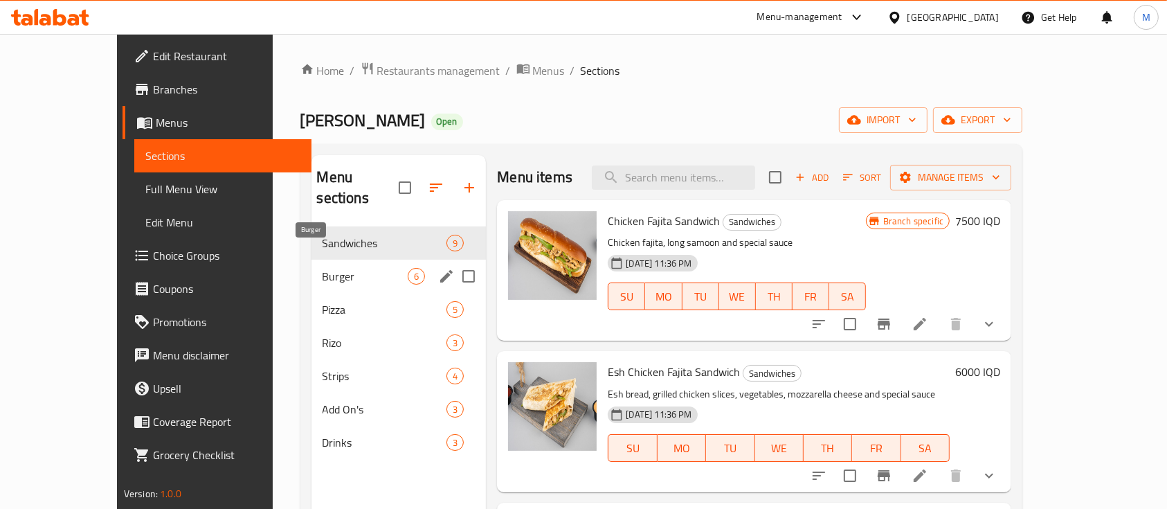
click at [325, 268] on span "Burger" at bounding box center [366, 276] width 86 height 17
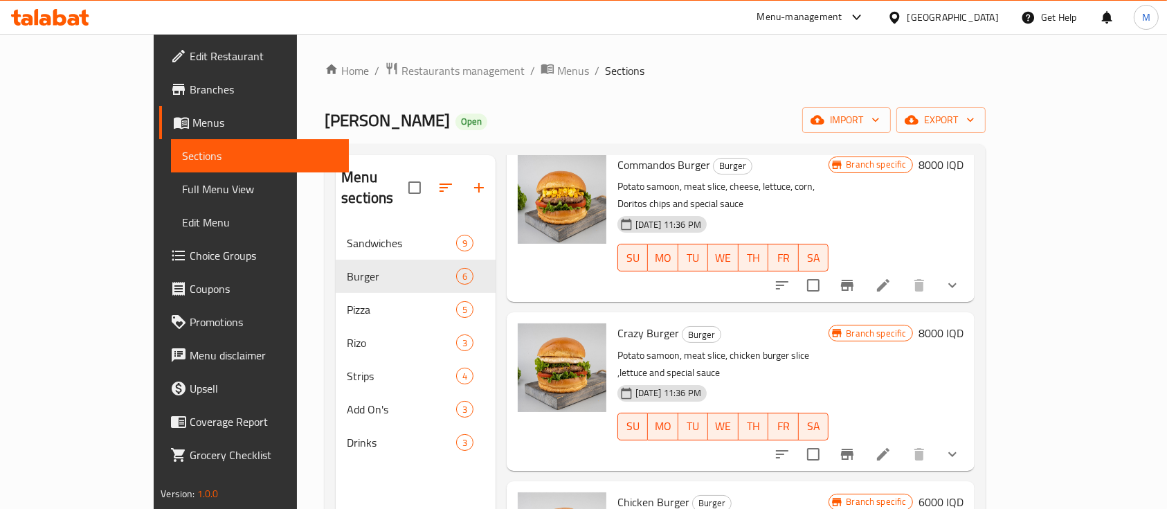
scroll to position [433, 0]
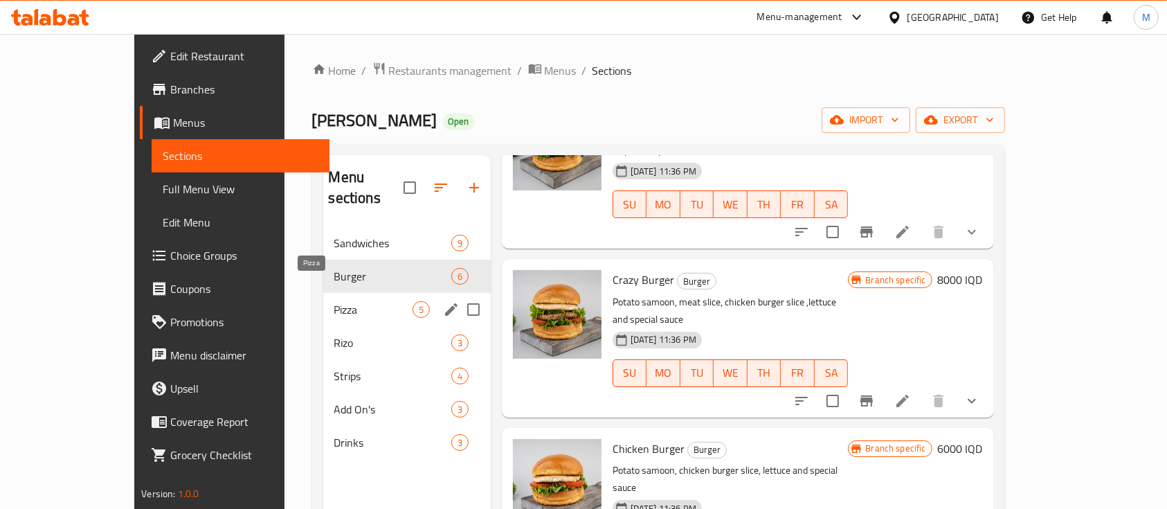
click at [334, 301] on span "Pizza" at bounding box center [373, 309] width 78 height 17
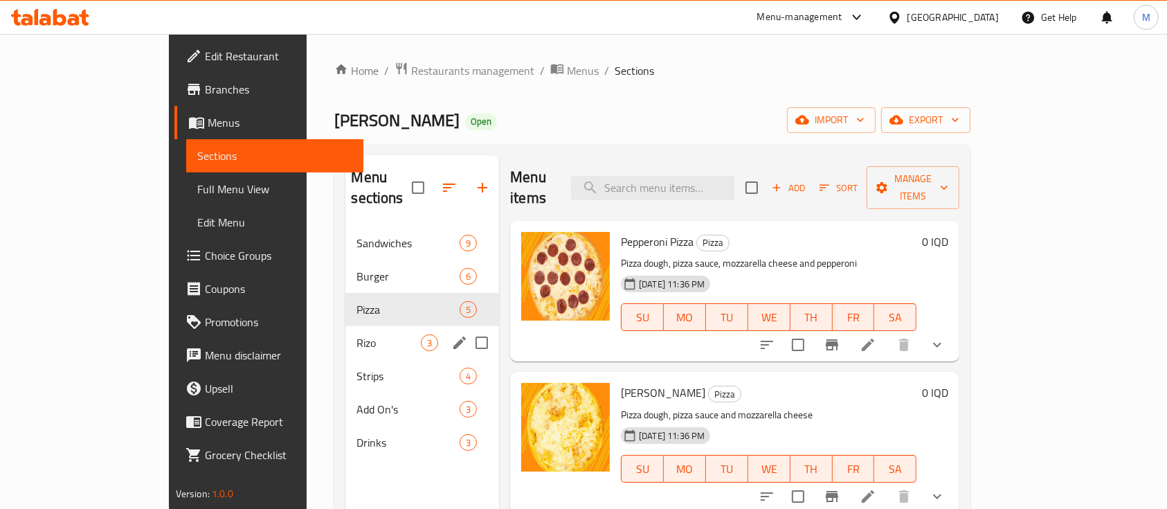
click at [357, 334] on span "Rizo" at bounding box center [389, 342] width 64 height 17
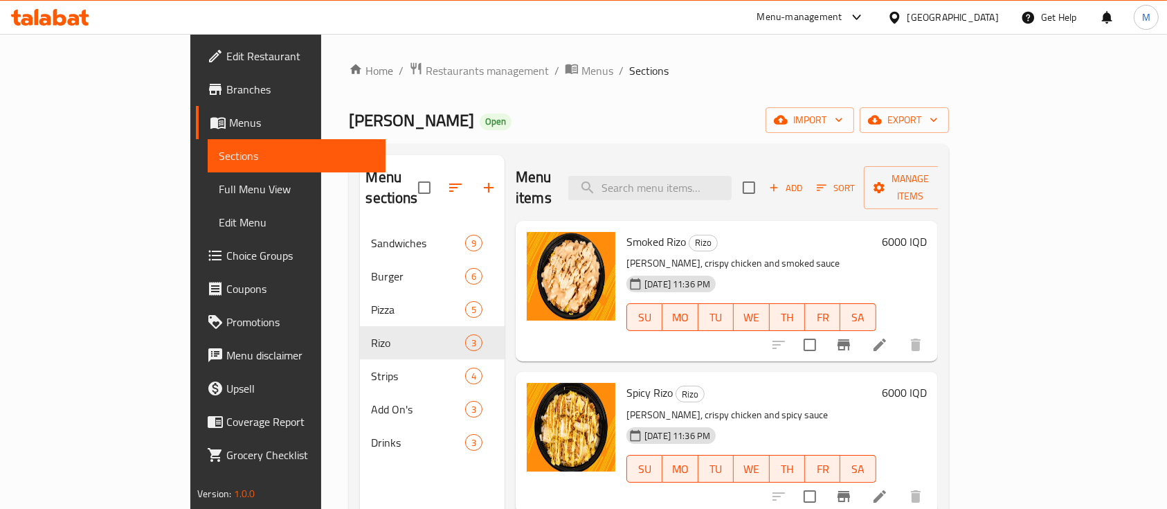
scroll to position [194, 0]
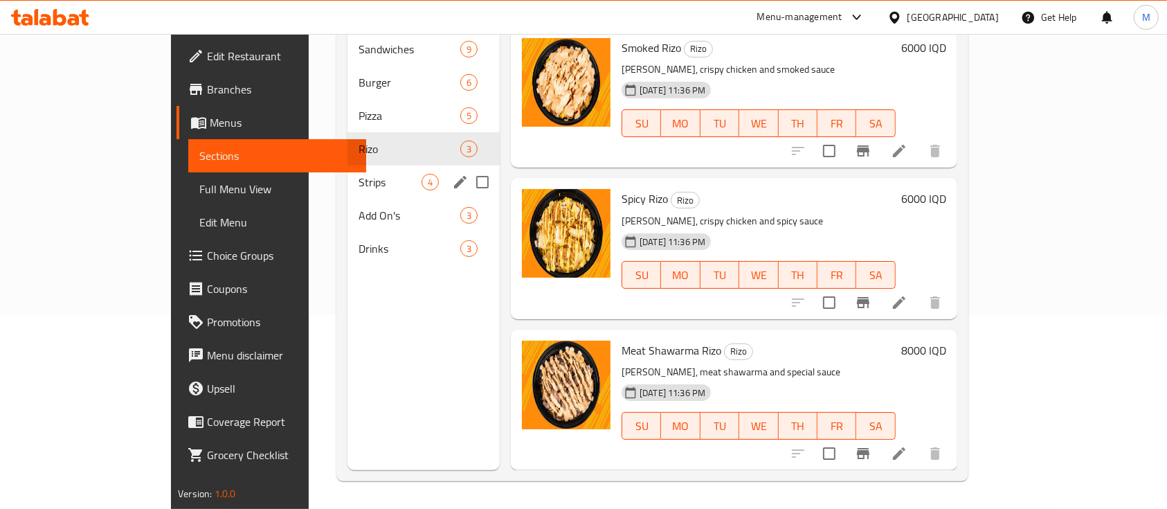
click at [348, 165] on div "Strips 4" at bounding box center [424, 181] width 152 height 33
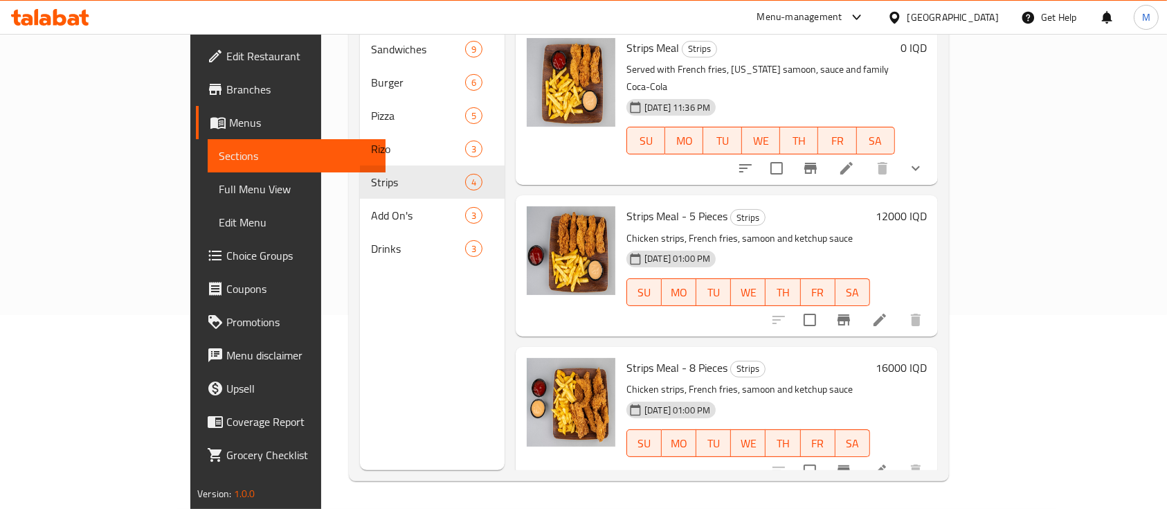
scroll to position [4, 0]
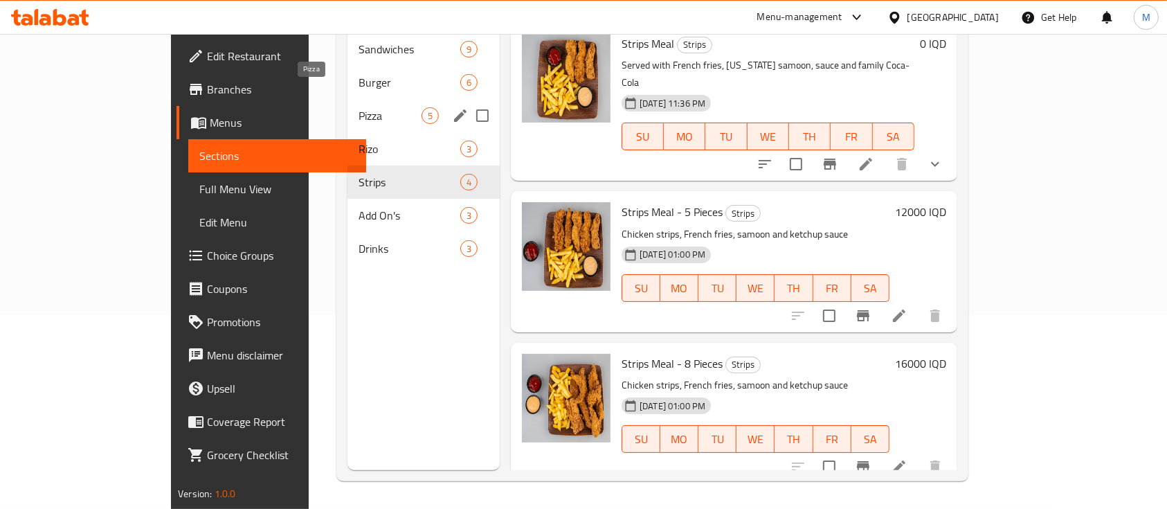
click at [359, 107] on span "Pizza" at bounding box center [390, 115] width 63 height 17
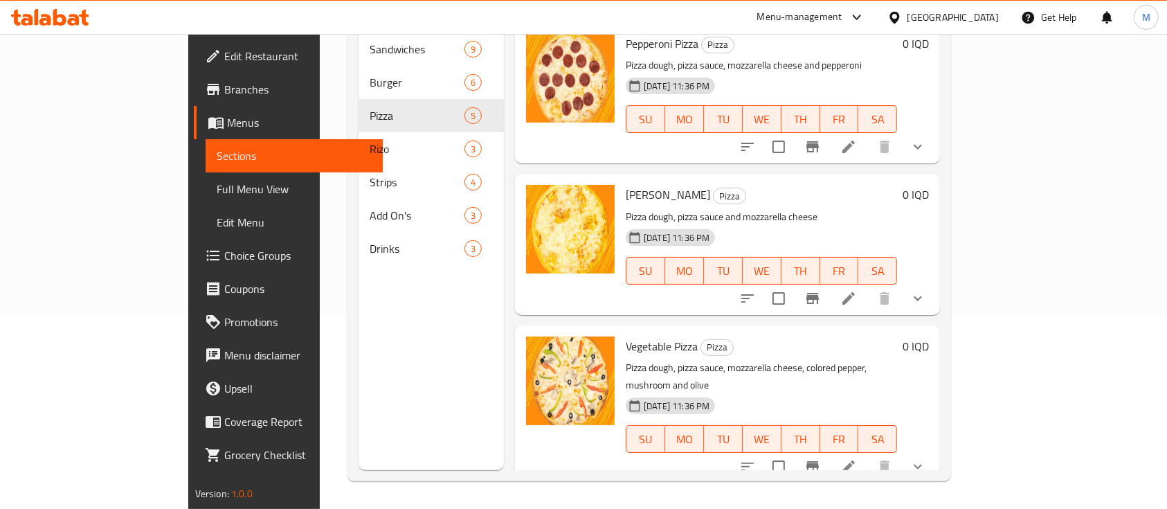
scroll to position [113, 0]
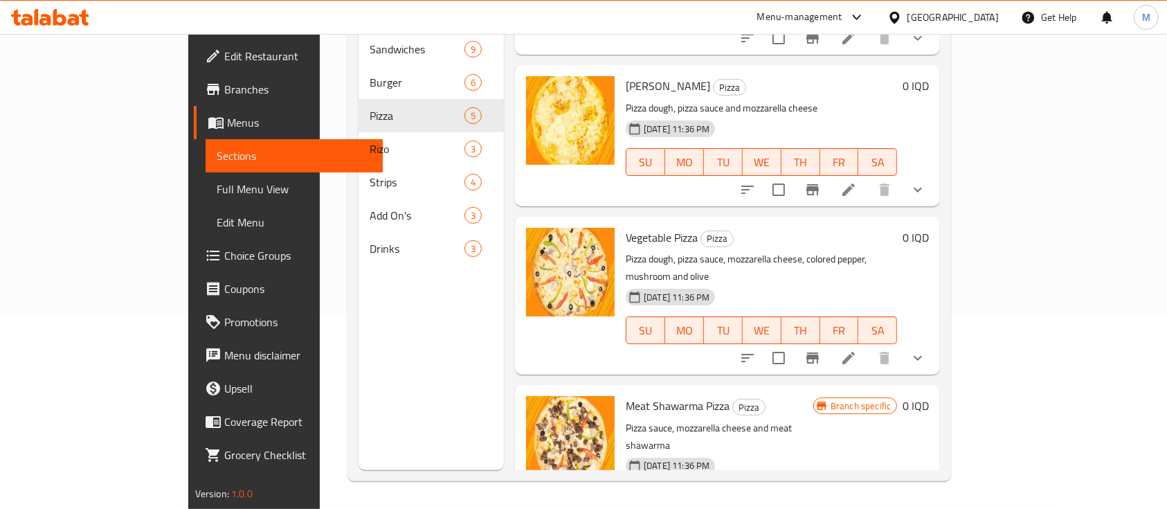
click at [868, 177] on li at bounding box center [848, 189] width 39 height 25
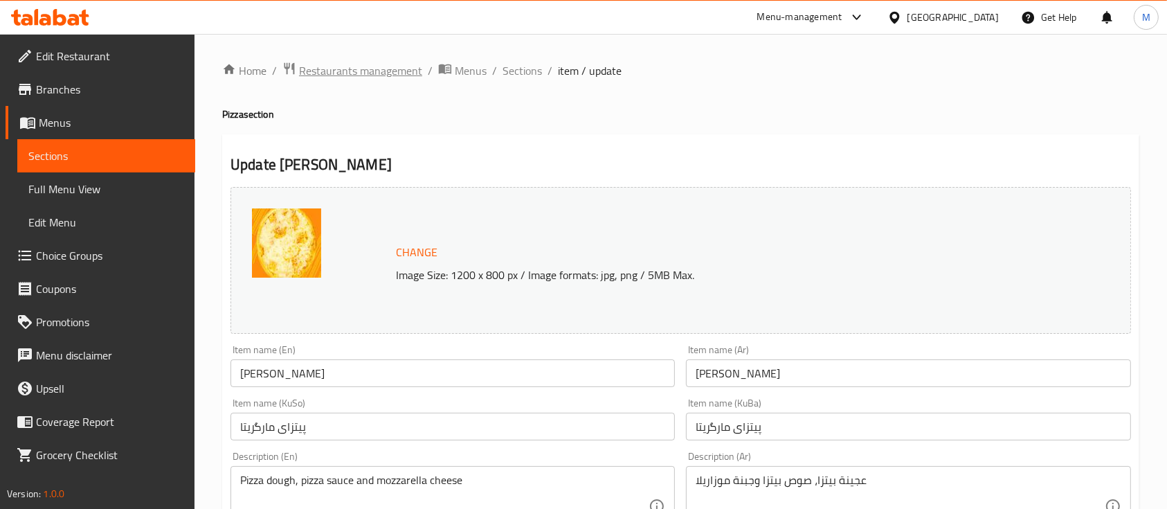
click at [389, 75] on span "Restaurants management" at bounding box center [360, 70] width 123 height 17
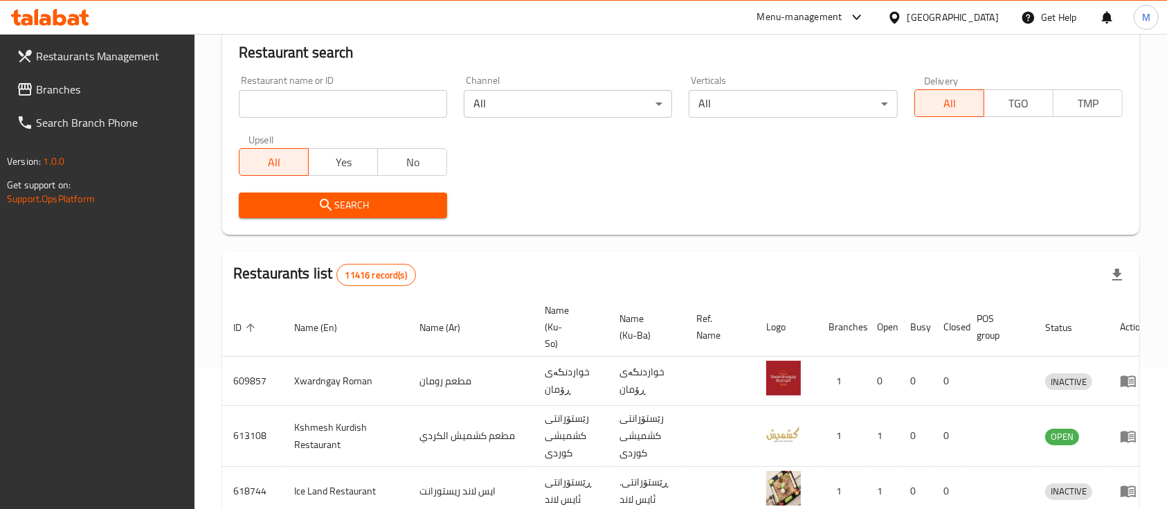
scroll to position [126, 0]
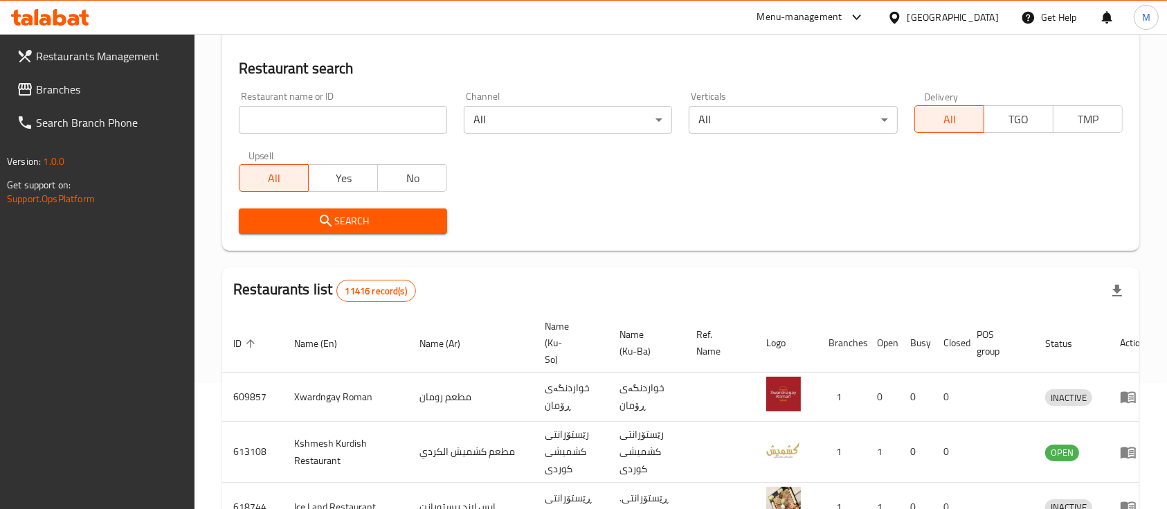
click at [405, 111] on input "search" at bounding box center [343, 120] width 208 height 28
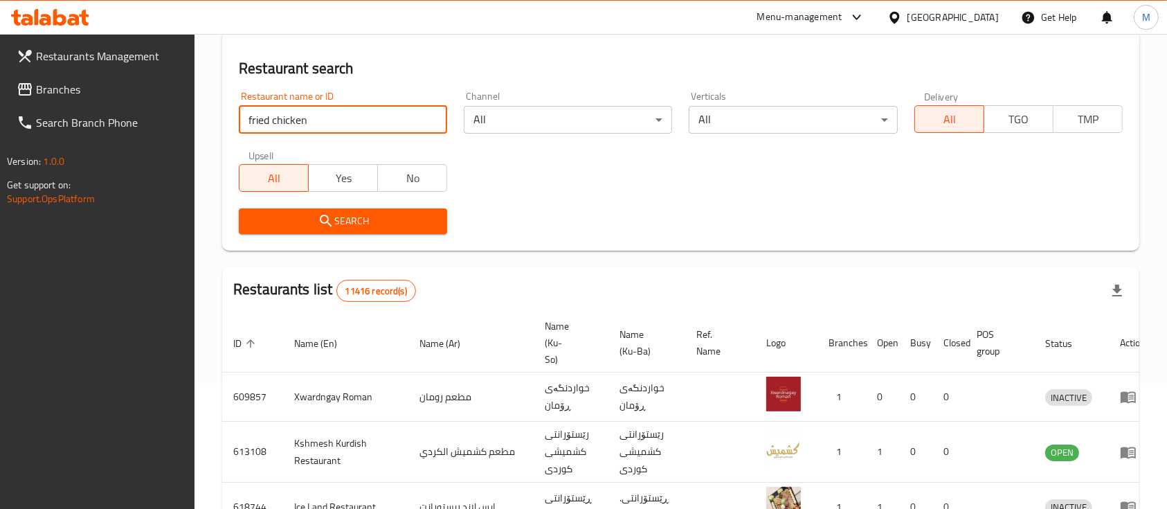
click button "Search" at bounding box center [343, 221] width 208 height 26
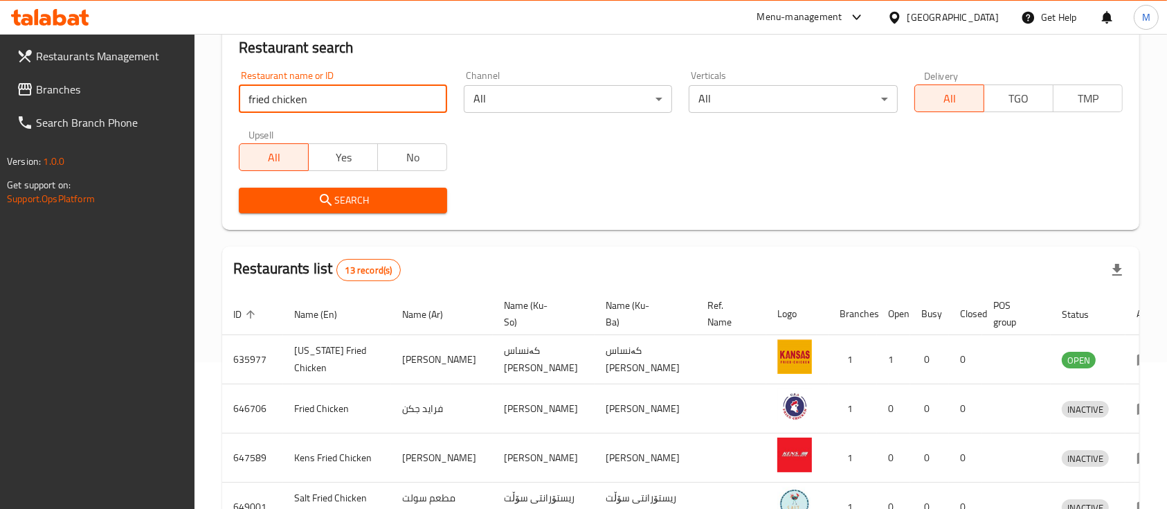
scroll to position [134, 0]
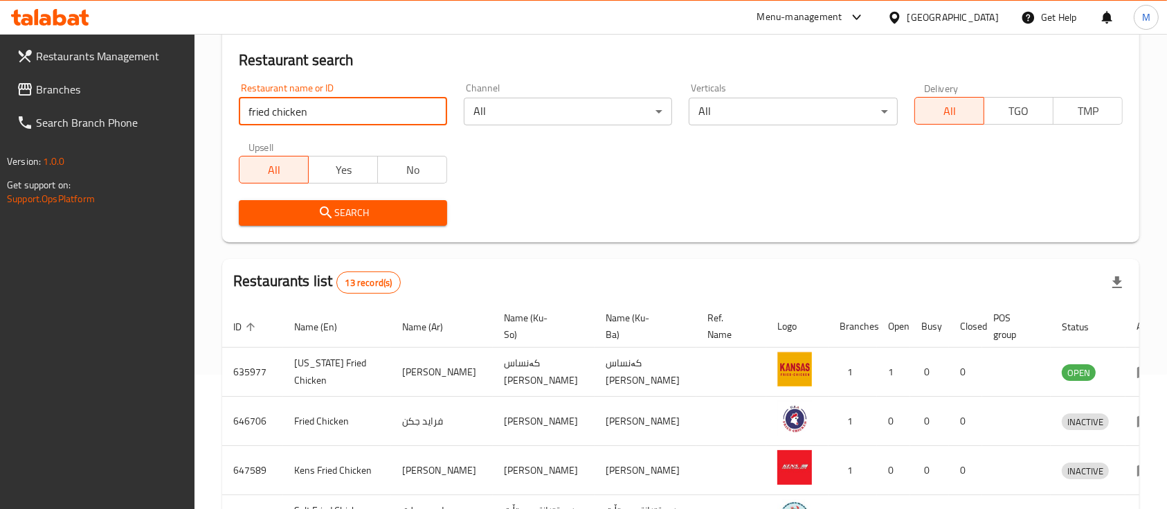
click at [322, 114] on input "fried chicken" at bounding box center [343, 112] width 208 height 28
click button "Search" at bounding box center [343, 213] width 208 height 26
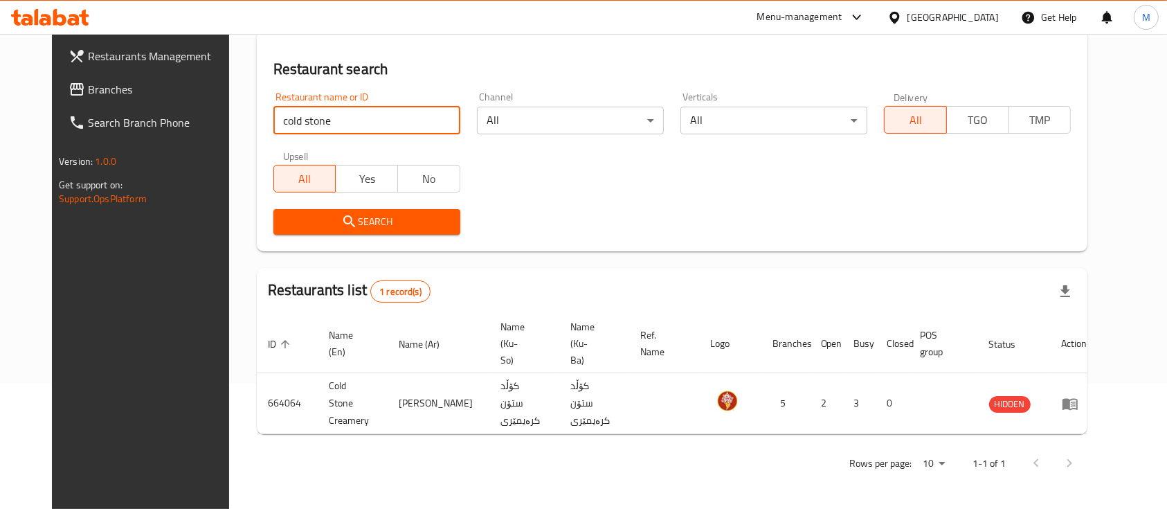
scroll to position [96, 0]
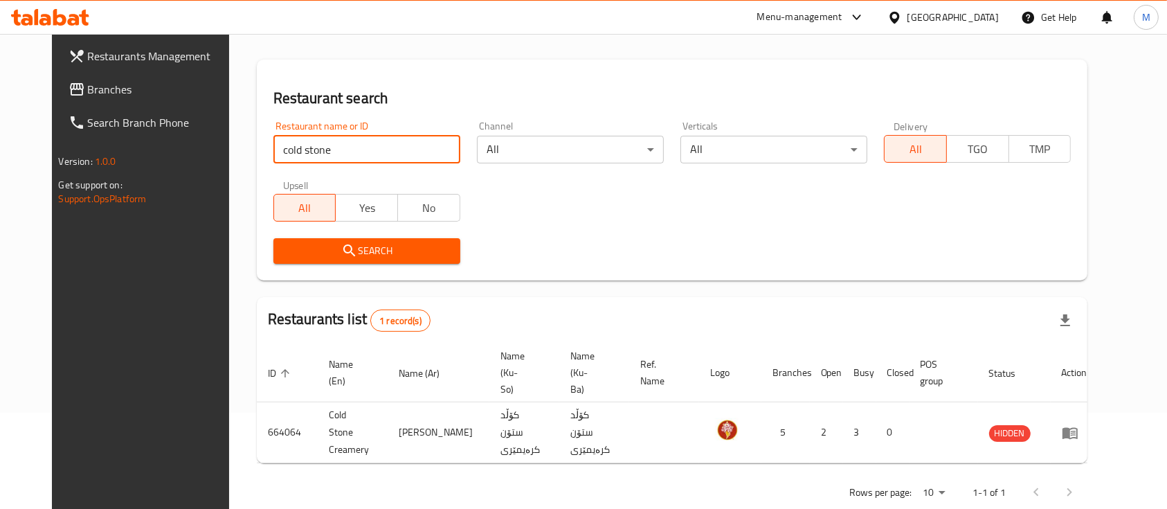
click at [377, 147] on input "cold stone" at bounding box center [366, 150] width 187 height 28
type input "ي"
type input "سينابون"
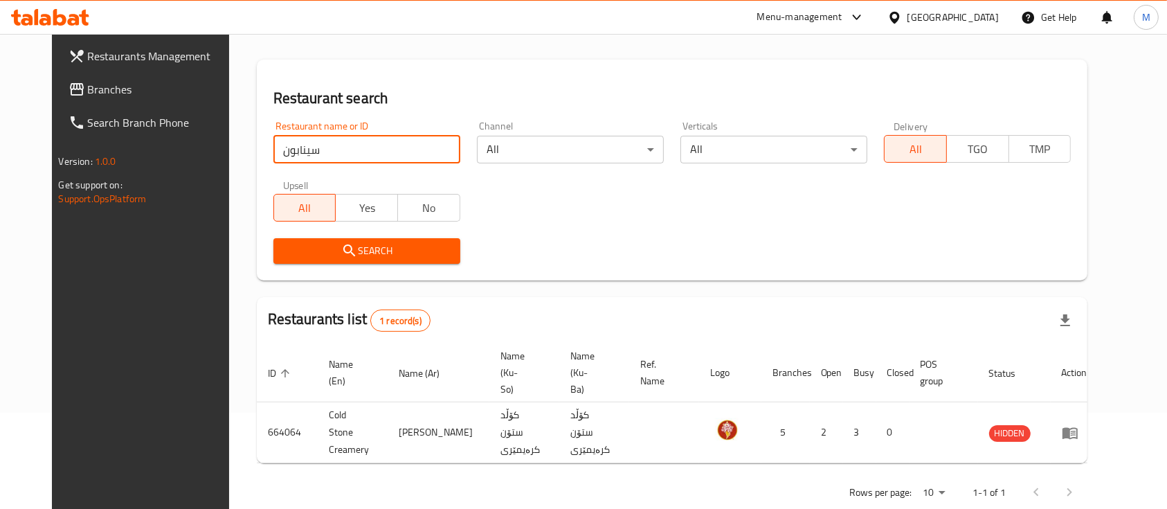
click button "Search" at bounding box center [366, 251] width 187 height 26
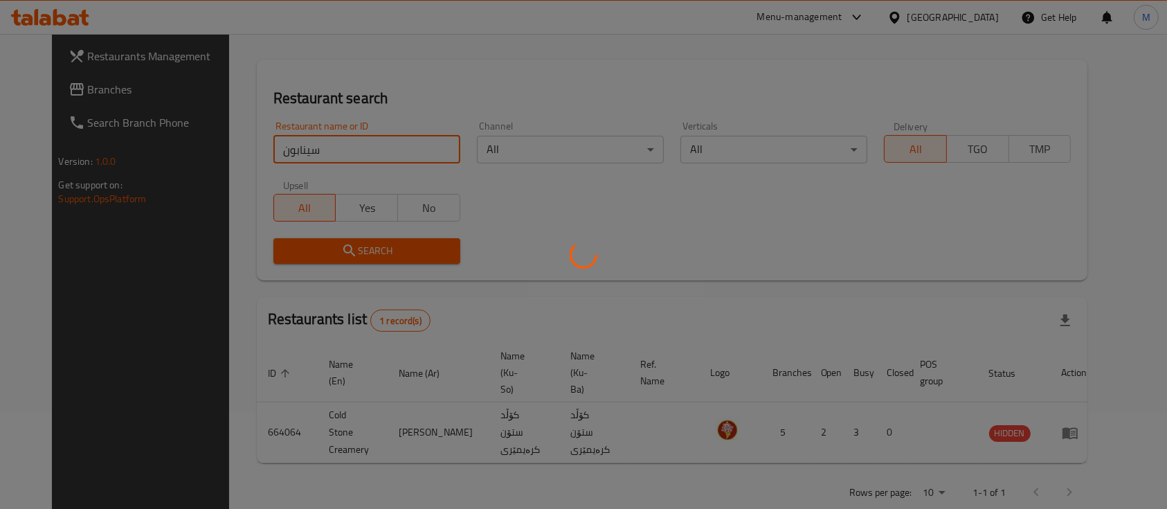
scroll to position [134, 0]
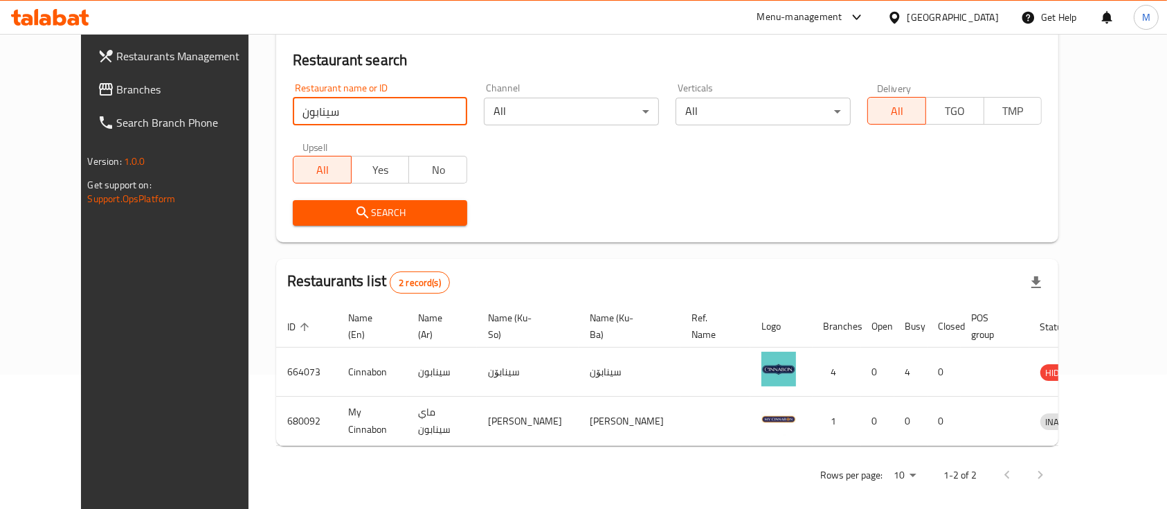
click at [435, 117] on input "سينابون" at bounding box center [380, 112] width 175 height 28
click at [432, 107] on input "سينابون" at bounding box center [380, 112] width 175 height 28
